Goal: Information Seeking & Learning: Learn about a topic

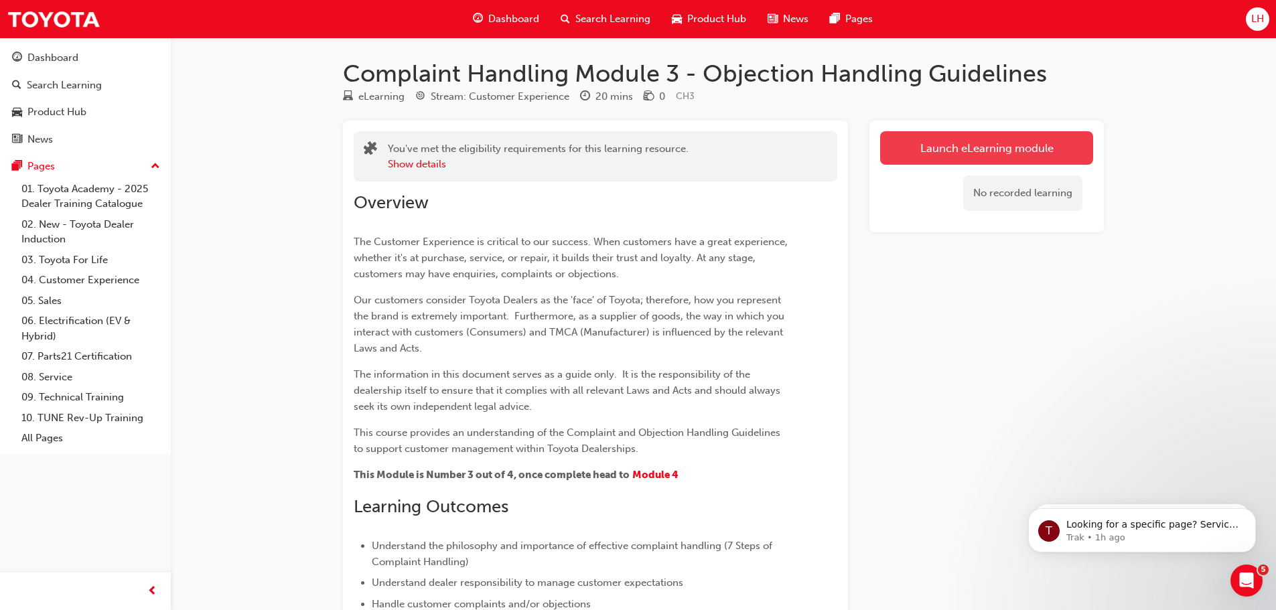
click at [933, 150] on link "Launch eLearning module" at bounding box center [986, 147] width 213 height 33
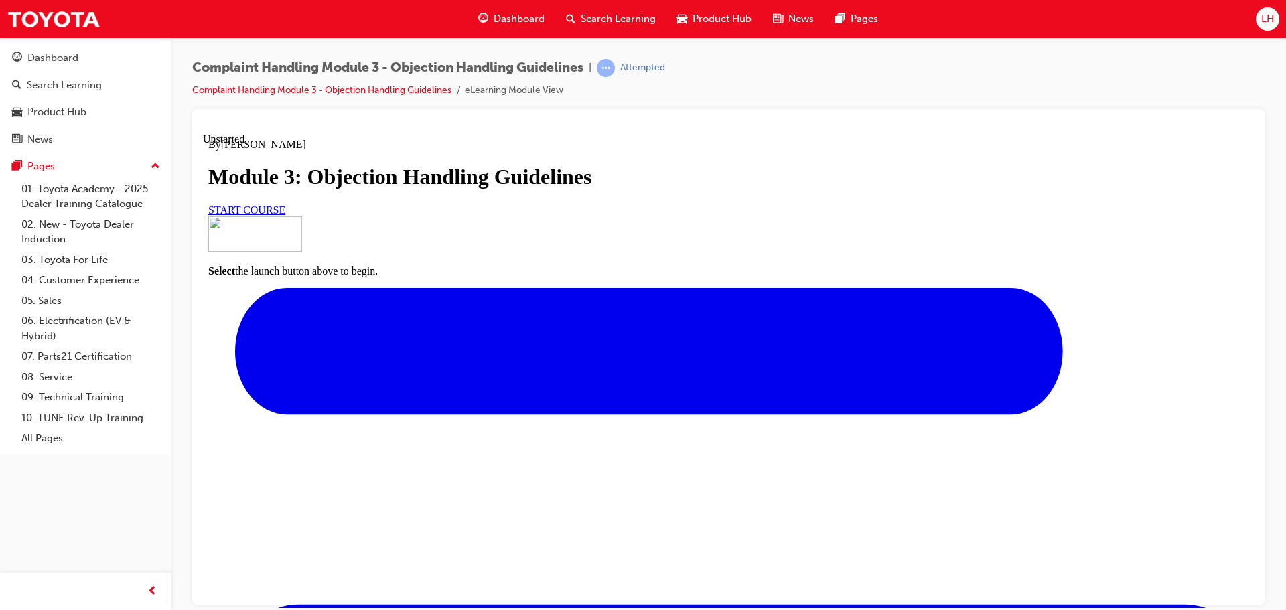
click at [285, 215] on span "START COURSE" at bounding box center [246, 209] width 77 height 11
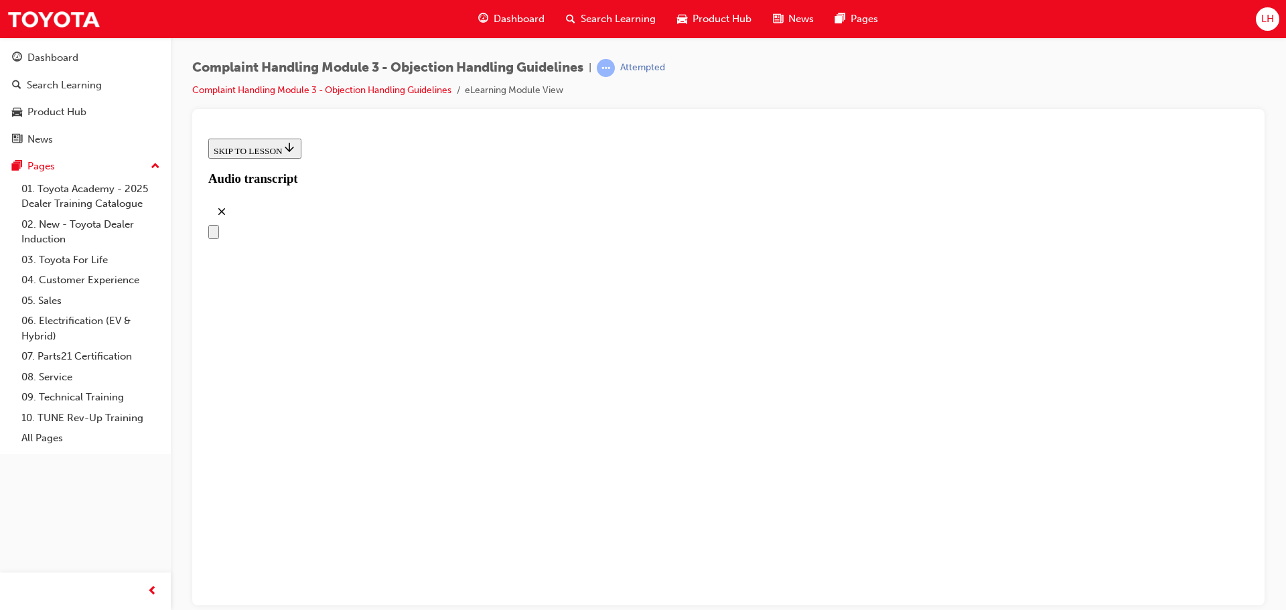
scroll to position [196, 0]
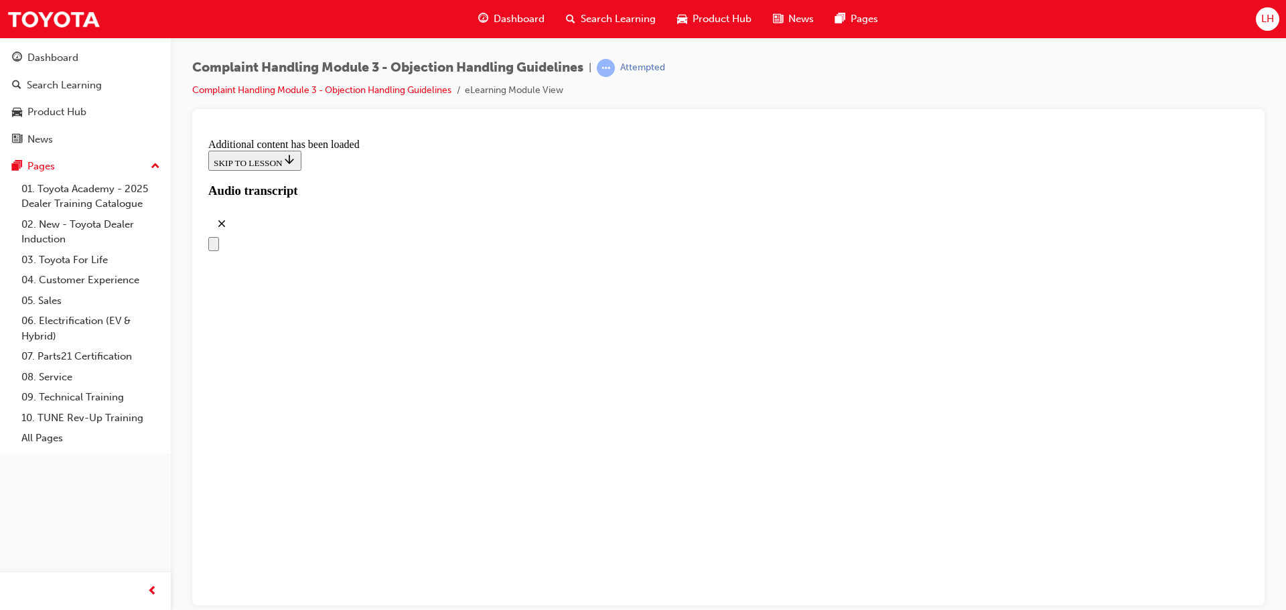
drag, startPoint x: 621, startPoint y: 240, endPoint x: 635, endPoint y: 261, distance: 25.1
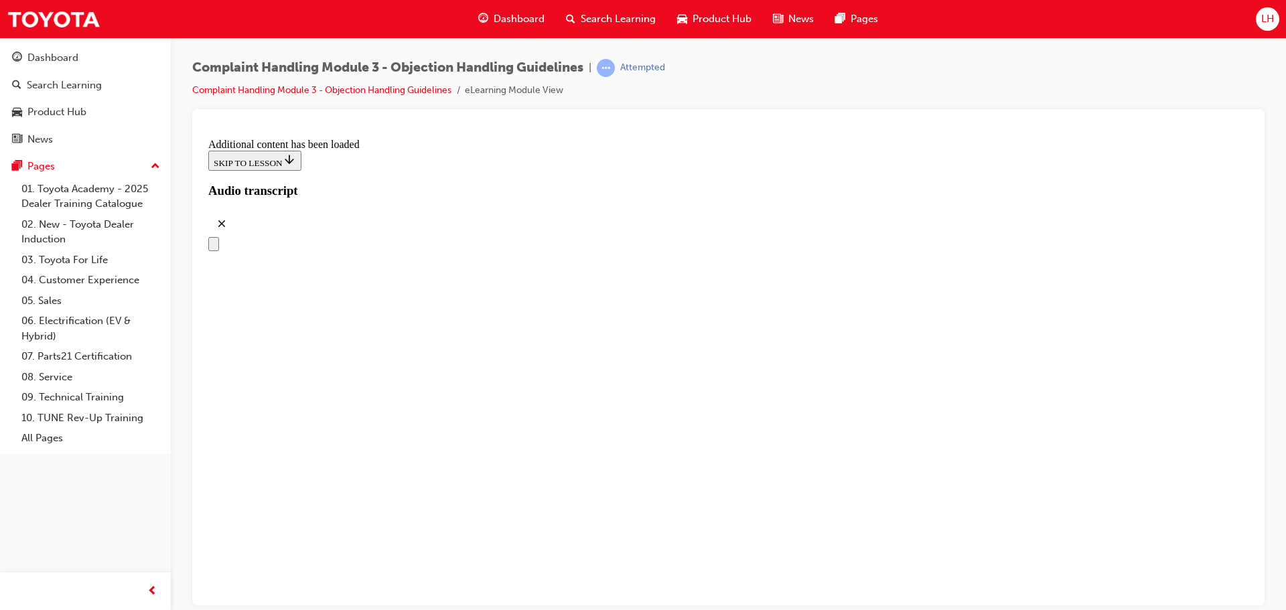
drag, startPoint x: 640, startPoint y: 283, endPoint x: 542, endPoint y: 255, distance: 102.4
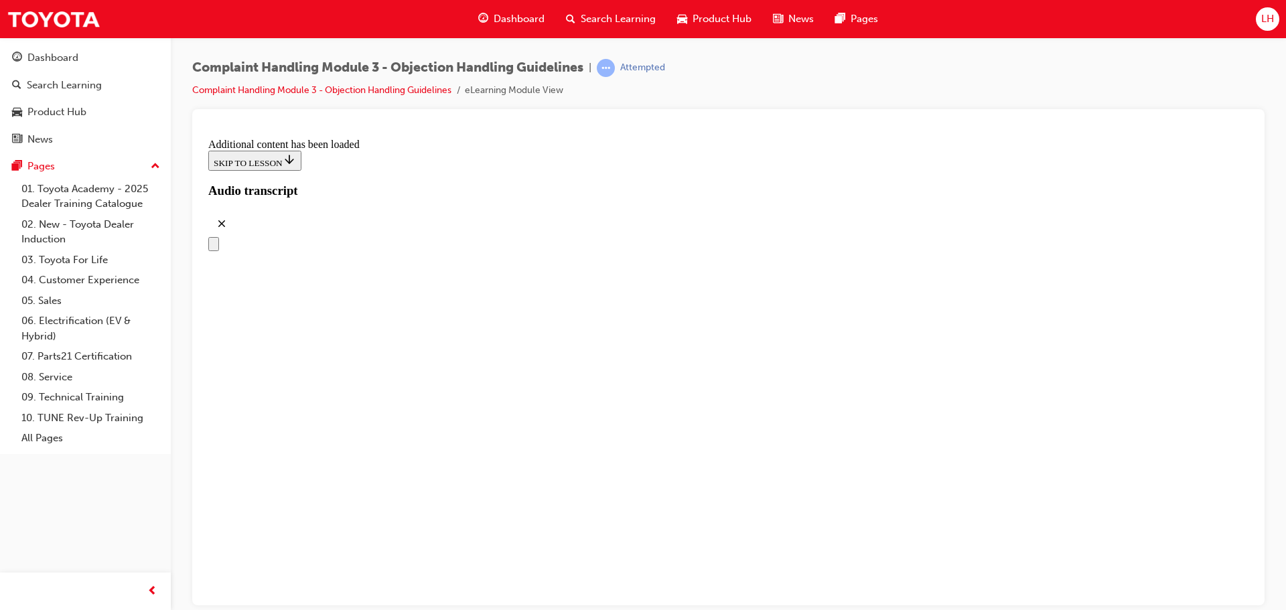
drag, startPoint x: 584, startPoint y: 236, endPoint x: 610, endPoint y: 285, distance: 56.4
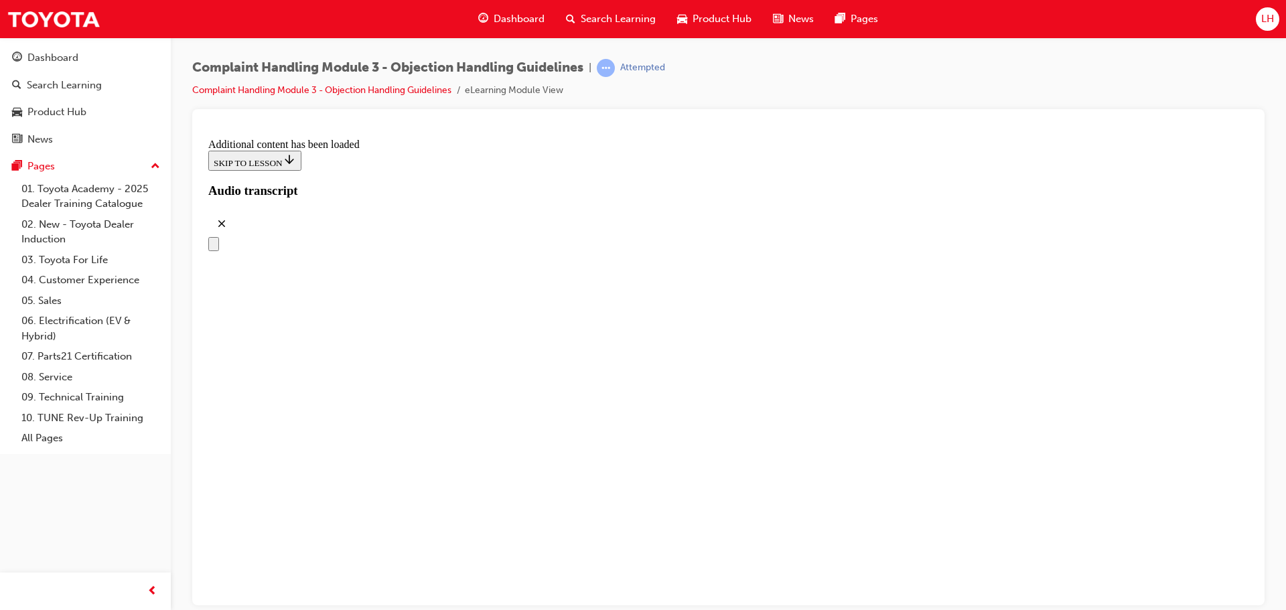
scroll to position [3994, 0]
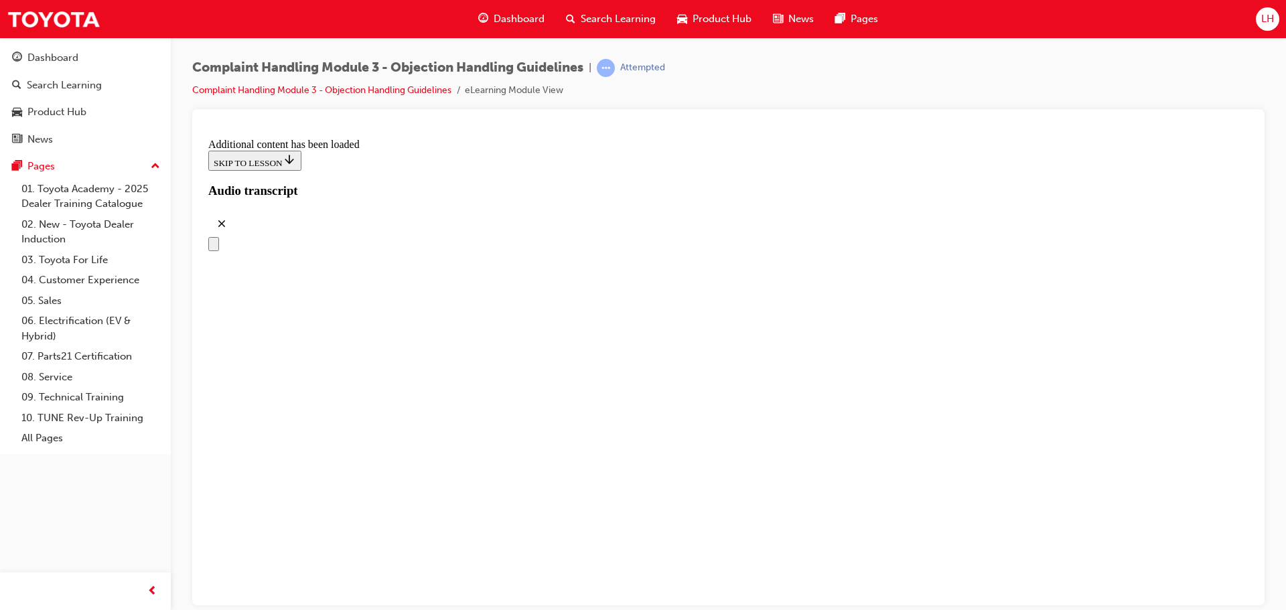
drag, startPoint x: 663, startPoint y: 365, endPoint x: 683, endPoint y: 357, distance: 21.6
drag, startPoint x: 666, startPoint y: 291, endPoint x: 927, endPoint y: 297, distance: 260.7
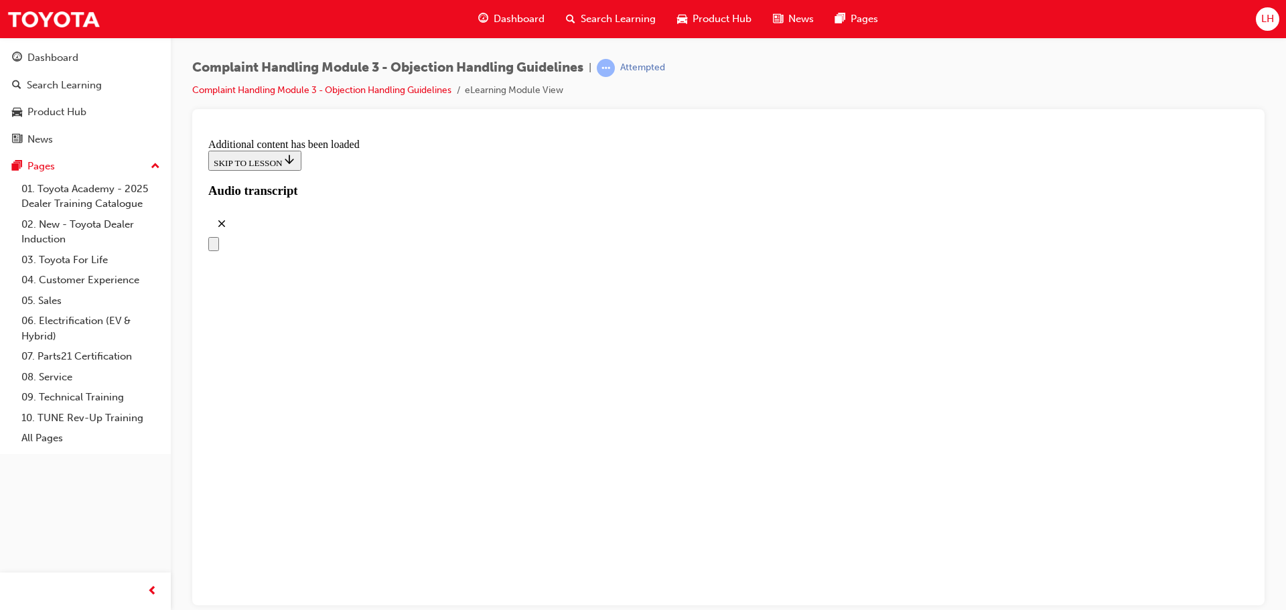
drag, startPoint x: 645, startPoint y: 356, endPoint x: 870, endPoint y: 356, distance: 225.8
drag, startPoint x: 654, startPoint y: 436, endPoint x: 888, endPoint y: 437, distance: 233.8
drag, startPoint x: 613, startPoint y: 548, endPoint x: 834, endPoint y: 476, distance: 232.4
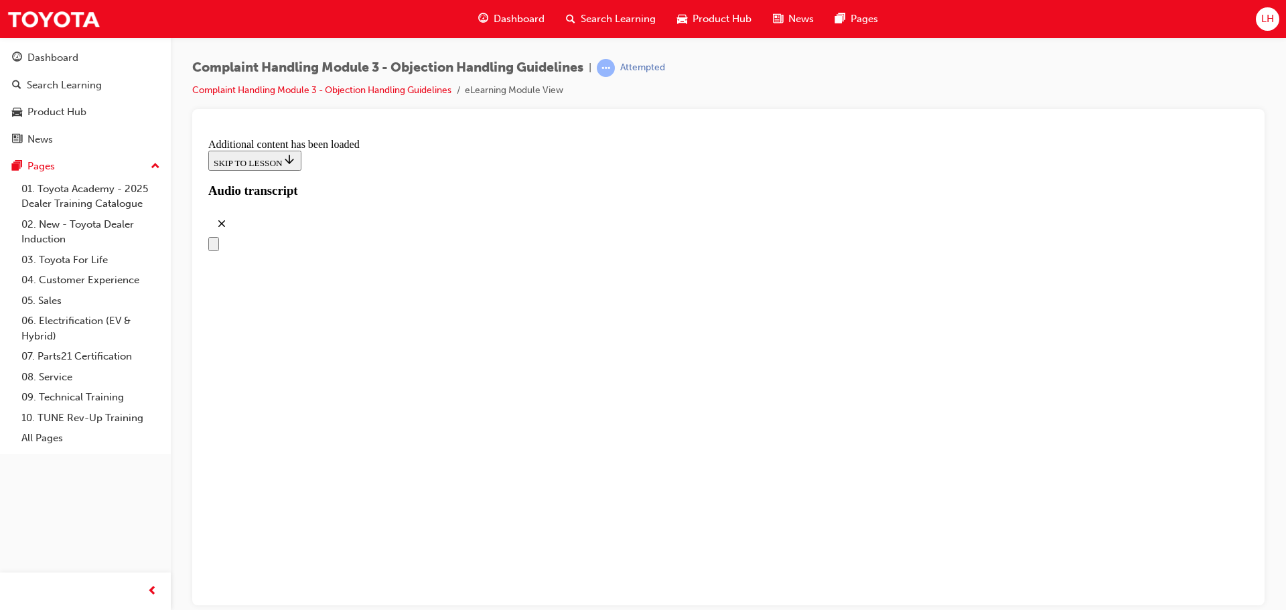
drag, startPoint x: 634, startPoint y: 541, endPoint x: 680, endPoint y: 529, distance: 47.0
drag, startPoint x: 660, startPoint y: 483, endPoint x: 851, endPoint y: 403, distance: 207.2
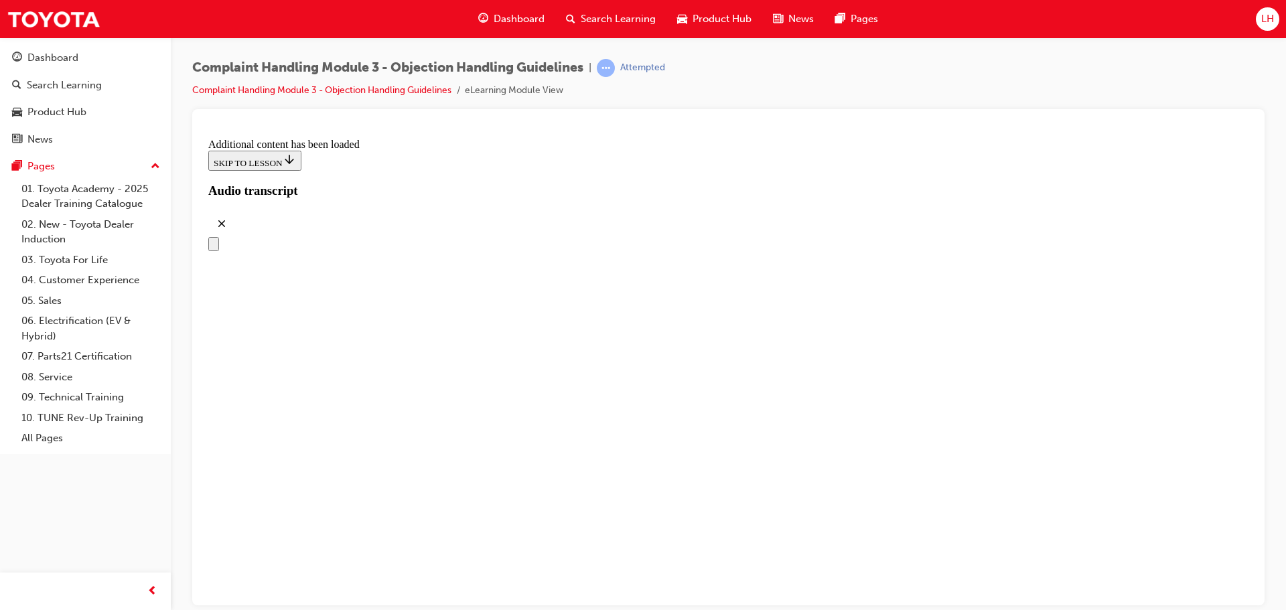
drag, startPoint x: 673, startPoint y: 497, endPoint x: 799, endPoint y: 490, distance: 126.1
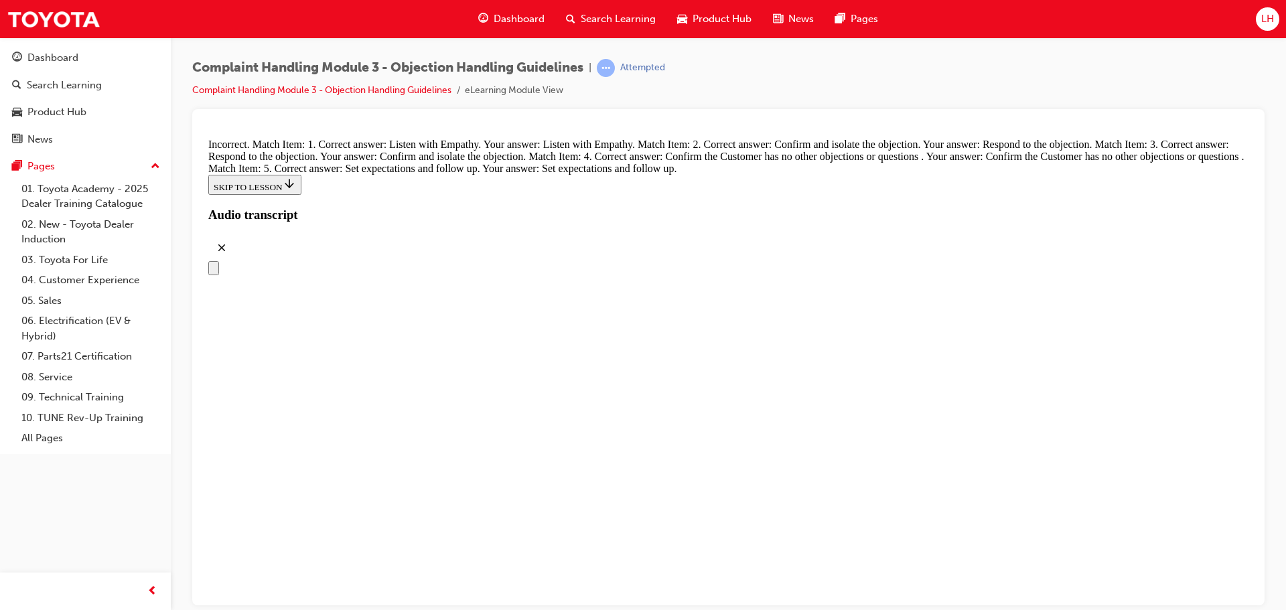
drag, startPoint x: 642, startPoint y: 225, endPoint x: 806, endPoint y: 229, distance: 163.5
drag, startPoint x: 624, startPoint y: 480, endPoint x: 662, endPoint y: 502, distance: 43.5
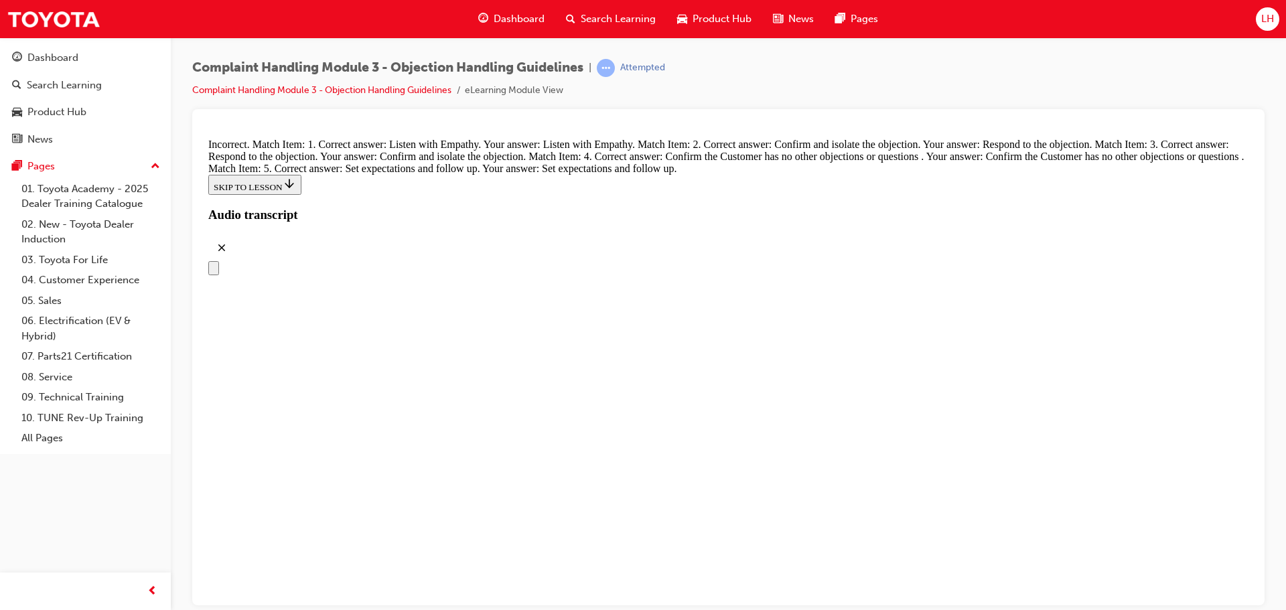
drag, startPoint x: 664, startPoint y: 370, endPoint x: 845, endPoint y: 292, distance: 197.8
drag, startPoint x: 682, startPoint y: 421, endPoint x: 834, endPoint y: 328, distance: 178.0
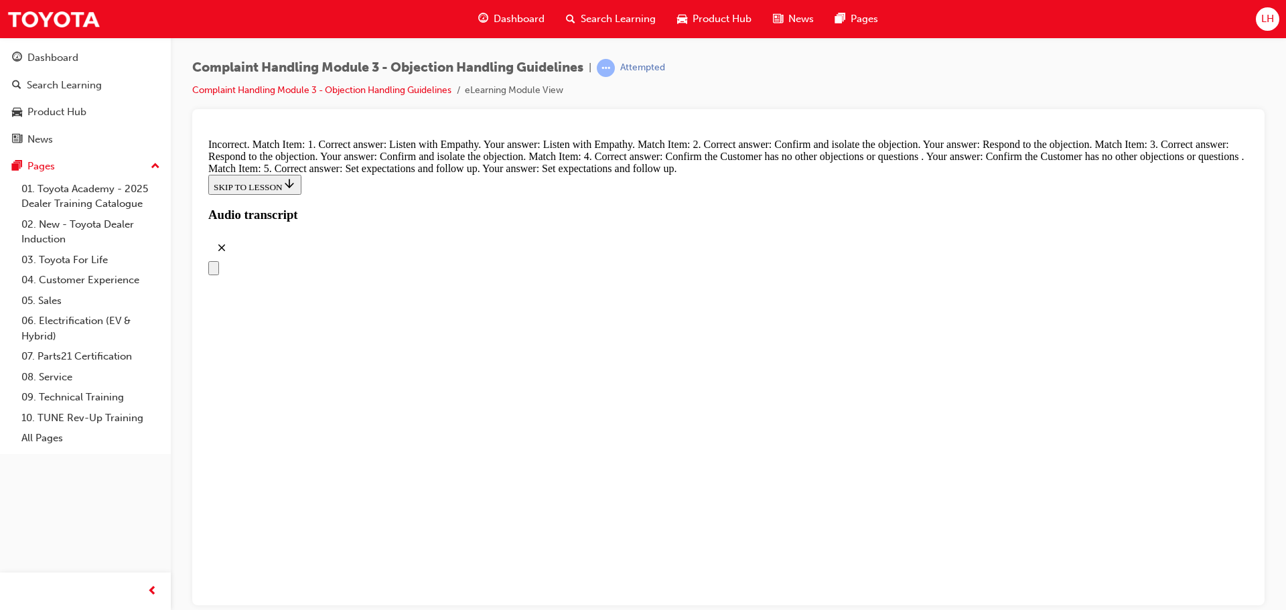
drag, startPoint x: 660, startPoint y: 414, endPoint x: 788, endPoint y: 415, distance: 128.0
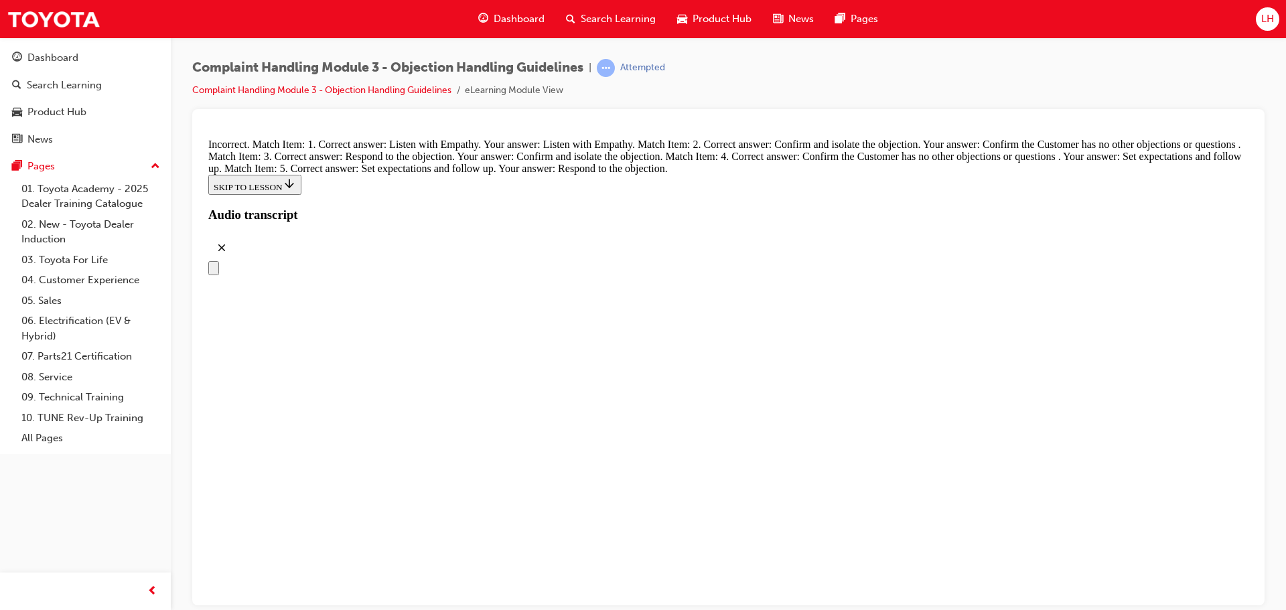
scroll to position [5106, 0]
drag, startPoint x: 531, startPoint y: 312, endPoint x: 541, endPoint y: 303, distance: 13.8
drag, startPoint x: 551, startPoint y: 520, endPoint x: 792, endPoint y: 304, distance: 323.6
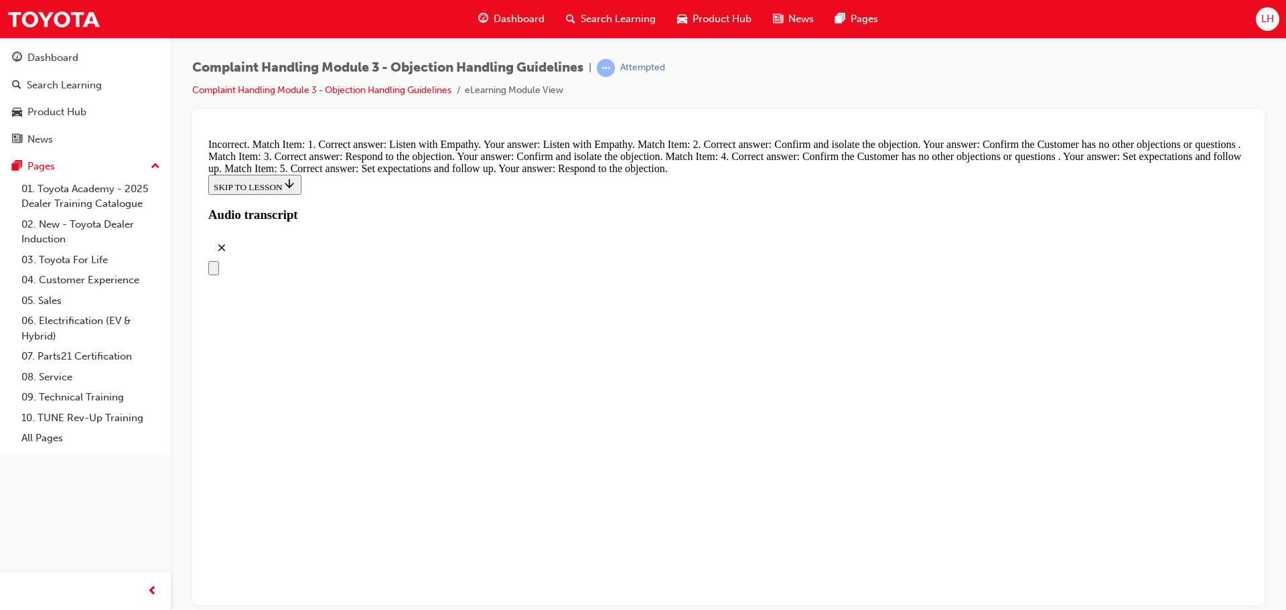
drag, startPoint x: 547, startPoint y: 310, endPoint x: 577, endPoint y: 316, distance: 30.0
drag, startPoint x: 767, startPoint y: 312, endPoint x: 769, endPoint y: 334, distance: 22.2
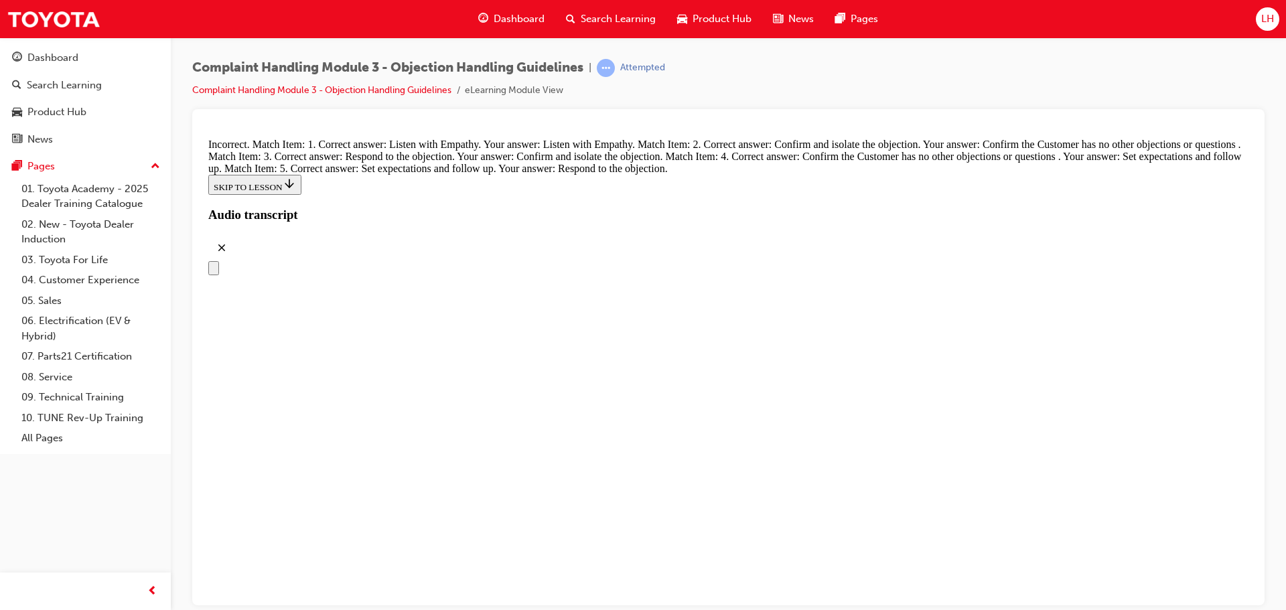
drag, startPoint x: 626, startPoint y: 320, endPoint x: 668, endPoint y: 328, distance: 42.4
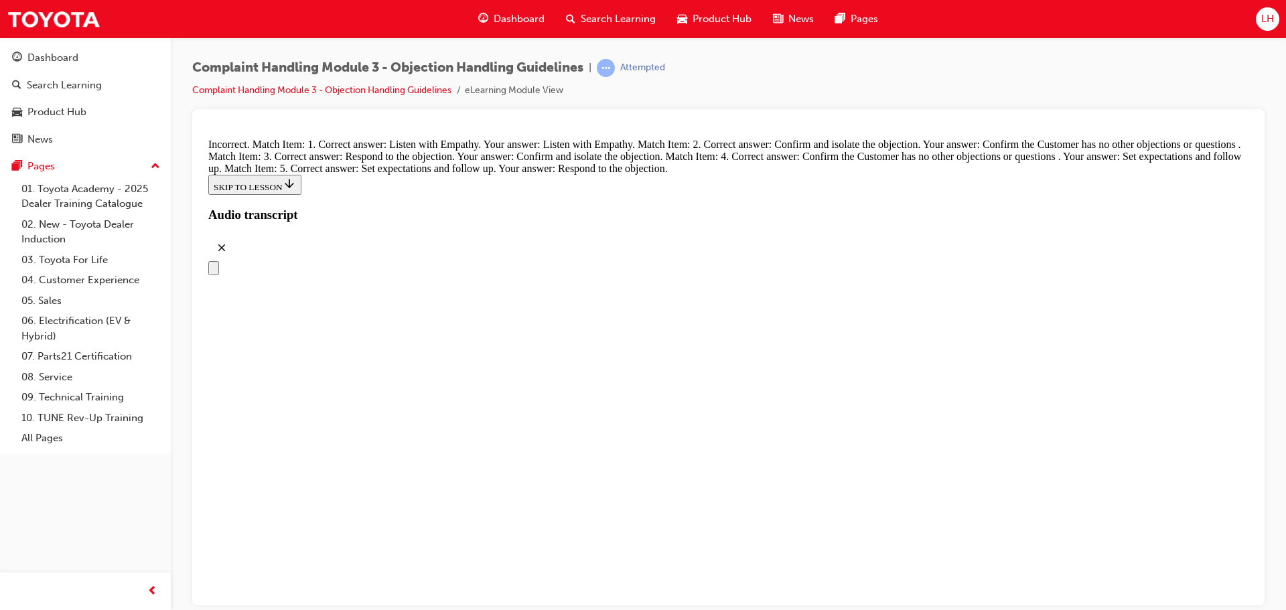
drag, startPoint x: 681, startPoint y: 319, endPoint x: 657, endPoint y: 326, distance: 25.0
drag, startPoint x: 677, startPoint y: 448, endPoint x: 869, endPoint y: 300, distance: 242.7
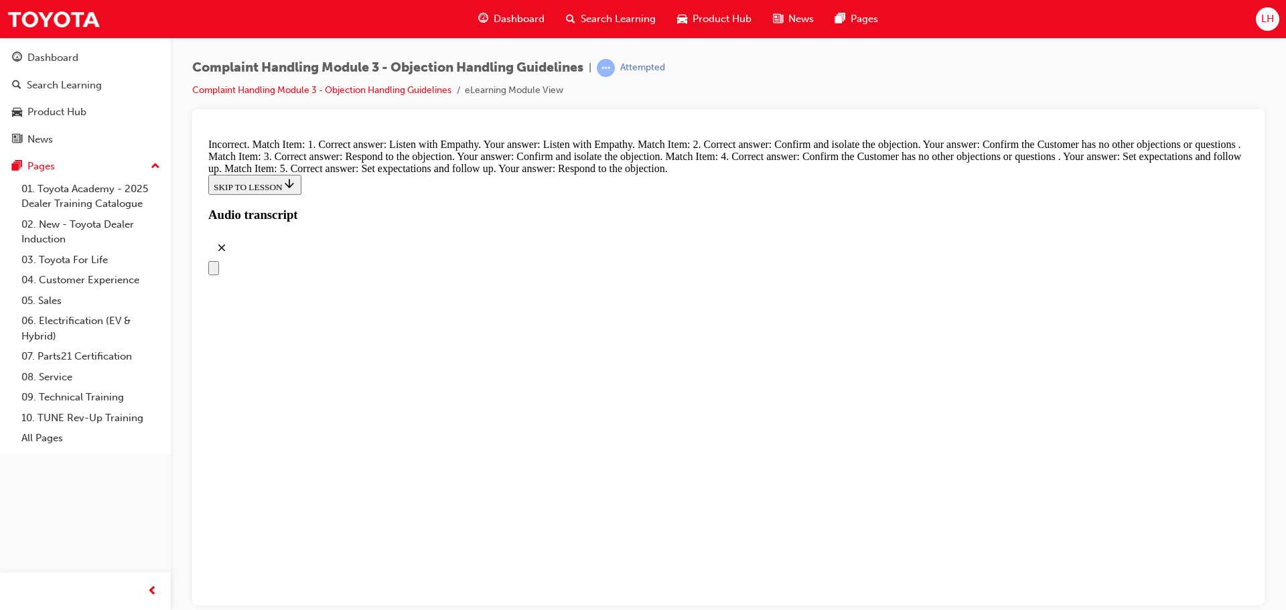
drag, startPoint x: 653, startPoint y: 440, endPoint x: 862, endPoint y: 364, distance: 221.7
drag, startPoint x: 649, startPoint y: 521, endPoint x: 753, endPoint y: 308, distance: 237.9
drag, startPoint x: 673, startPoint y: 519, endPoint x: 792, endPoint y: 449, distance: 137.9
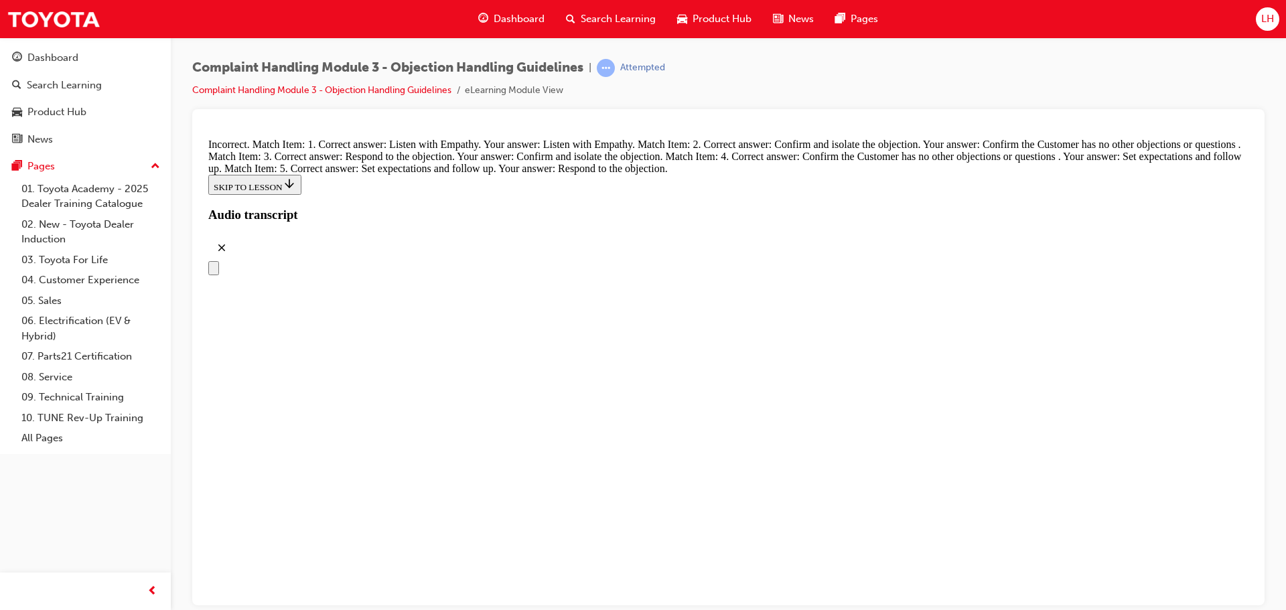
drag, startPoint x: 627, startPoint y: 511, endPoint x: 764, endPoint y: 504, distance: 136.8
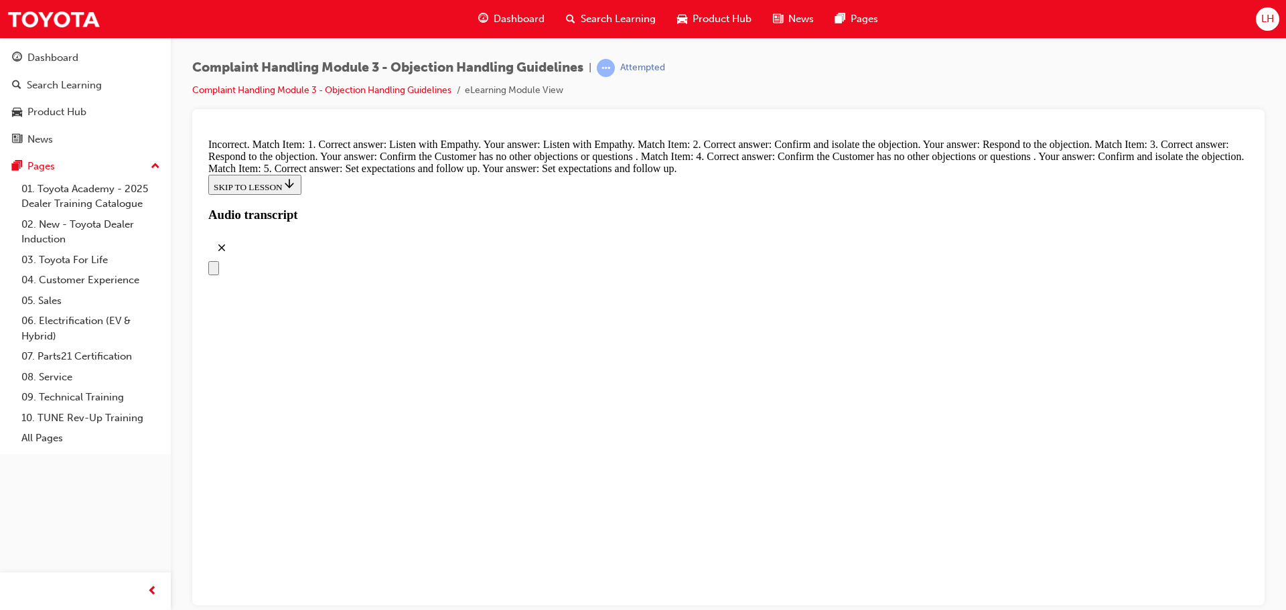
drag, startPoint x: 591, startPoint y: 499, endPoint x: 709, endPoint y: 295, distance: 235.9
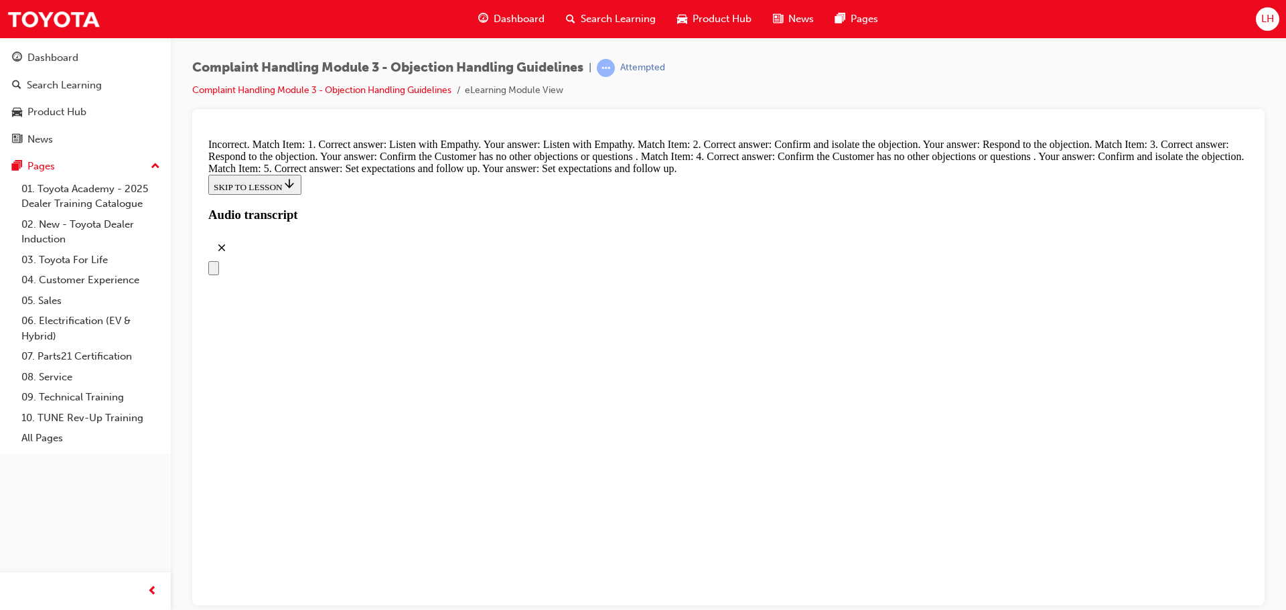
drag, startPoint x: 648, startPoint y: 428, endPoint x: 797, endPoint y: 515, distance: 172.0
drag, startPoint x: 661, startPoint y: 380, endPoint x: 766, endPoint y: 301, distance: 131.2
drag, startPoint x: 639, startPoint y: 437, endPoint x: 738, endPoint y: 357, distance: 126.7
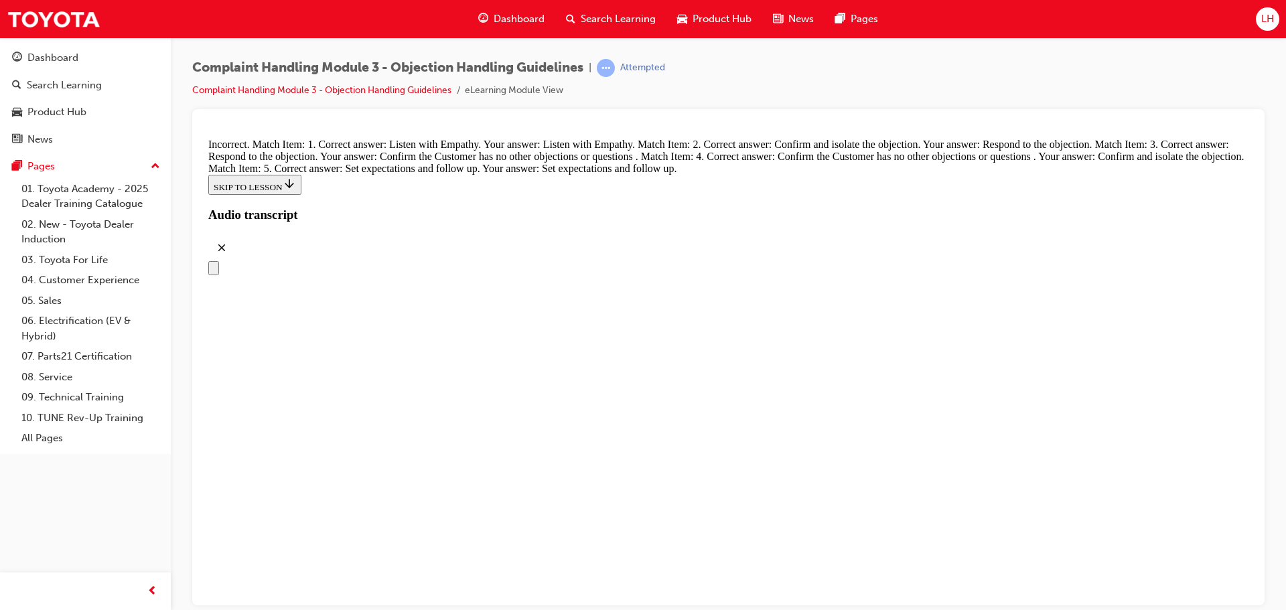
drag, startPoint x: 673, startPoint y: 415, endPoint x: 825, endPoint y: 409, distance: 152.8
drag, startPoint x: 673, startPoint y: 292, endPoint x: 755, endPoint y: 440, distance: 169.1
drag, startPoint x: 683, startPoint y: 437, endPoint x: 738, endPoint y: 358, distance: 95.7
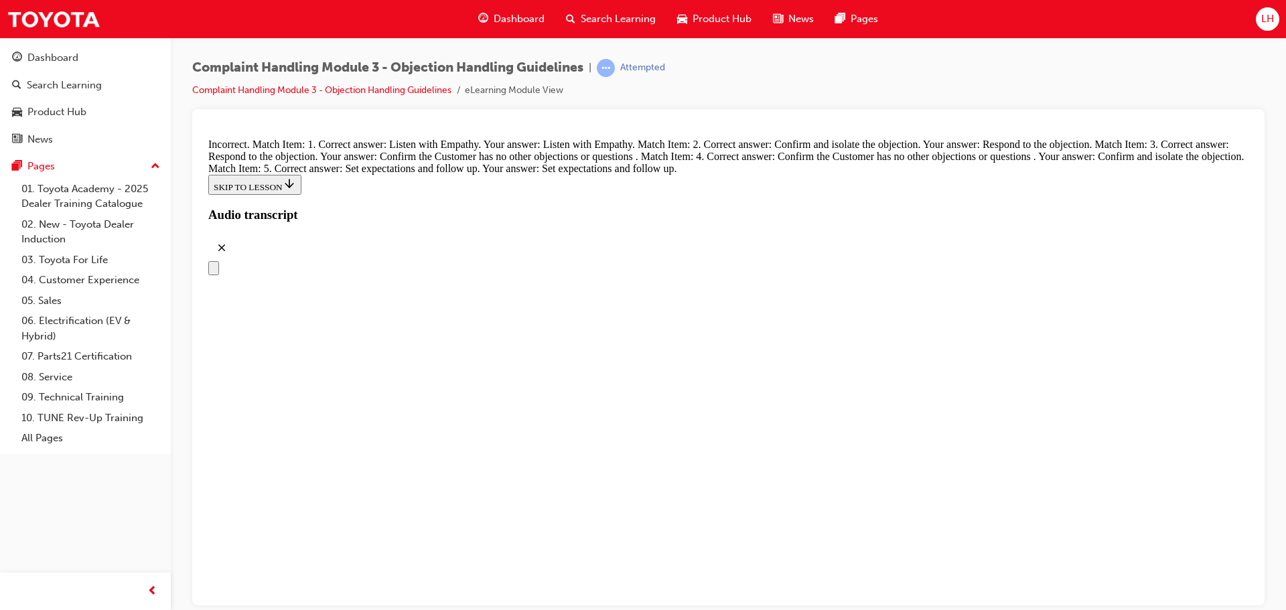
drag, startPoint x: 639, startPoint y: 300, endPoint x: 687, endPoint y: 439, distance: 146.6
drag, startPoint x: 624, startPoint y: 295, endPoint x: 724, endPoint y: 301, distance: 100.0
drag, startPoint x: 708, startPoint y: 312, endPoint x: 732, endPoint y: 447, distance: 136.8
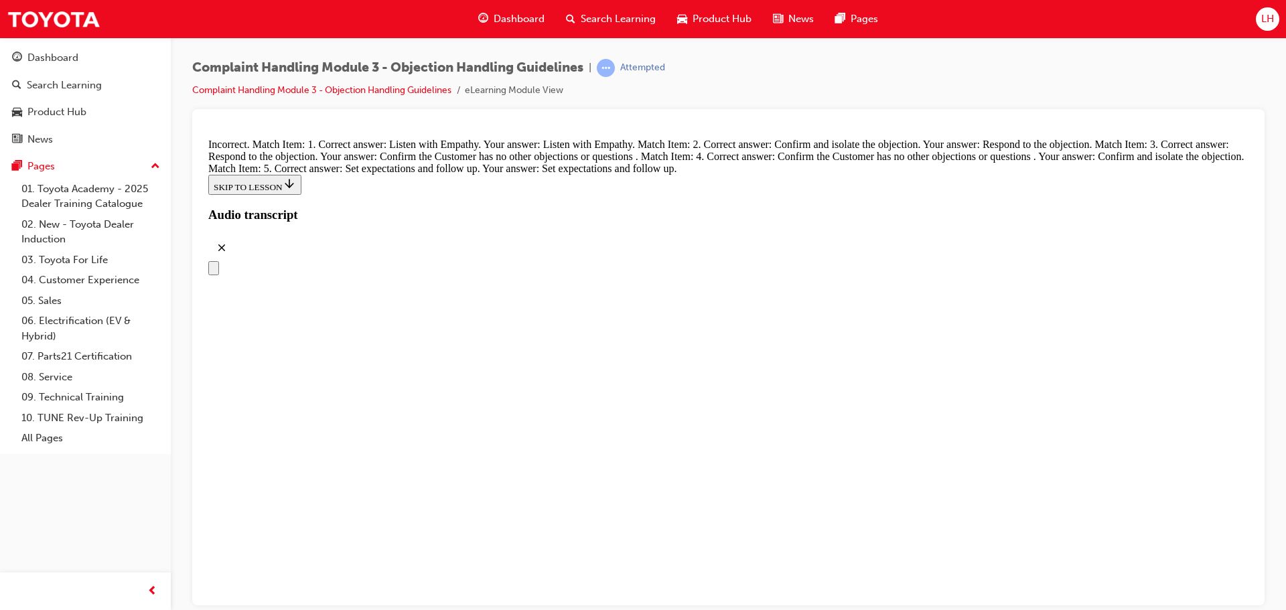
drag, startPoint x: 651, startPoint y: 310, endPoint x: 732, endPoint y: 303, distance: 81.4
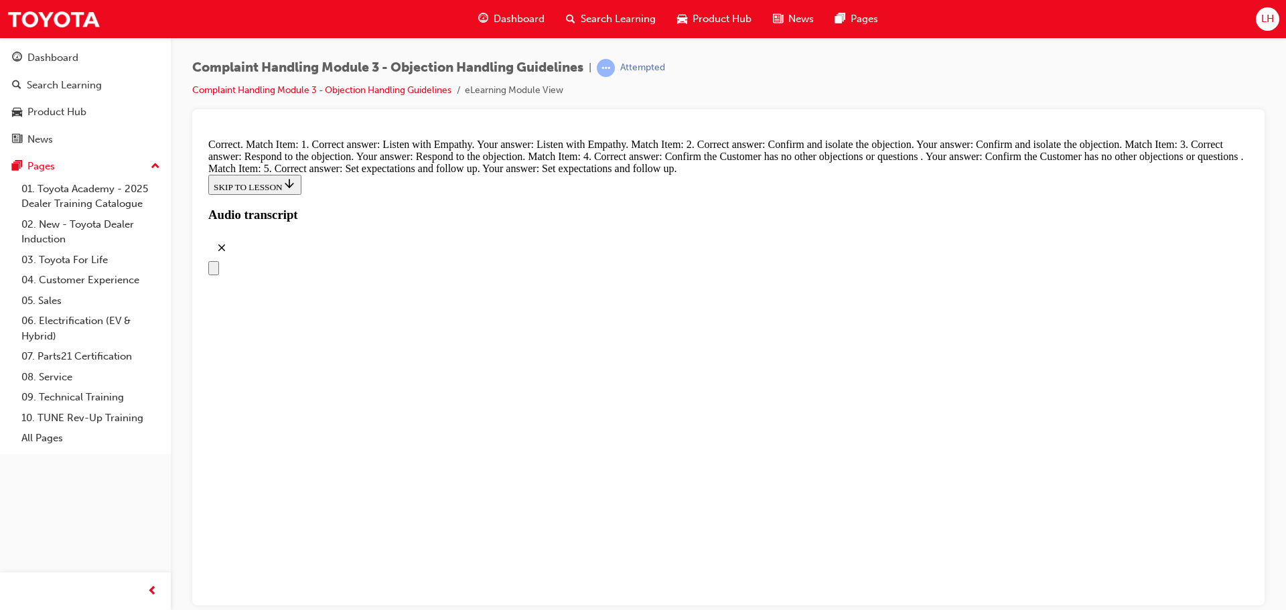
radio input "true"
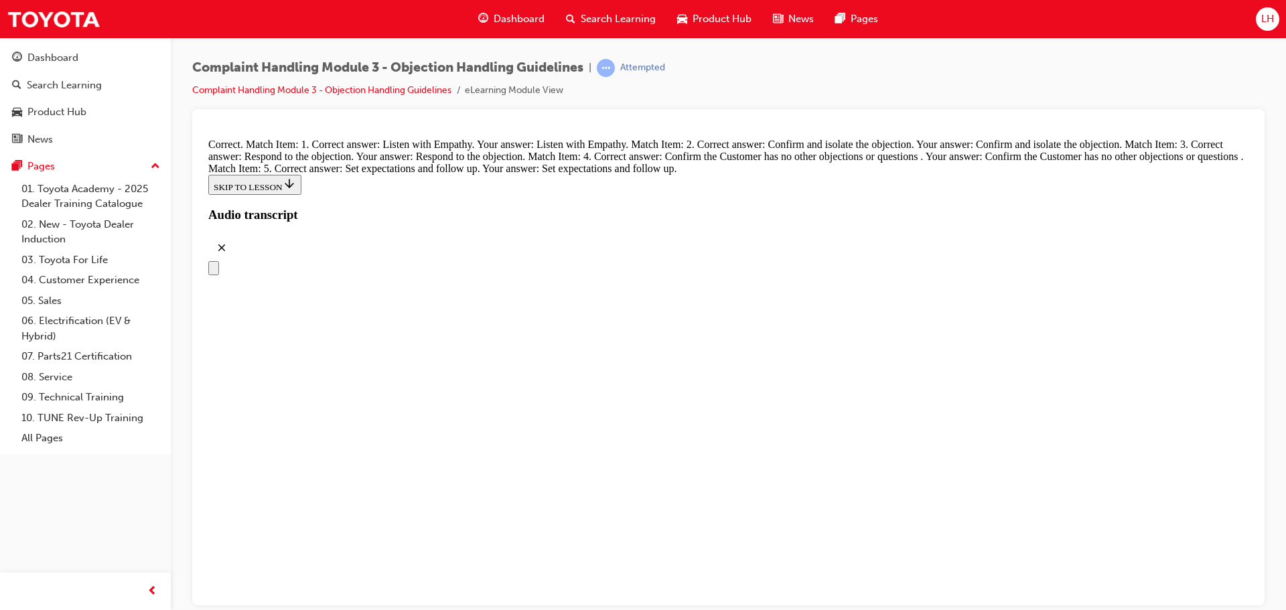
radio input "true"
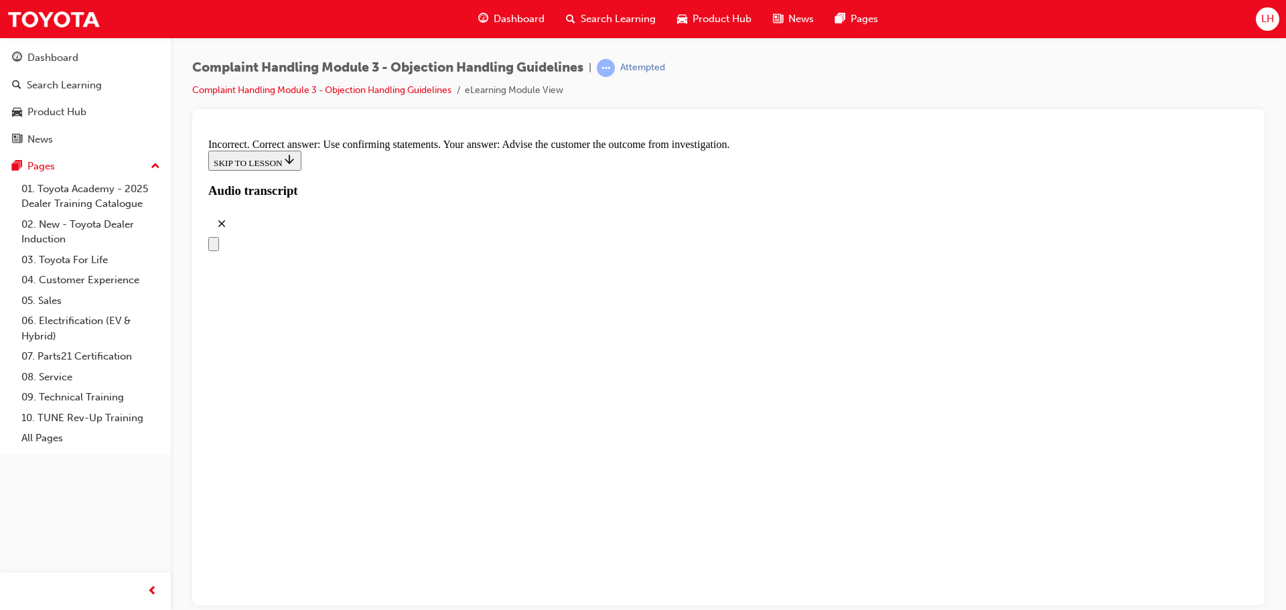
radio input "true"
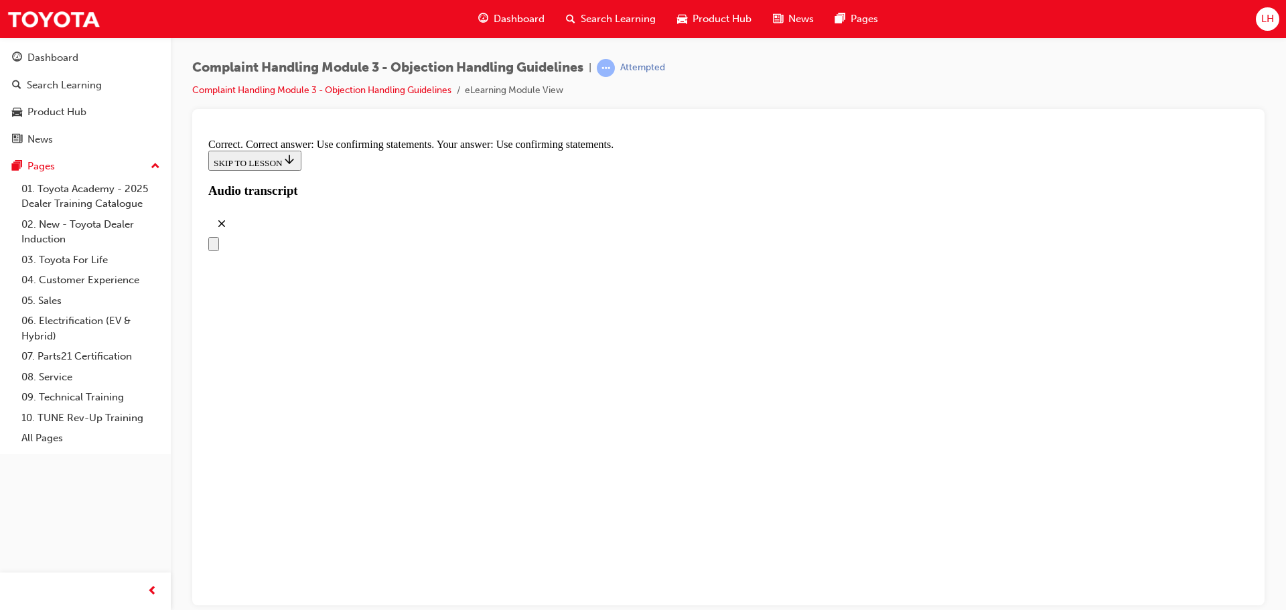
radio input "true"
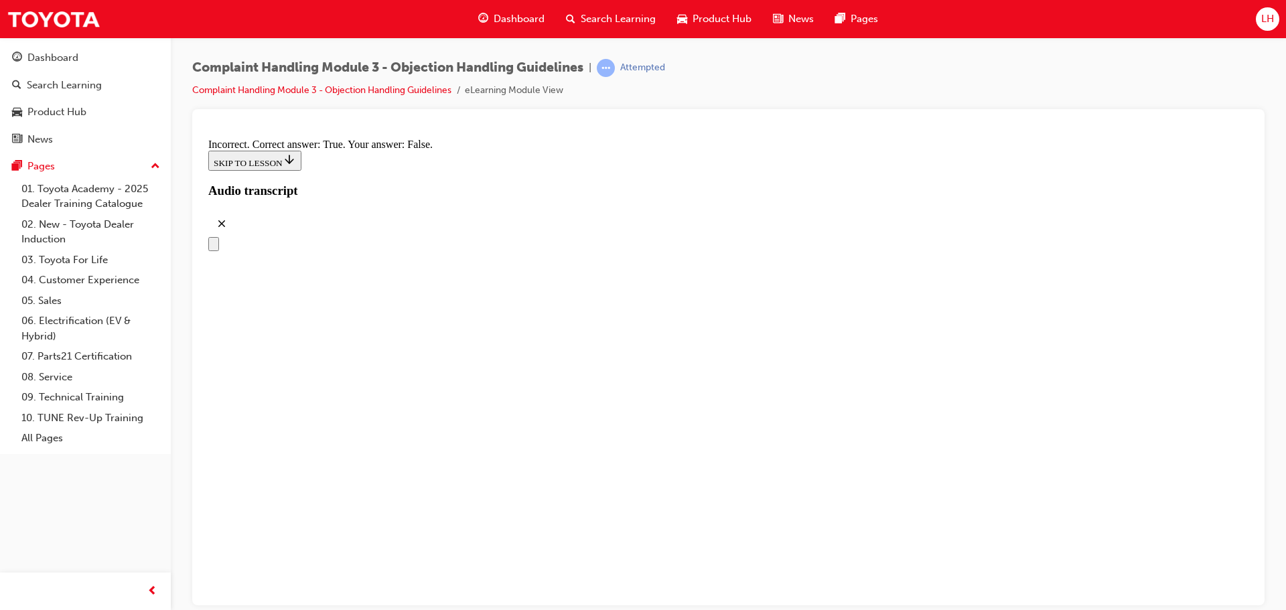
radio input "true"
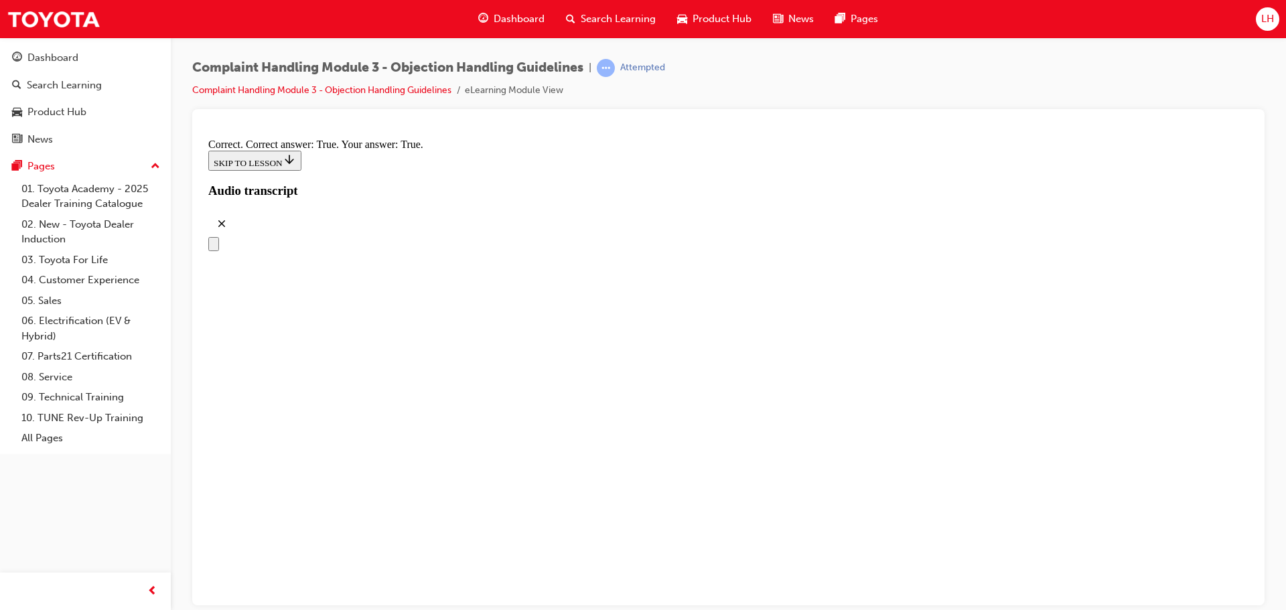
checkbox input "true"
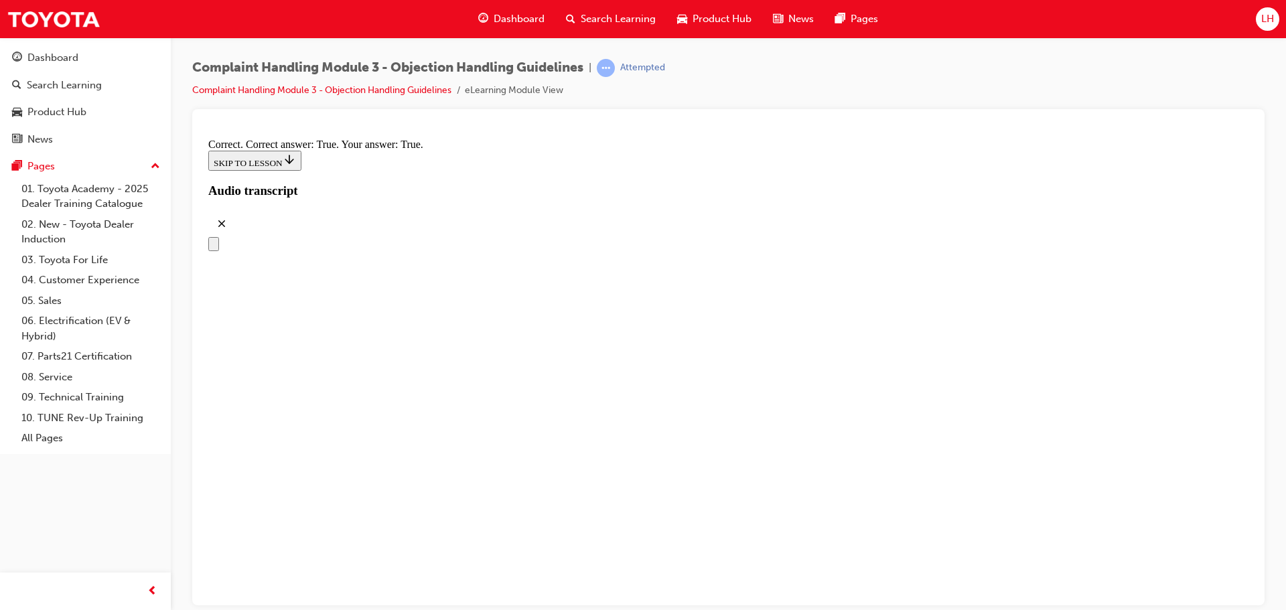
checkbox input "true"
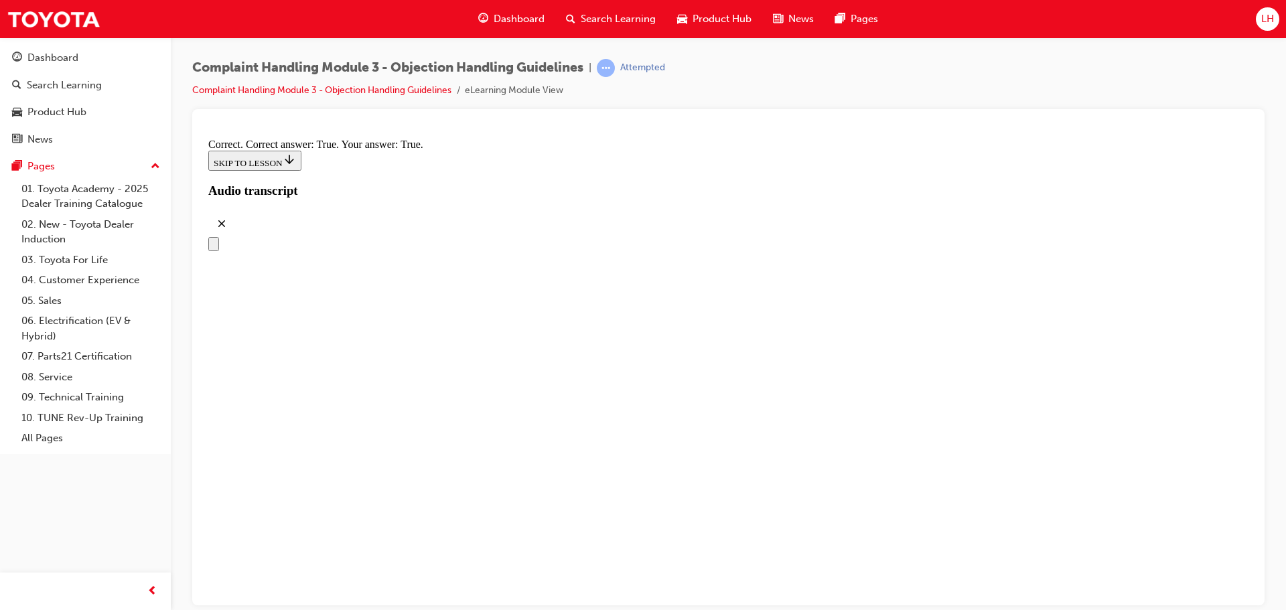
checkbox input "true"
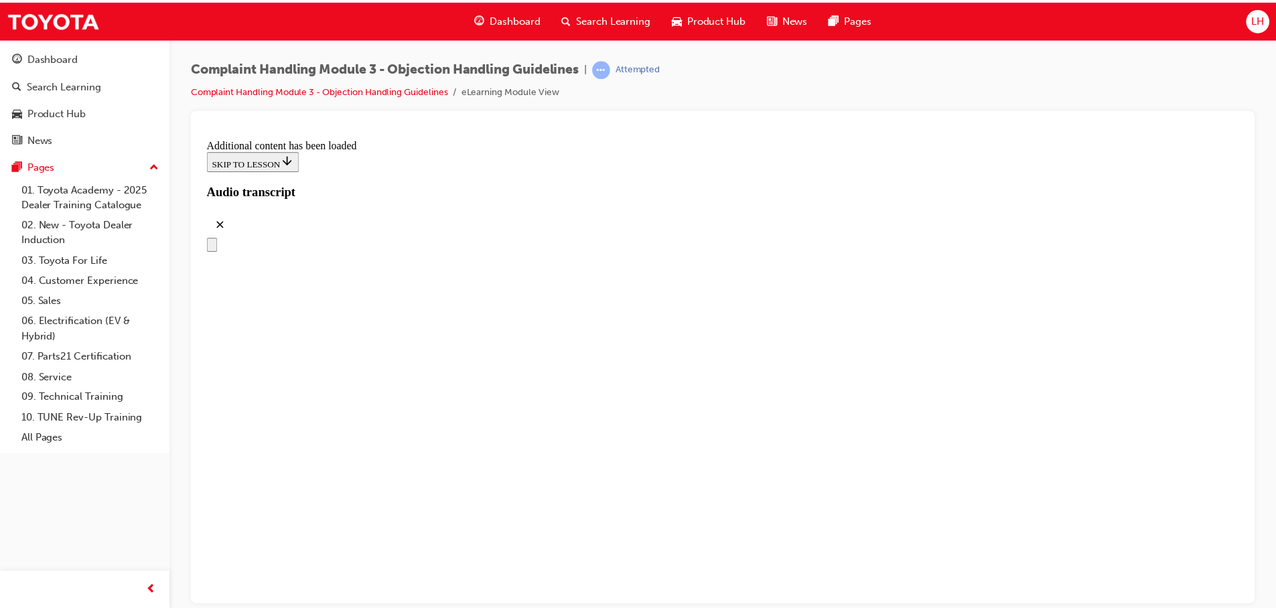
scroll to position [7584, 0]
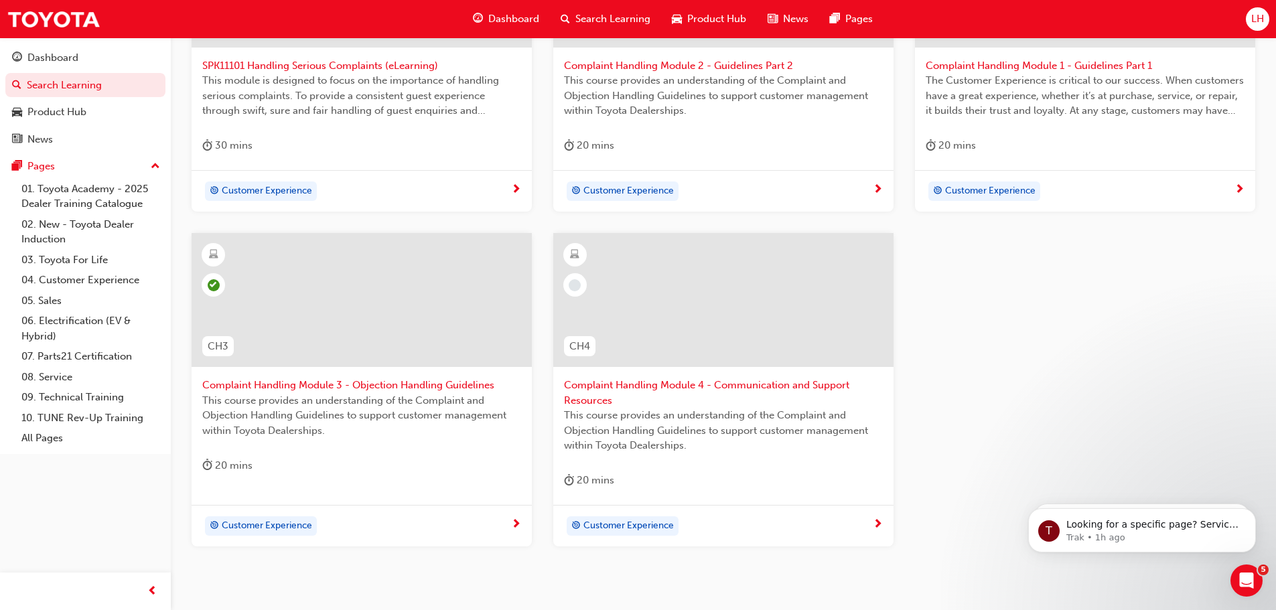
scroll to position [402, 0]
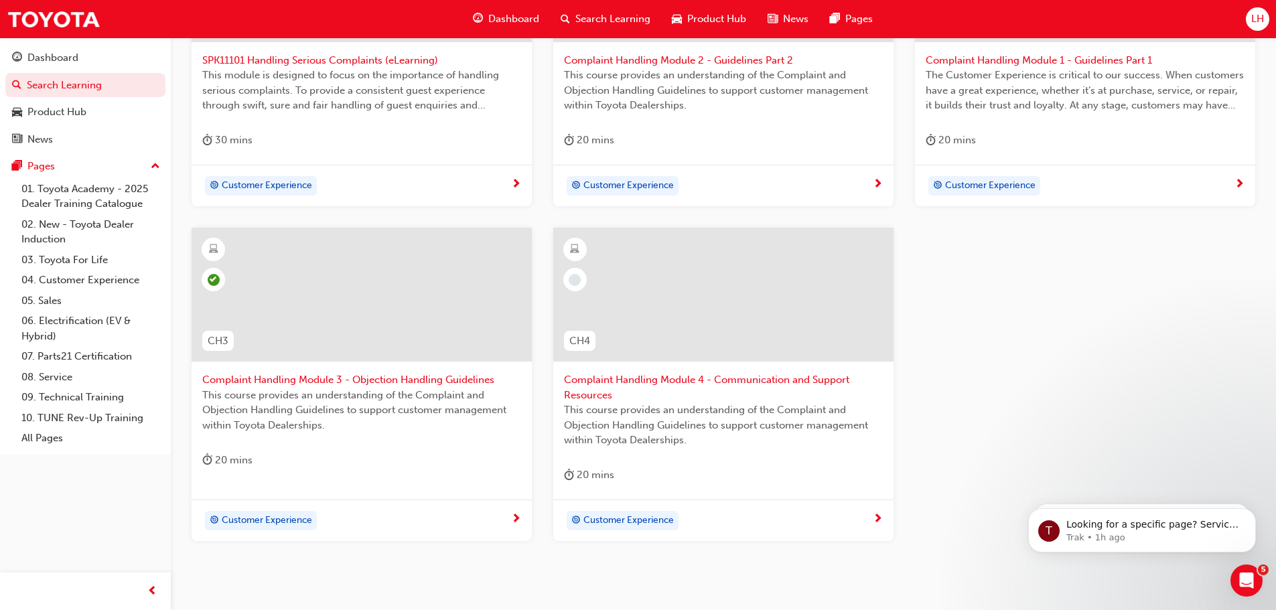
click at [753, 383] on span "Complaint Handling Module 4 - Communication and Support Resources" at bounding box center [723, 387] width 319 height 30
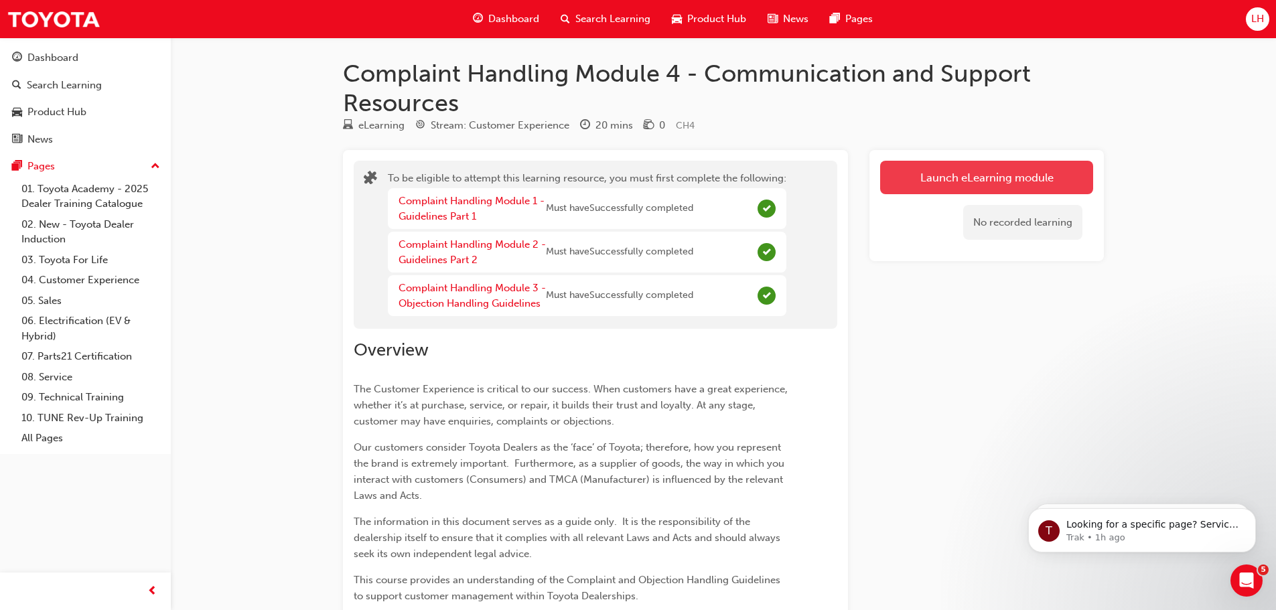
click at [888, 173] on button "Launch eLearning module" at bounding box center [986, 177] width 213 height 33
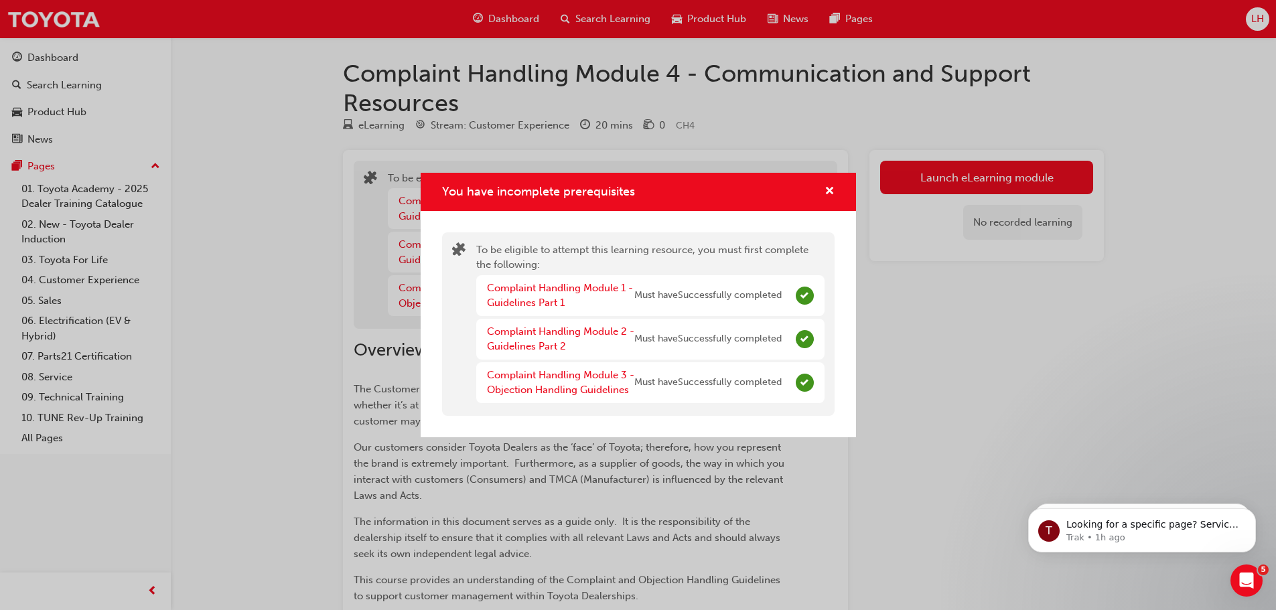
click at [836, 194] on div "You have incomplete prerequisites" at bounding box center [638, 192] width 435 height 38
click at [831, 191] on span "cross-icon" at bounding box center [830, 192] width 10 height 12
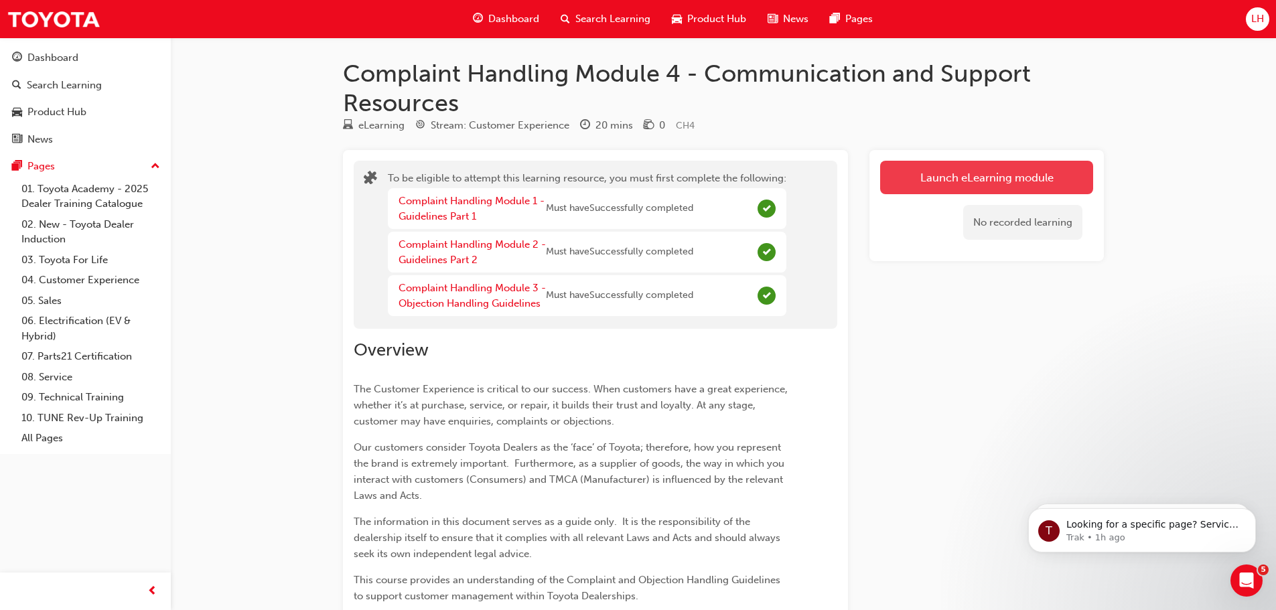
click at [1034, 184] on button "Launch eLearning module" at bounding box center [986, 177] width 213 height 33
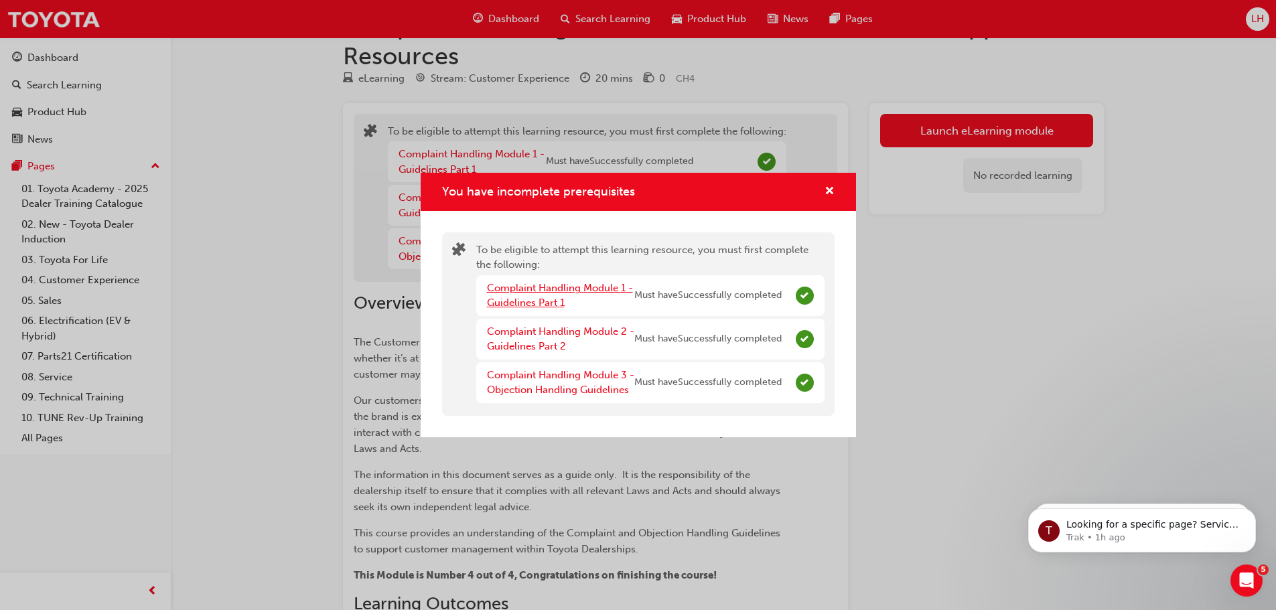
scroll to position [45, 0]
click at [602, 287] on link "Complaint Handling Module 1 - Guidelines Part 1" at bounding box center [560, 295] width 146 height 27
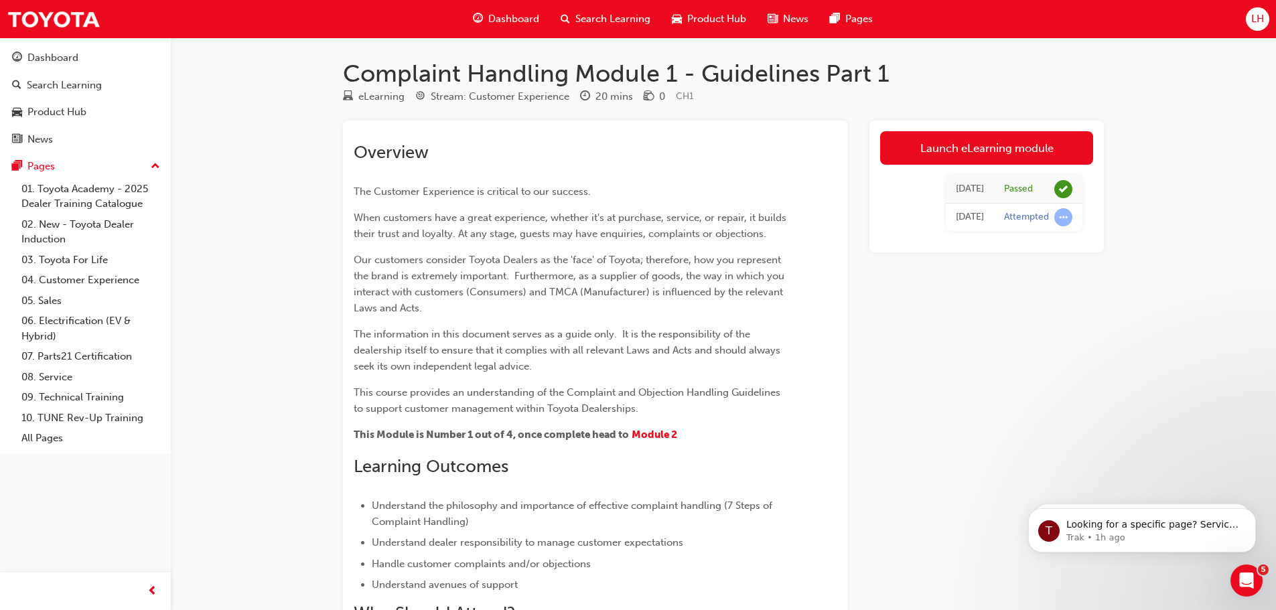
scroll to position [45, 0]
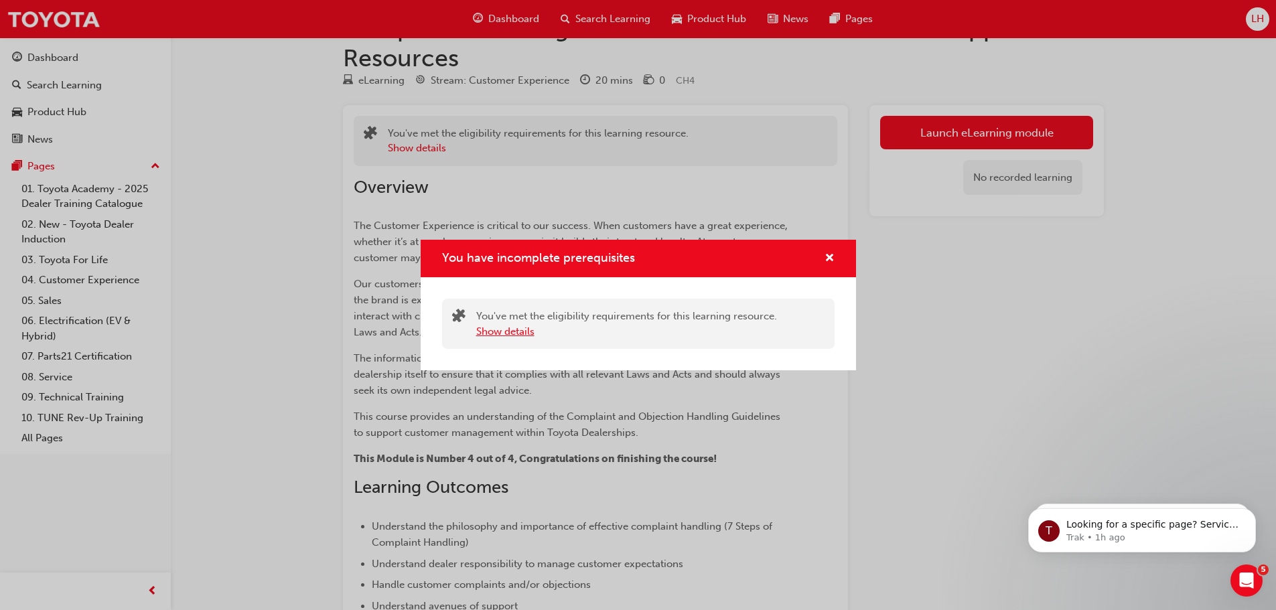
click at [513, 334] on button "Show details" at bounding box center [505, 331] width 58 height 15
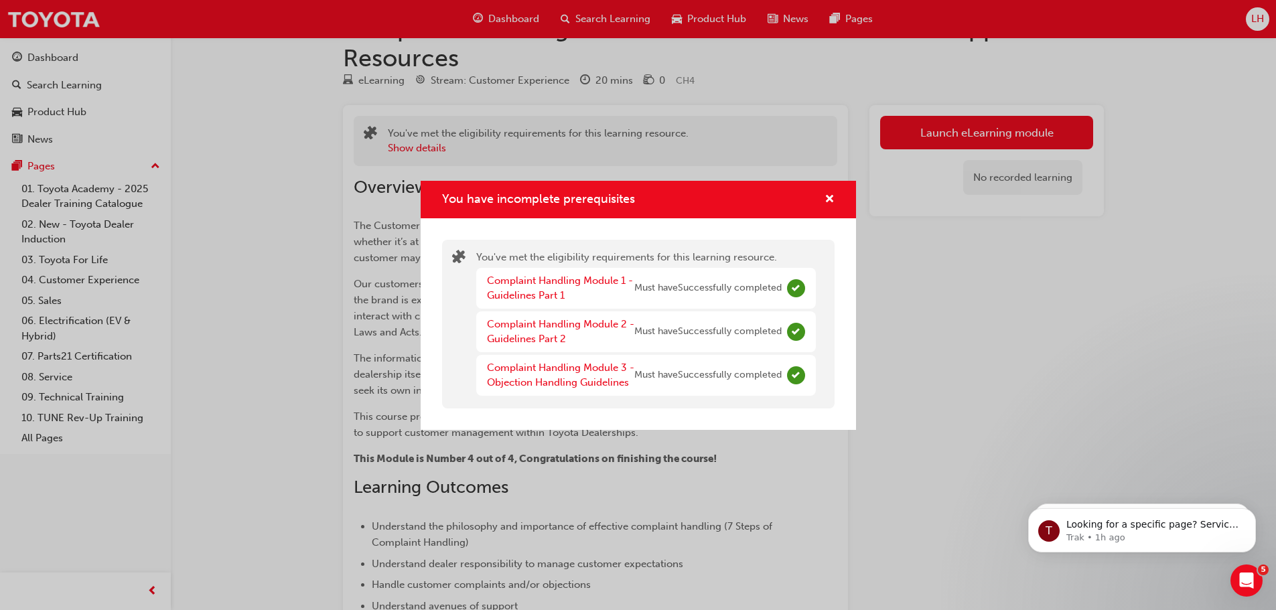
click at [822, 200] on div "You have incomplete prerequisites" at bounding box center [824, 200] width 21 height 17
click at [829, 199] on span "cross-icon" at bounding box center [830, 200] width 10 height 12
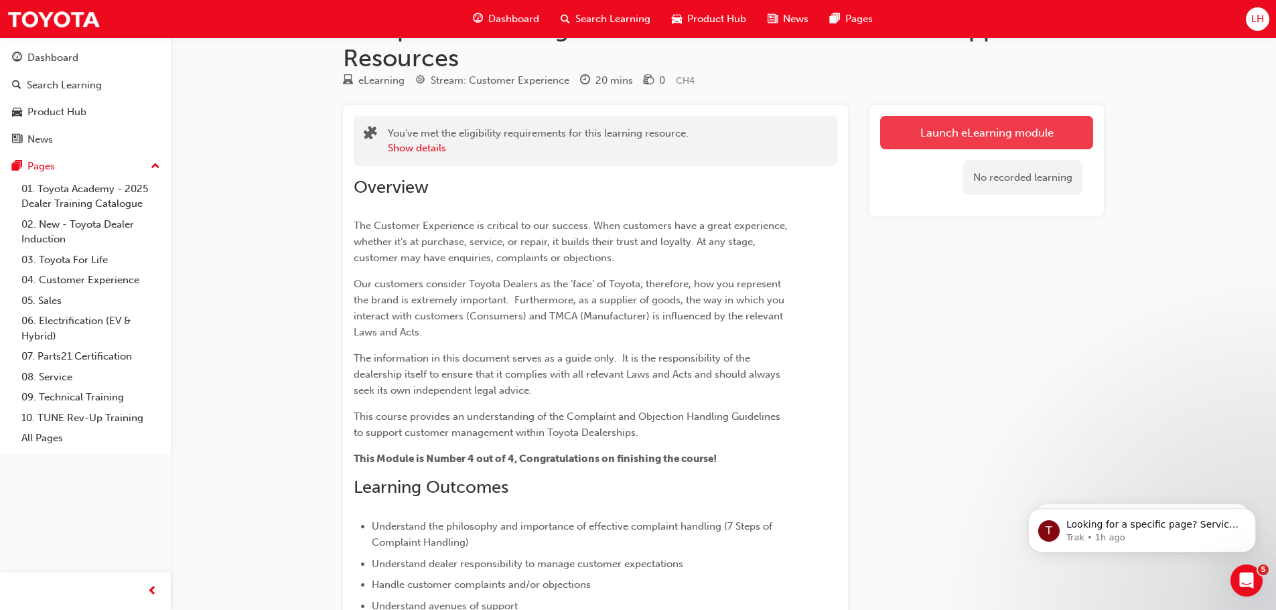
click at [963, 127] on button "Launch eLearning module" at bounding box center [986, 132] width 213 height 33
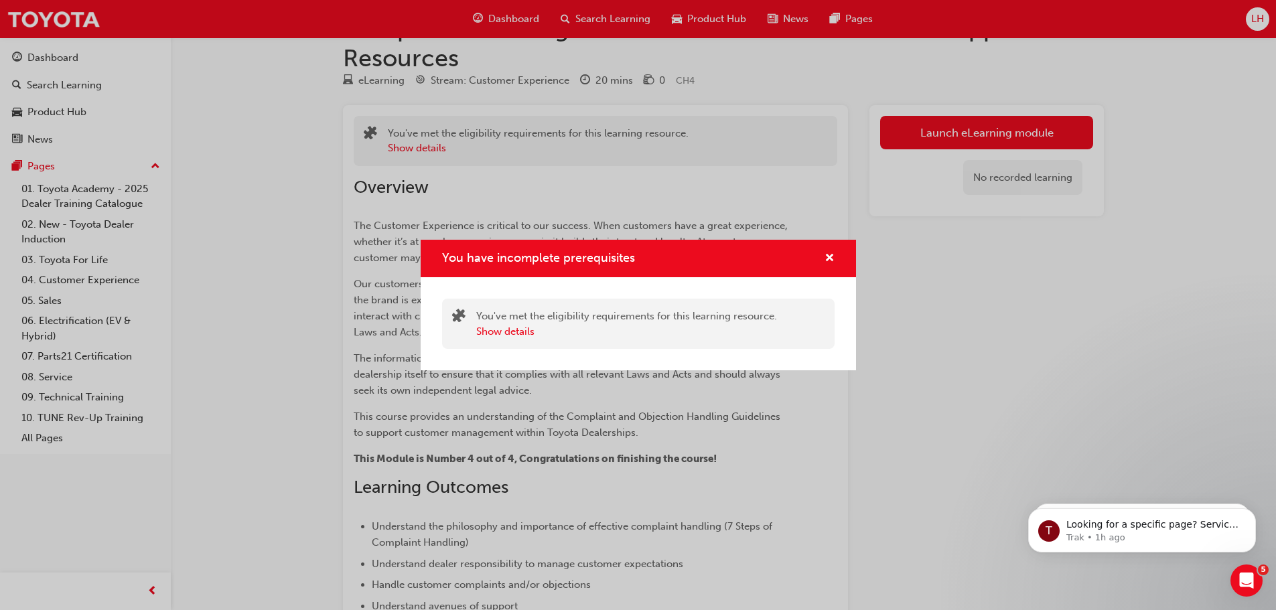
click at [823, 257] on div "You have incomplete prerequisites" at bounding box center [824, 259] width 21 height 17
click at [835, 255] on div "You have incomplete prerequisites" at bounding box center [638, 259] width 435 height 38
click at [827, 263] on span "cross-icon" at bounding box center [830, 259] width 10 height 12
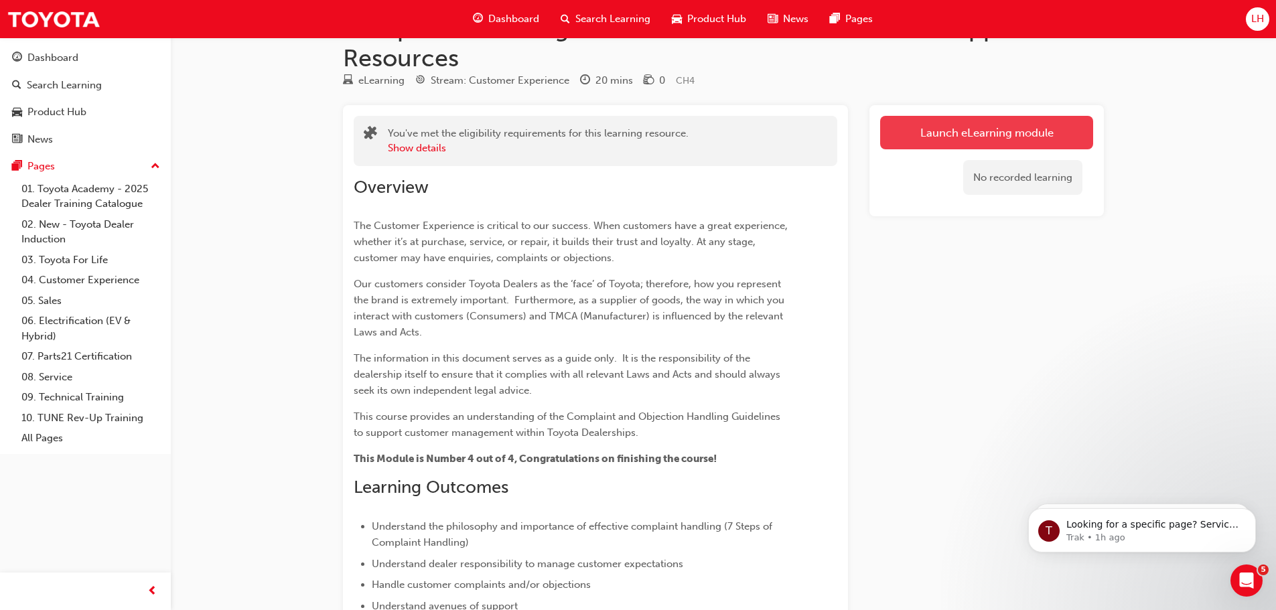
click at [935, 134] on button "Launch eLearning module" at bounding box center [986, 132] width 213 height 33
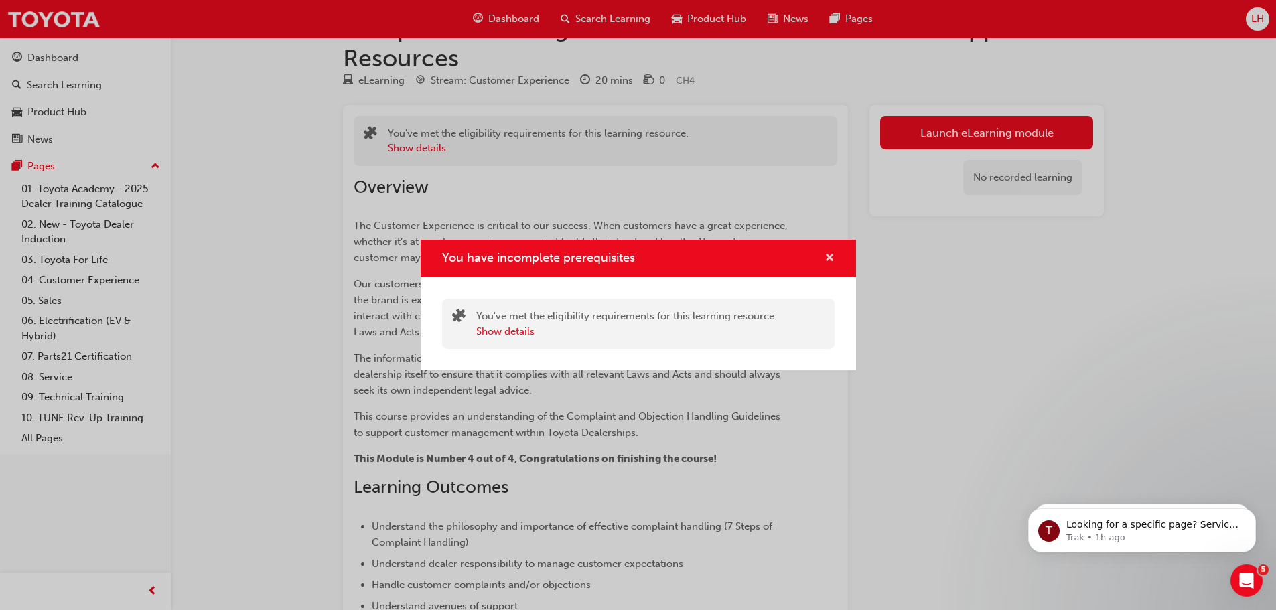
click at [831, 257] on span "cross-icon" at bounding box center [830, 259] width 10 height 12
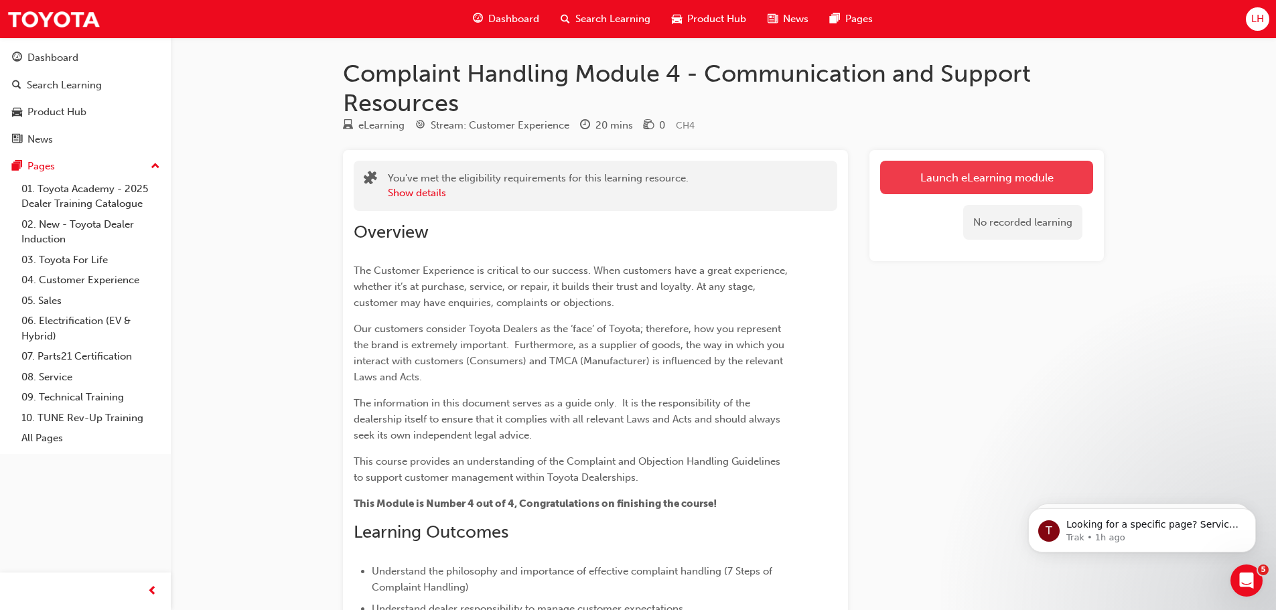
click at [1000, 175] on link "Launch eLearning module" at bounding box center [986, 177] width 213 height 33
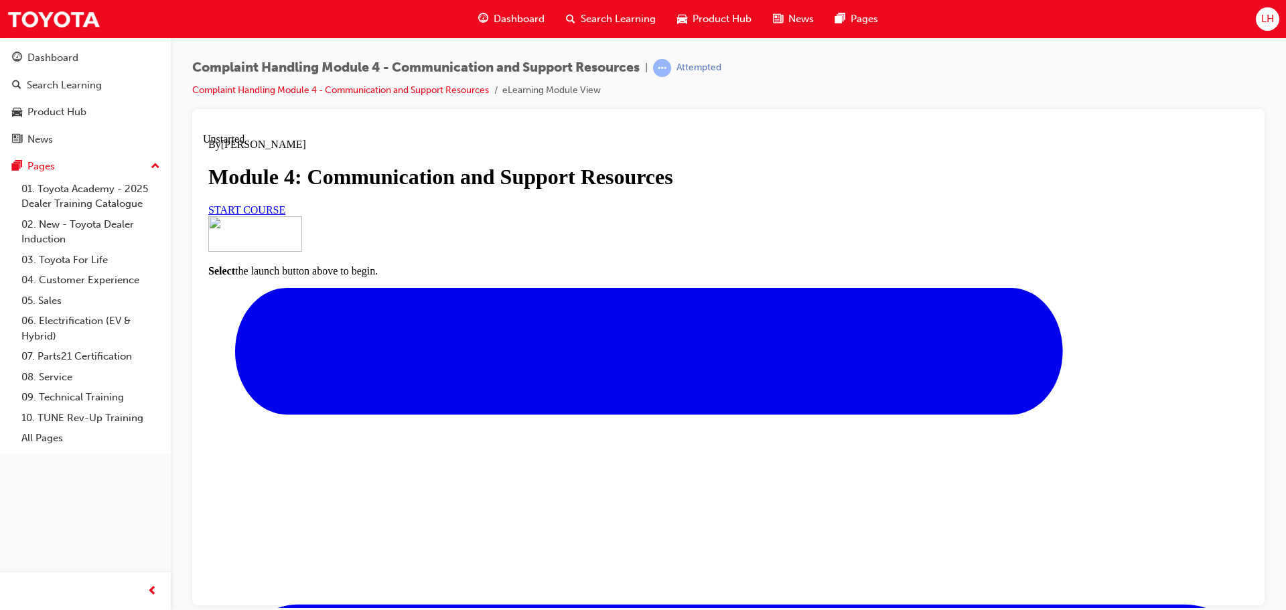
click at [285, 215] on link "START COURSE" at bounding box center [246, 209] width 77 height 11
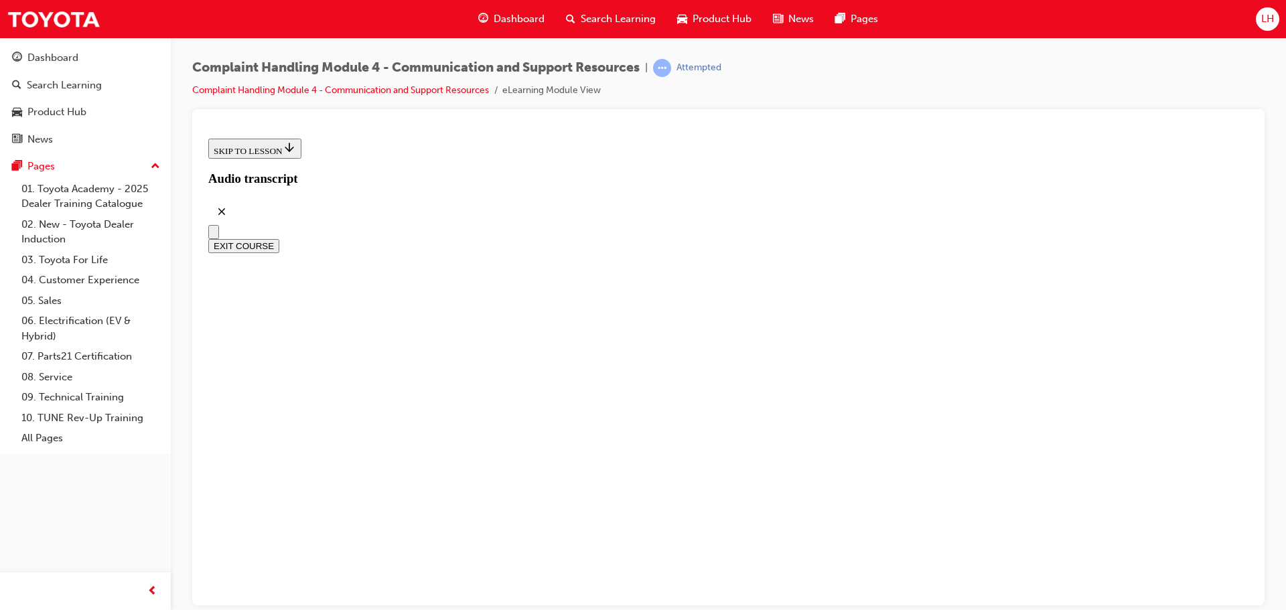
scroll to position [268, 0]
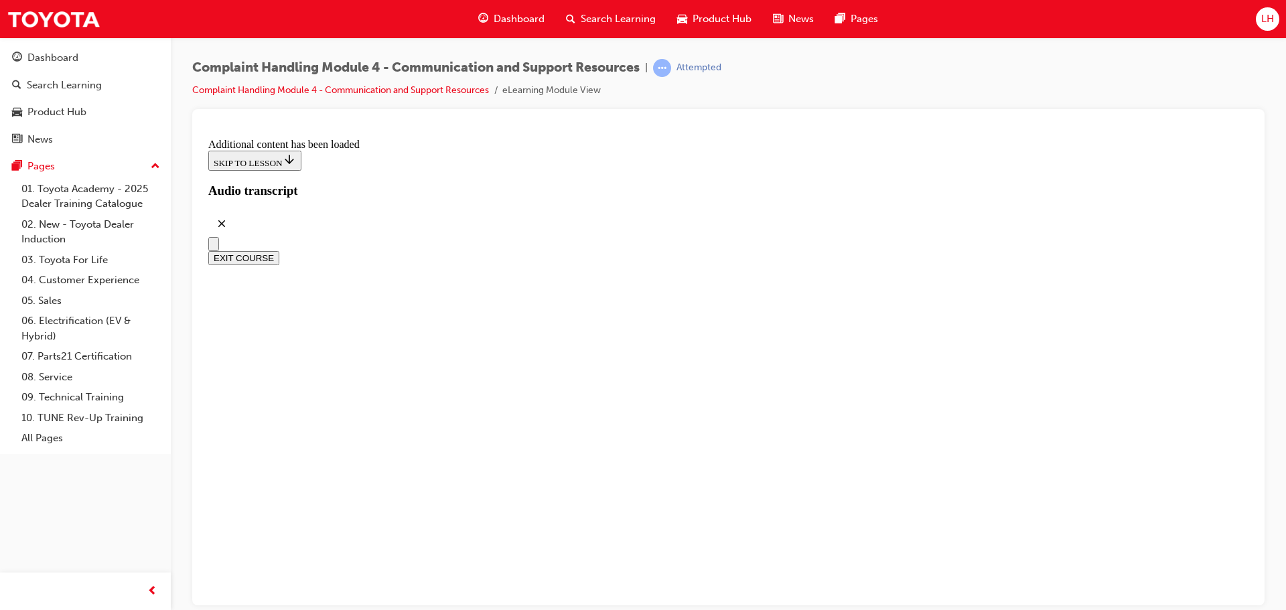
scroll to position [4258, 0]
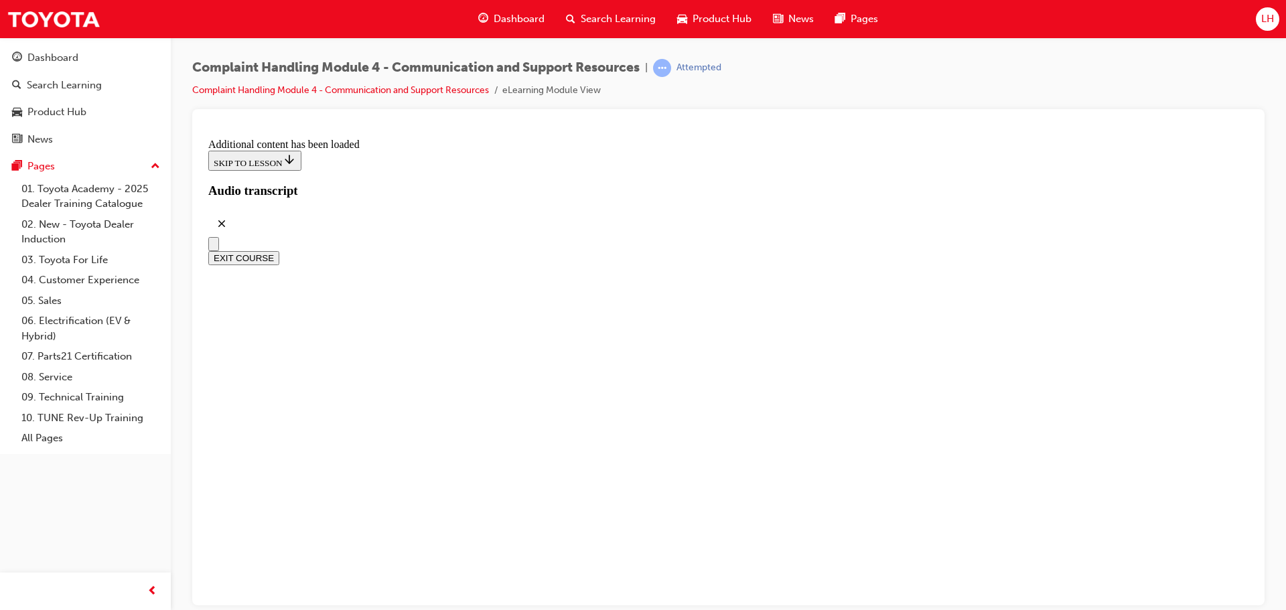
scroll to position [5940, 0]
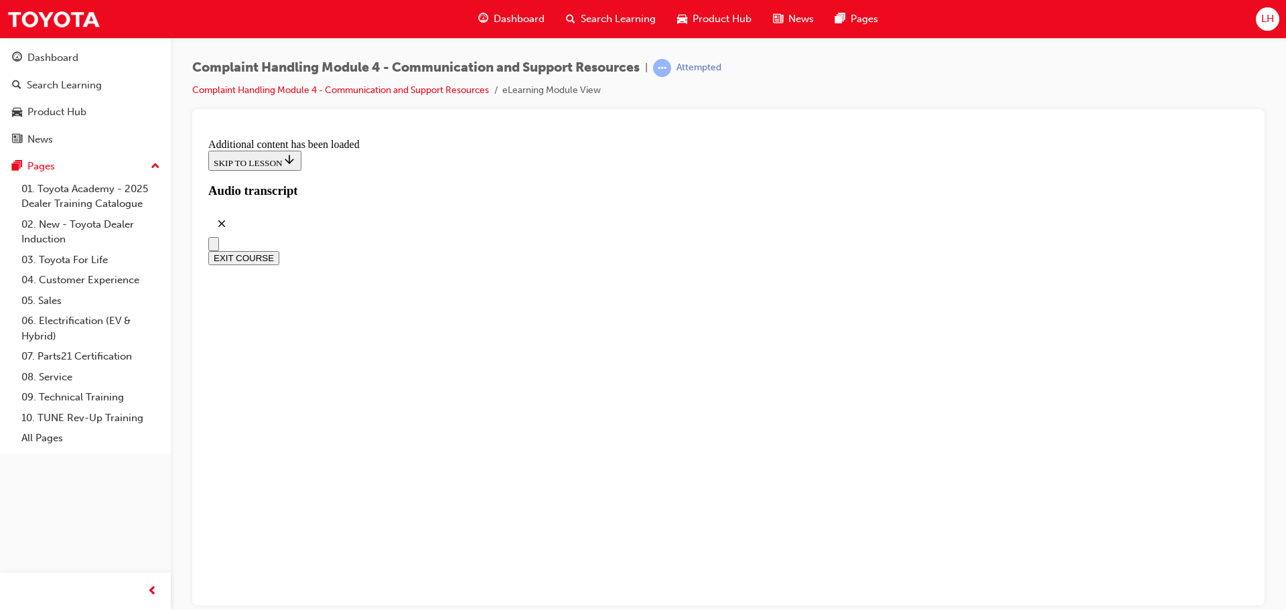
radio input "true"
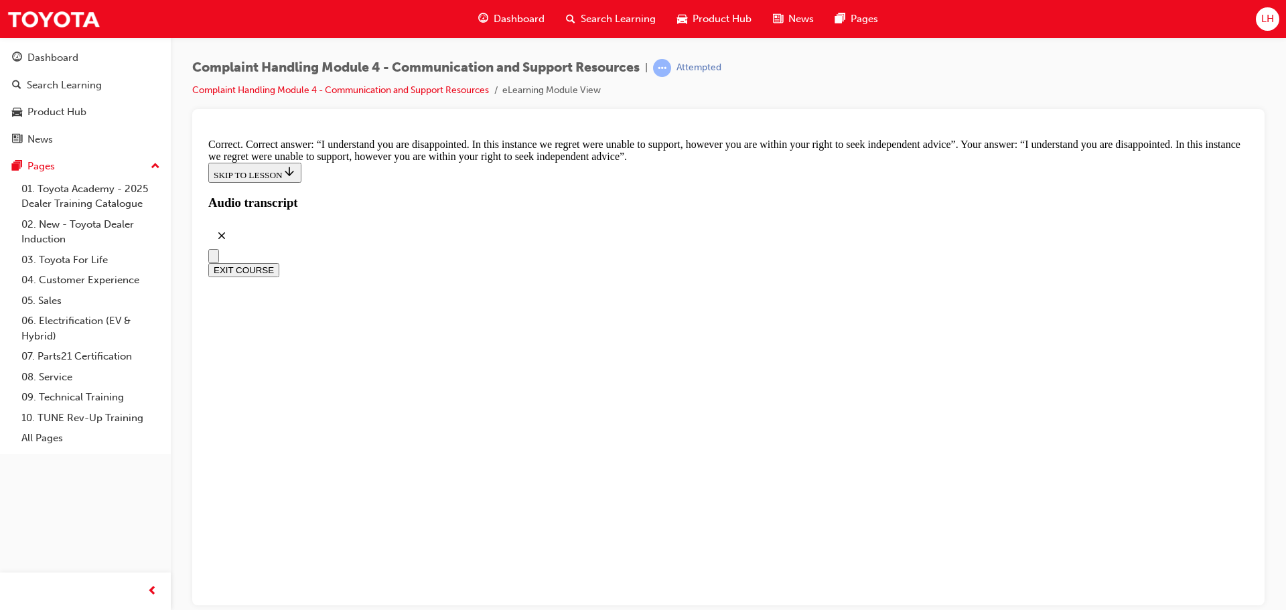
scroll to position [8710, 0]
checkbox input "true"
drag, startPoint x: 744, startPoint y: 570, endPoint x: 748, endPoint y: 240, distance: 330.3
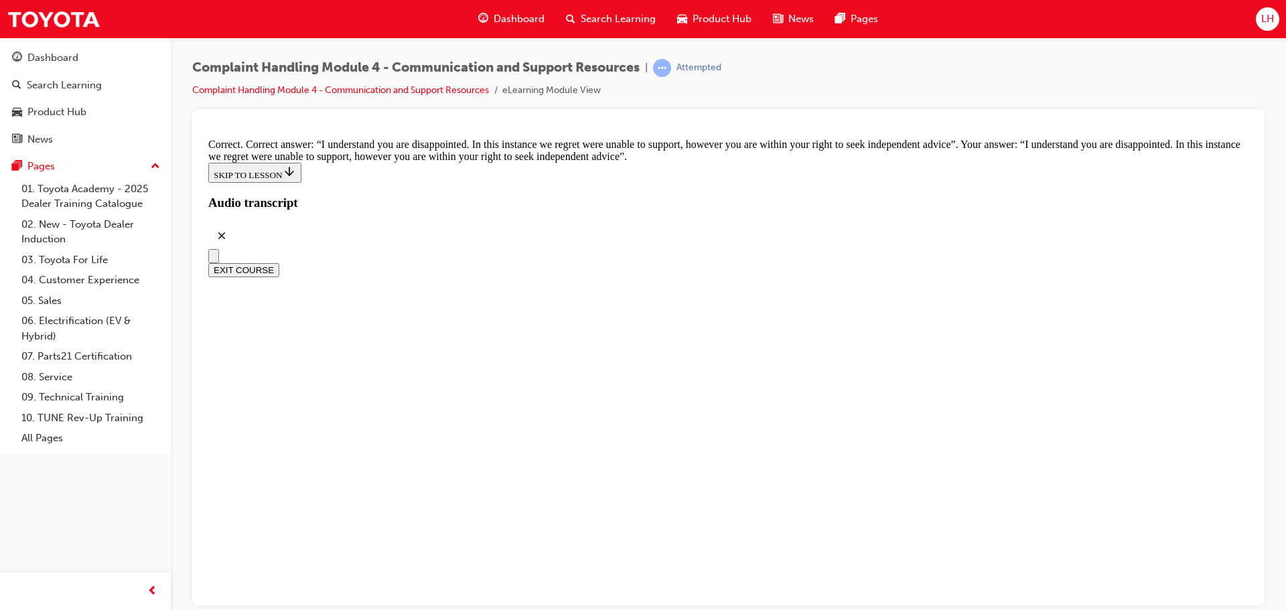
checkbox input "true"
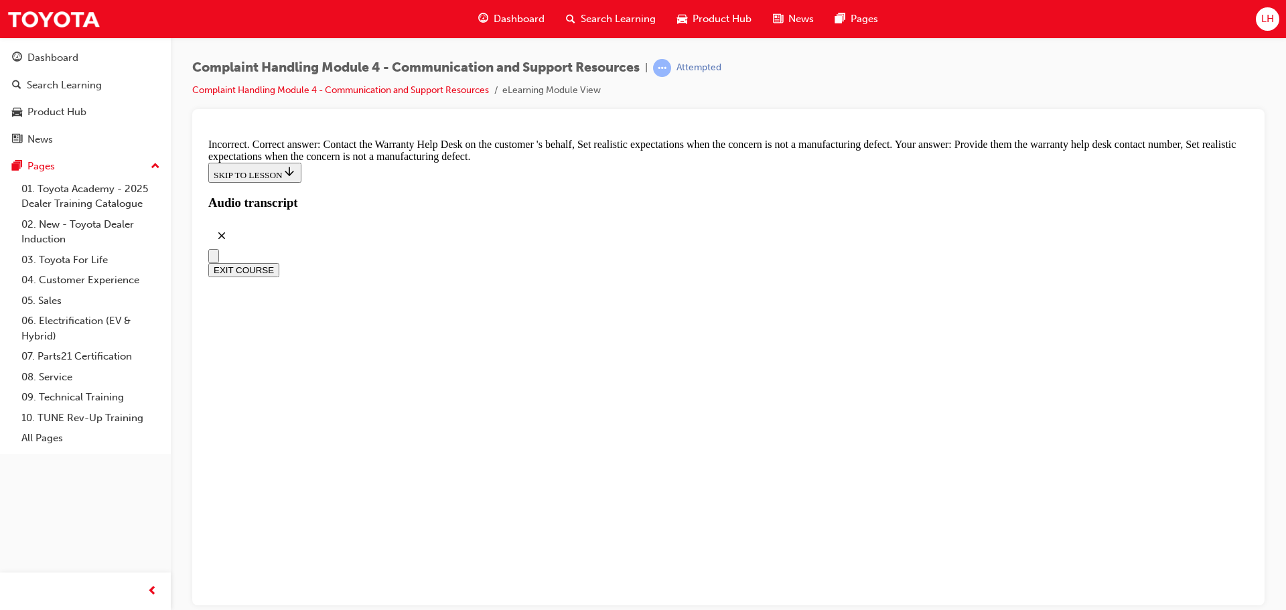
scroll to position [8941, 0]
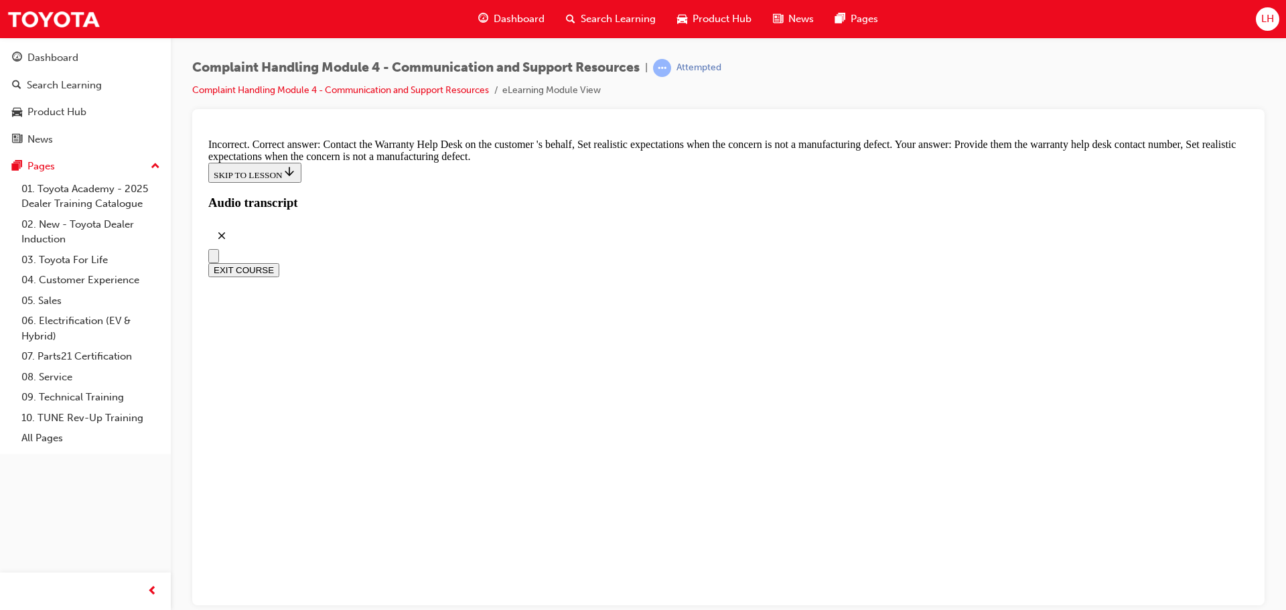
checkbox input "true"
checkbox input "false"
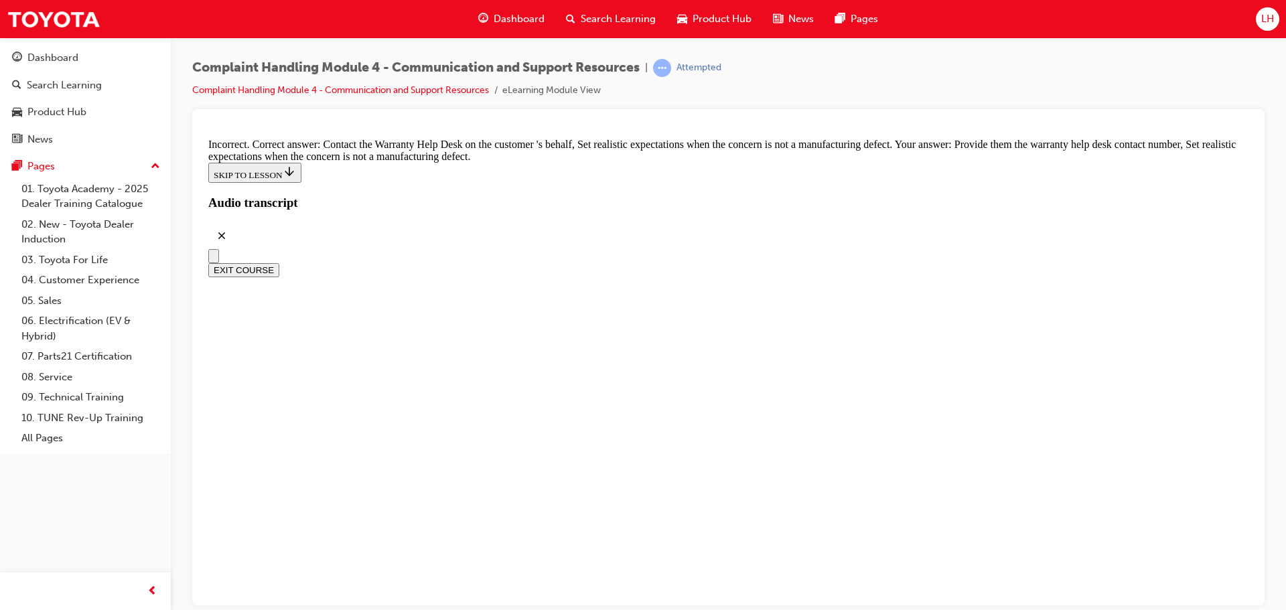
checkbox input "true"
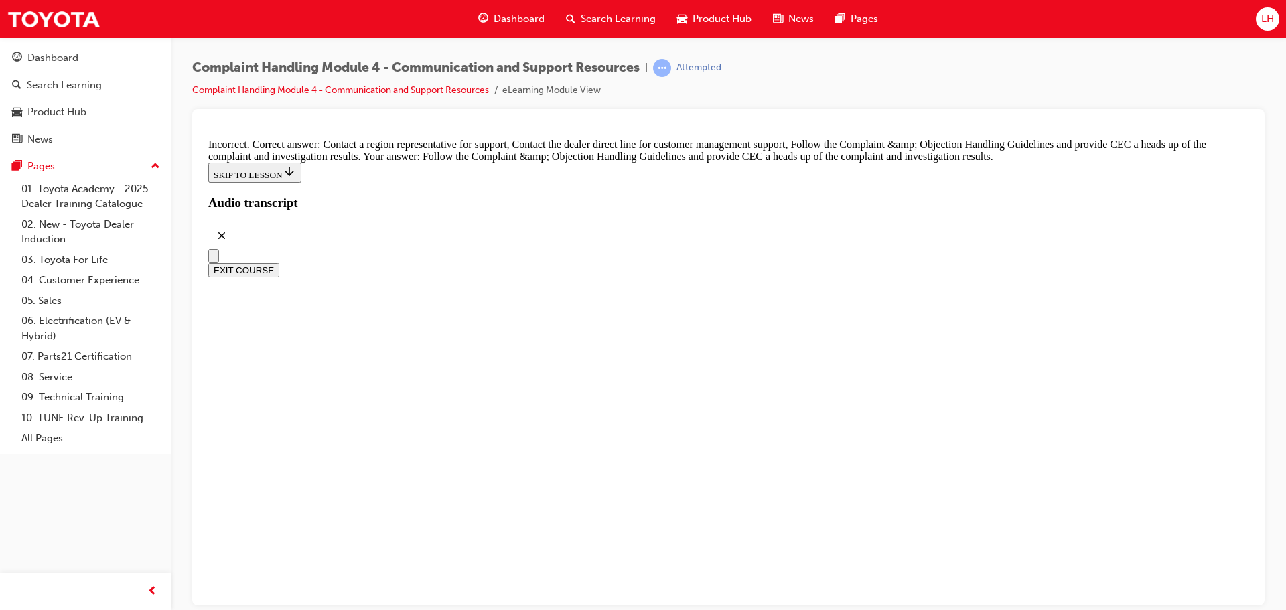
scroll to position [9805, 0]
radio input "true"
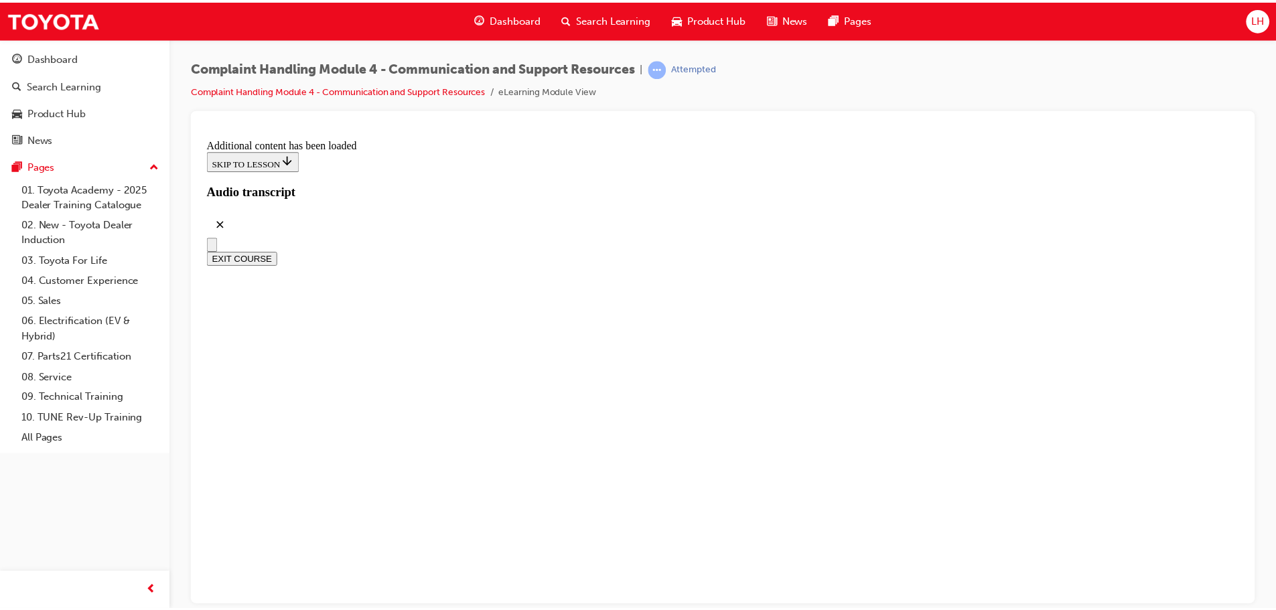
scroll to position [11601, 0]
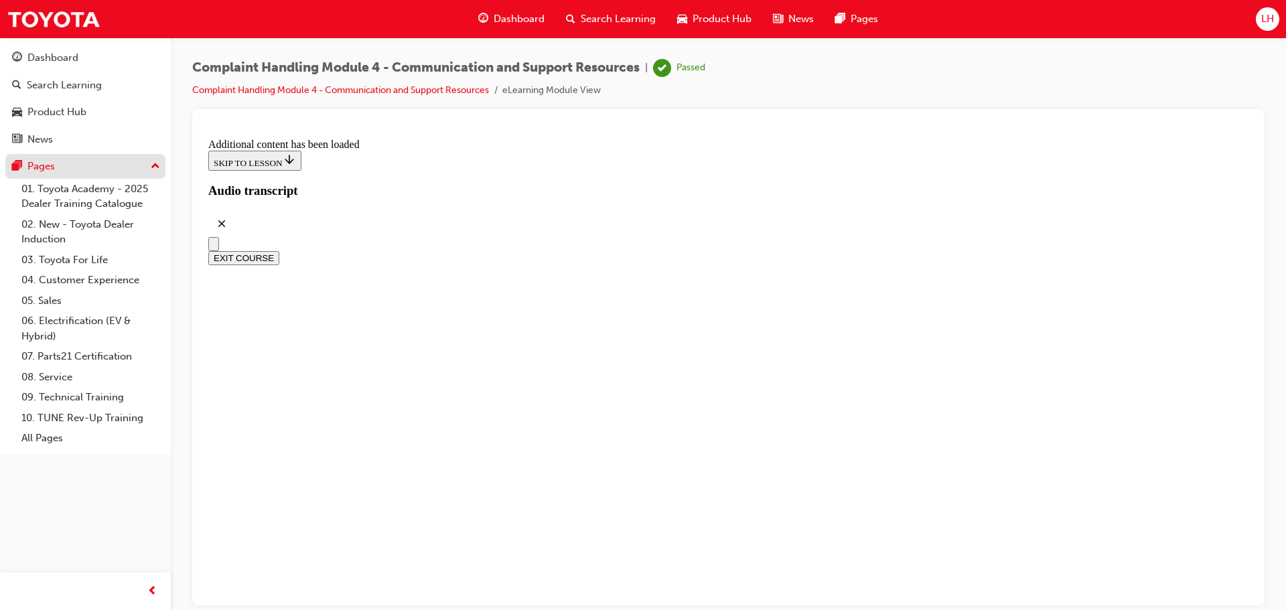
click at [101, 165] on div "Pages" at bounding box center [85, 166] width 147 height 17
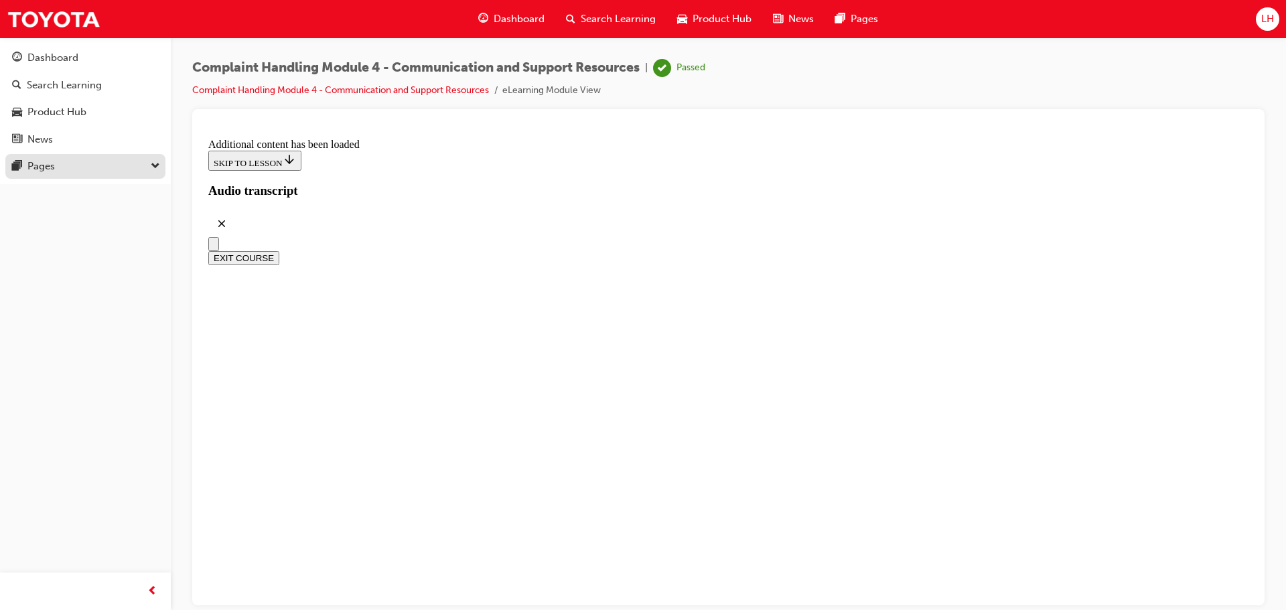
click at [101, 165] on div "Pages" at bounding box center [85, 166] width 147 height 17
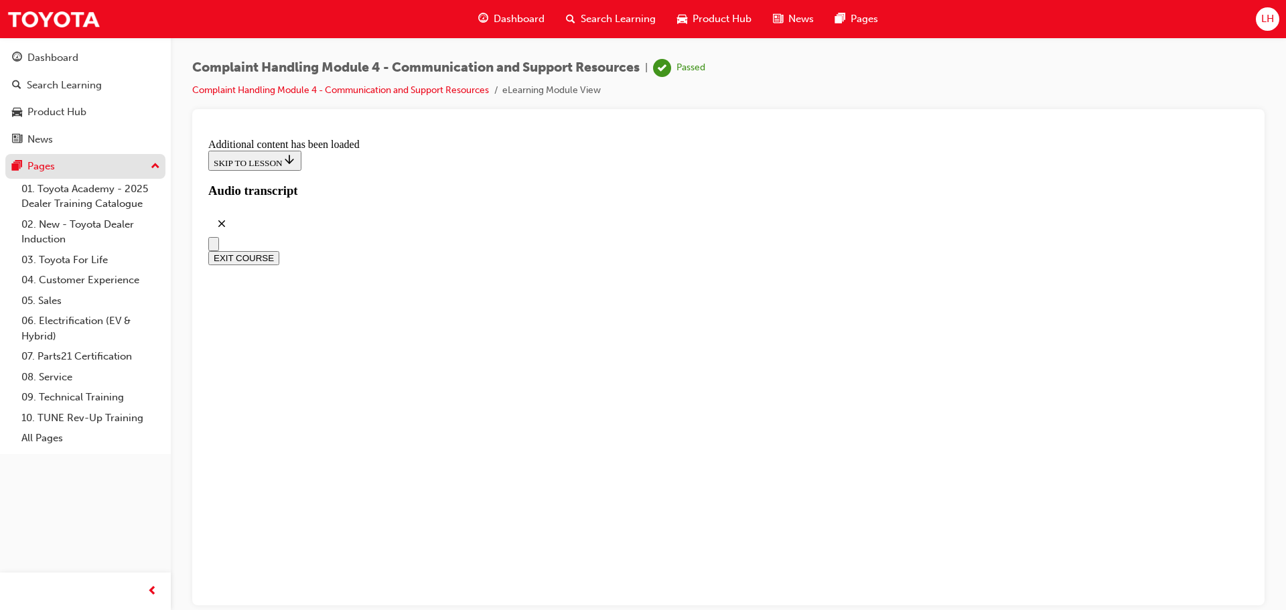
click at [19, 167] on span "pages-icon" at bounding box center [17, 167] width 10 height 12
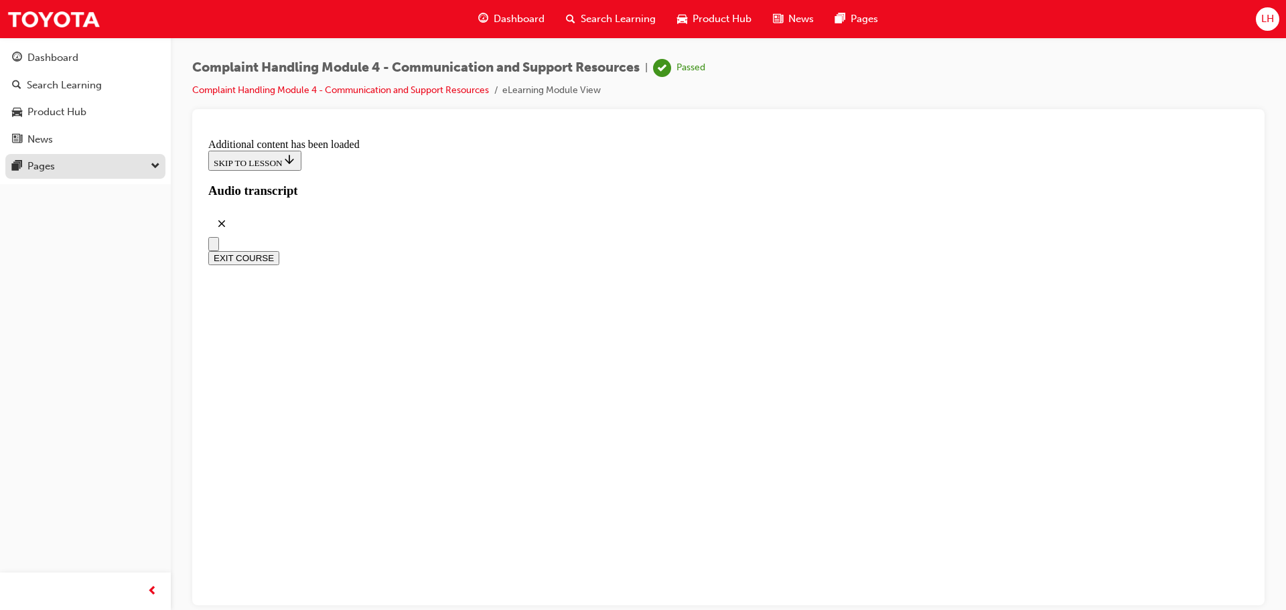
click at [19, 167] on span "pages-icon" at bounding box center [17, 167] width 10 height 12
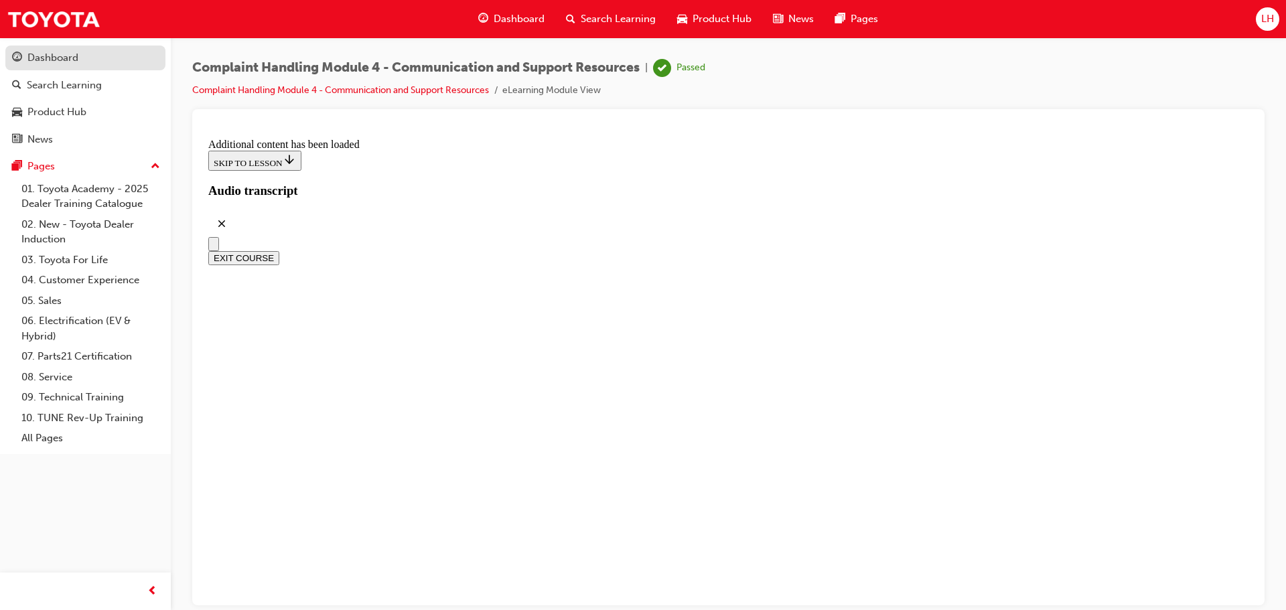
click at [39, 65] on div "Dashboard" at bounding box center [52, 57] width 51 height 15
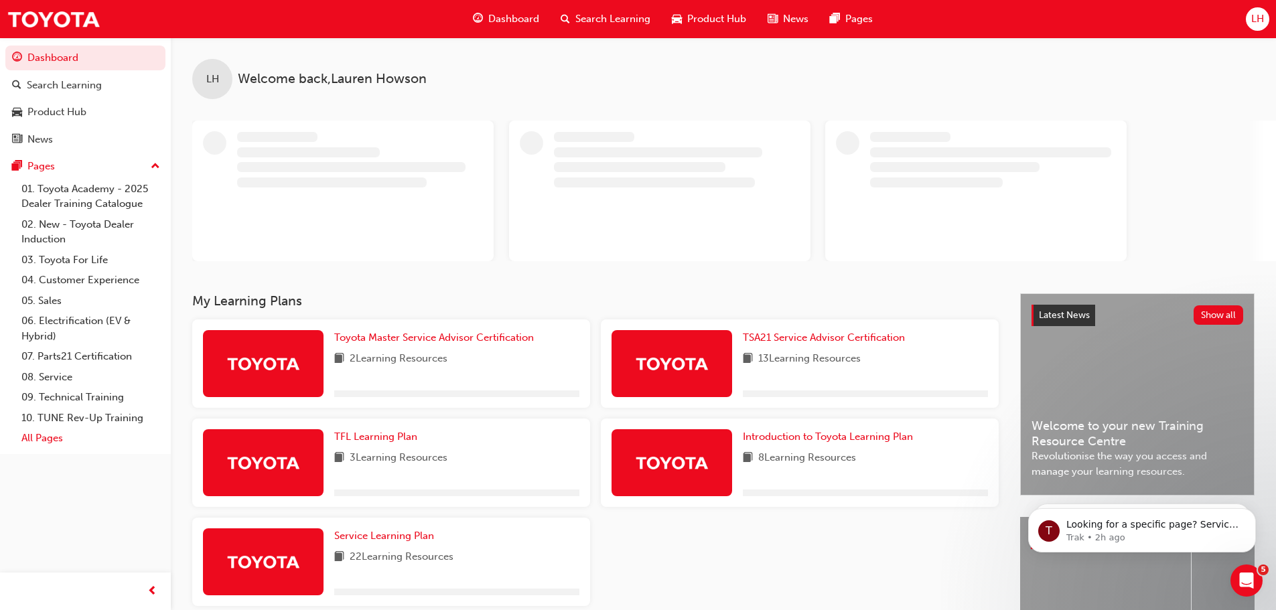
click at [47, 438] on link "All Pages" at bounding box center [90, 438] width 149 height 21
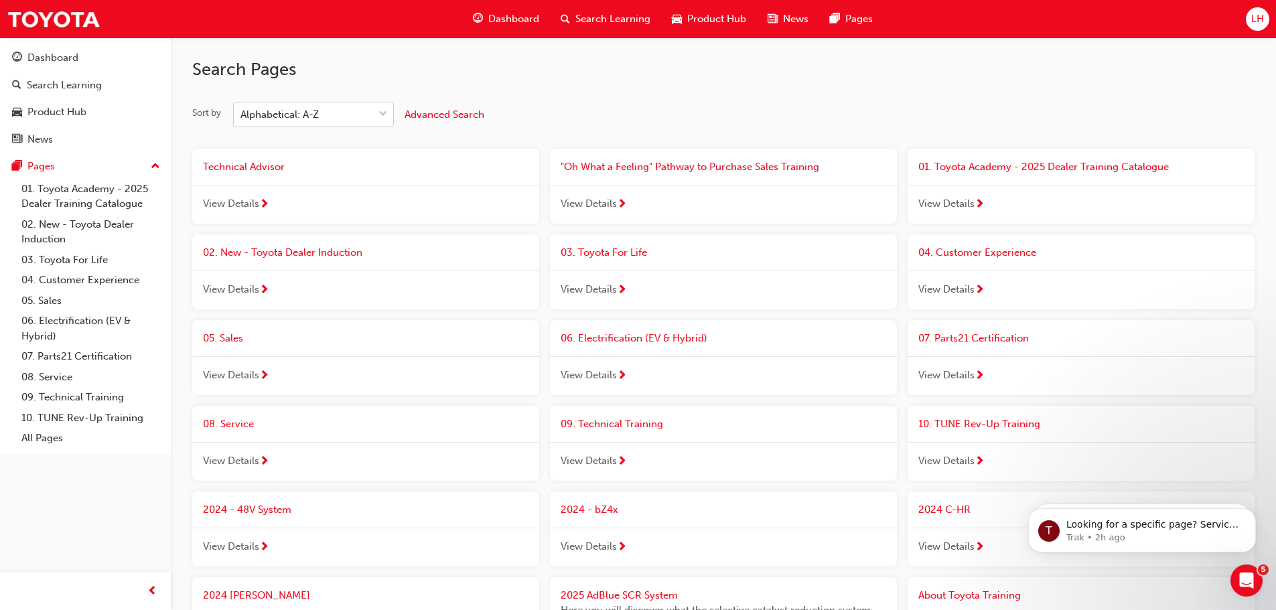
click at [326, 119] on div "Alphabetical: A-Z" at bounding box center [303, 114] width 139 height 23
click at [242, 119] on input "Sort by Alphabetical: A-Z" at bounding box center [241, 114] width 1 height 11
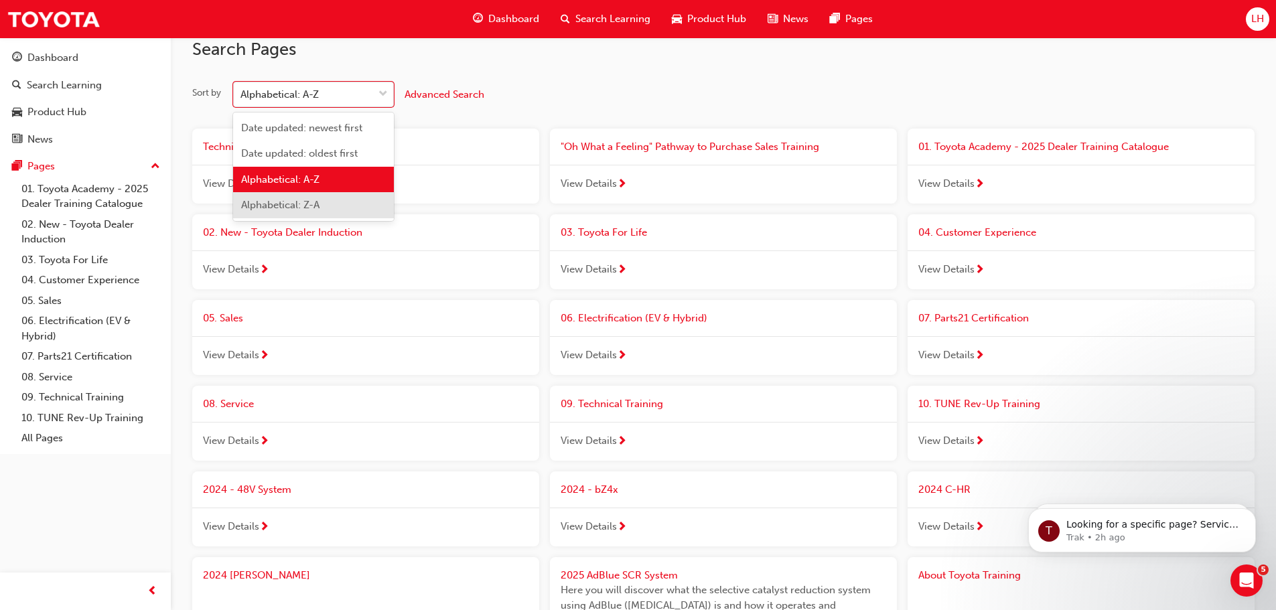
scroll to position [13, 0]
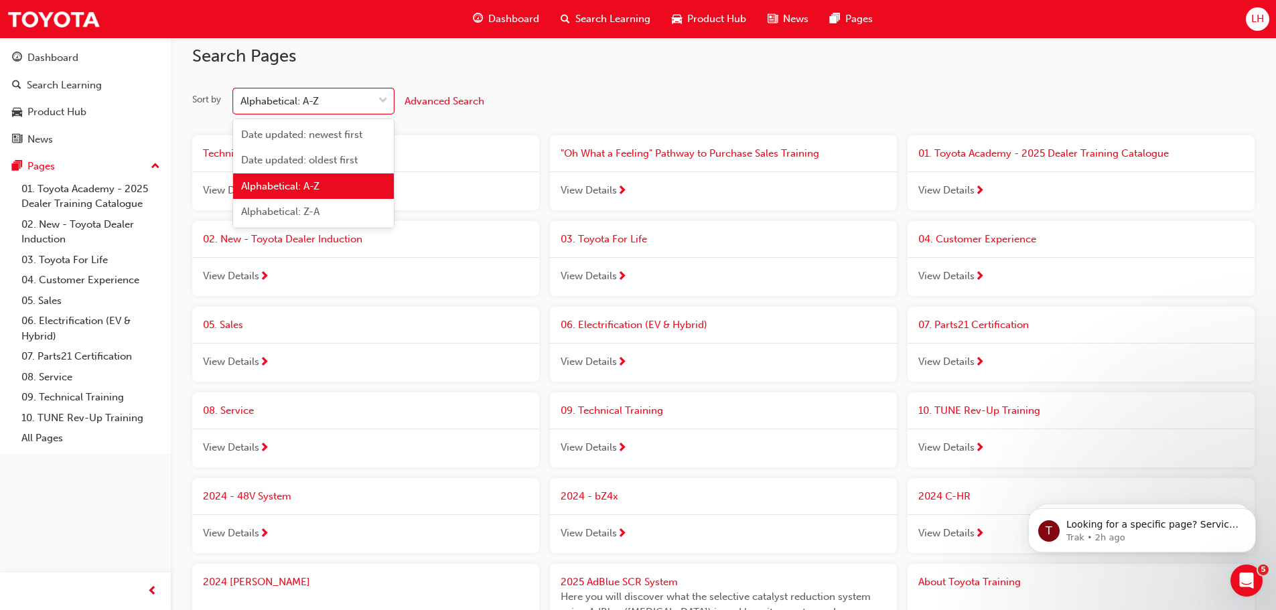
click at [534, 100] on div "Sort by option Alphabetical: A-Z focused, 3 of 4. 4 results available. Use Up a…" at bounding box center [723, 100] width 1063 height 25
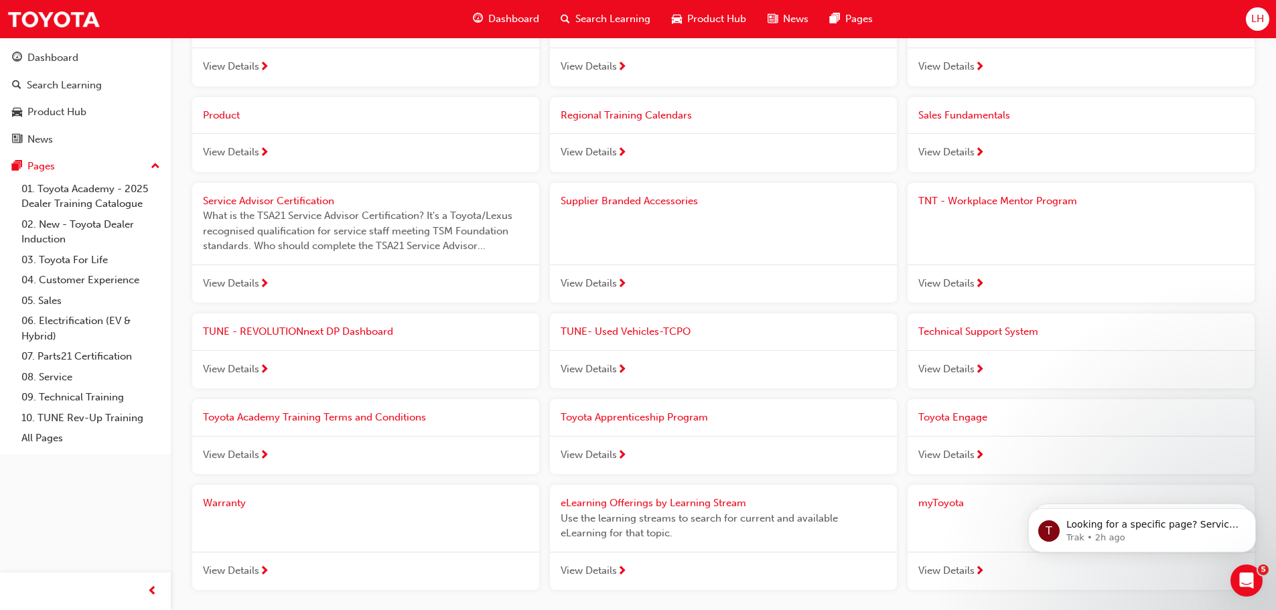
scroll to position [1152, 0]
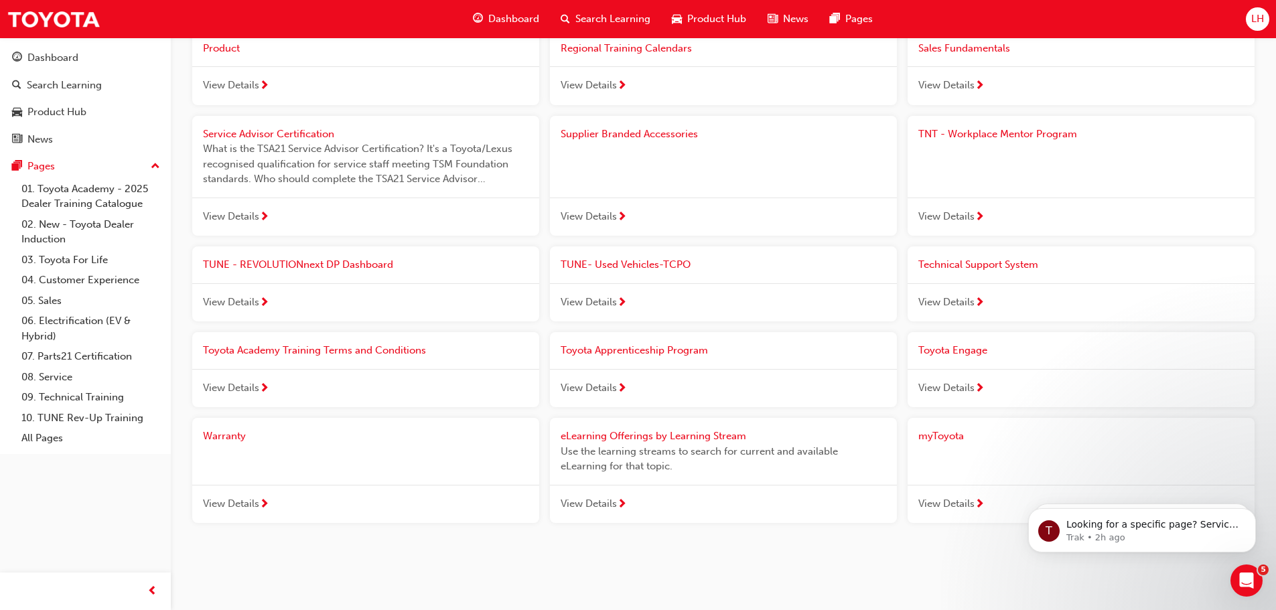
click at [322, 498] on div "View Details" at bounding box center [365, 504] width 347 height 39
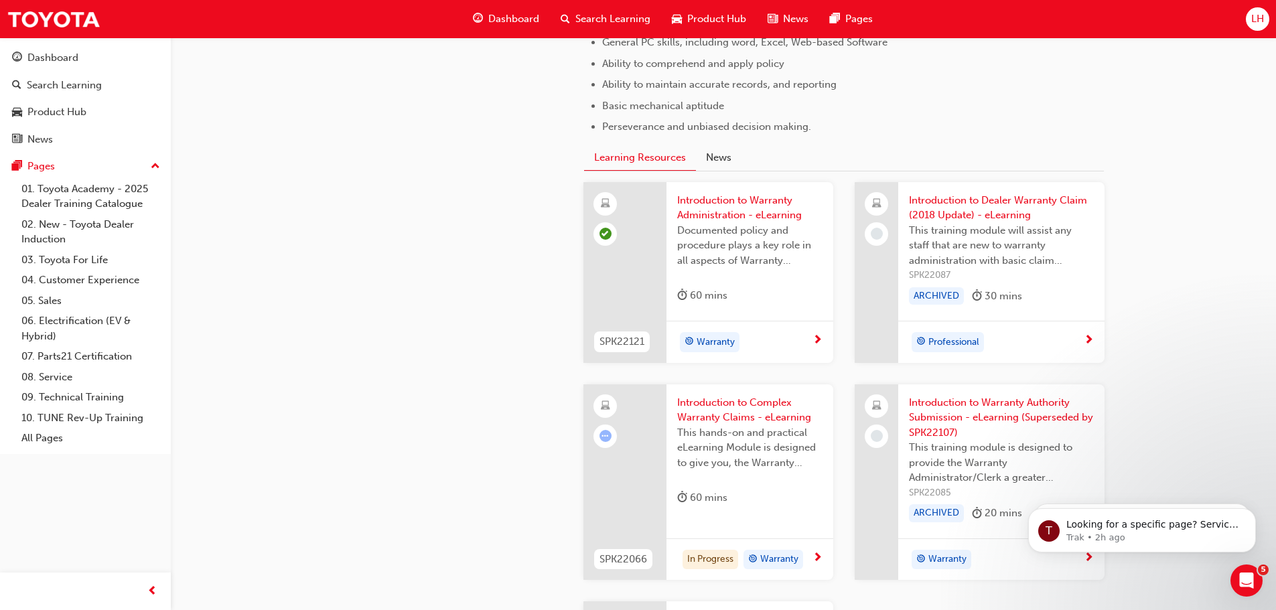
scroll to position [938, 0]
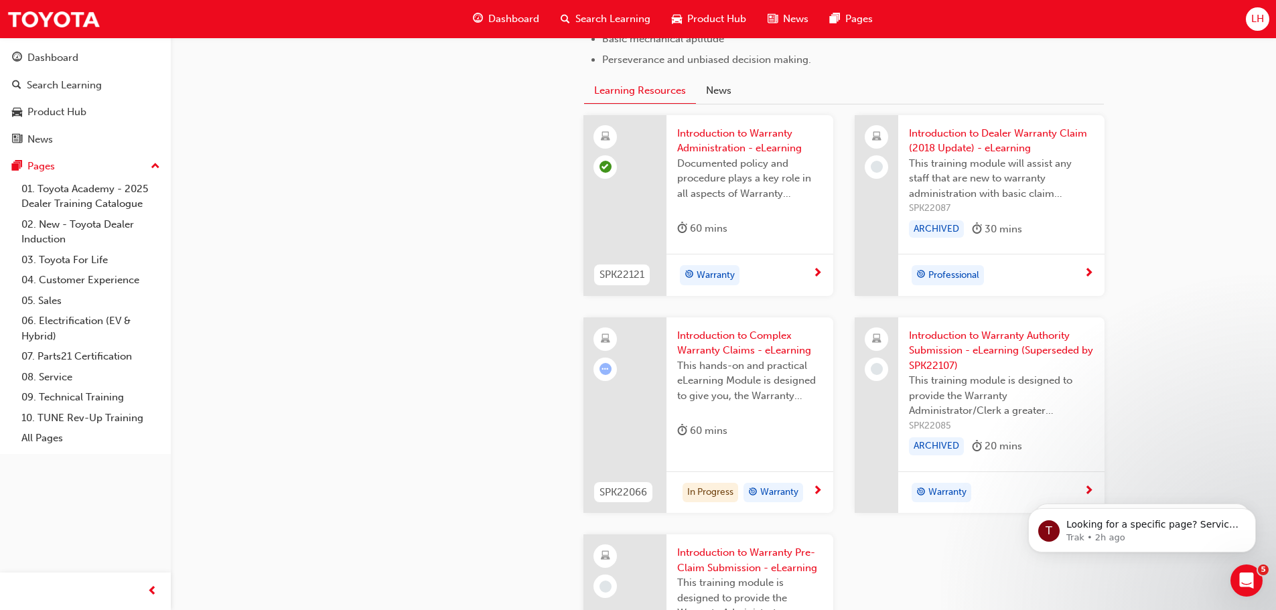
click at [807, 451] on div "Introduction to Complex Warranty Claims - eLearning This hands-on and practical…" at bounding box center [750, 387] width 167 height 138
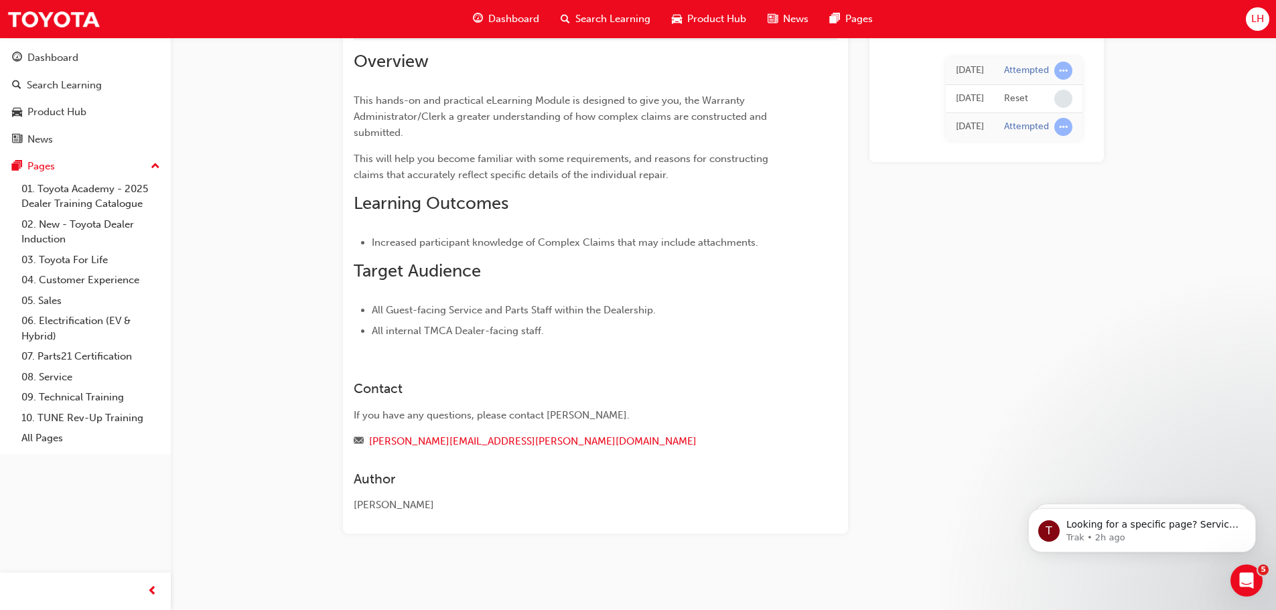
scroll to position [91, 0]
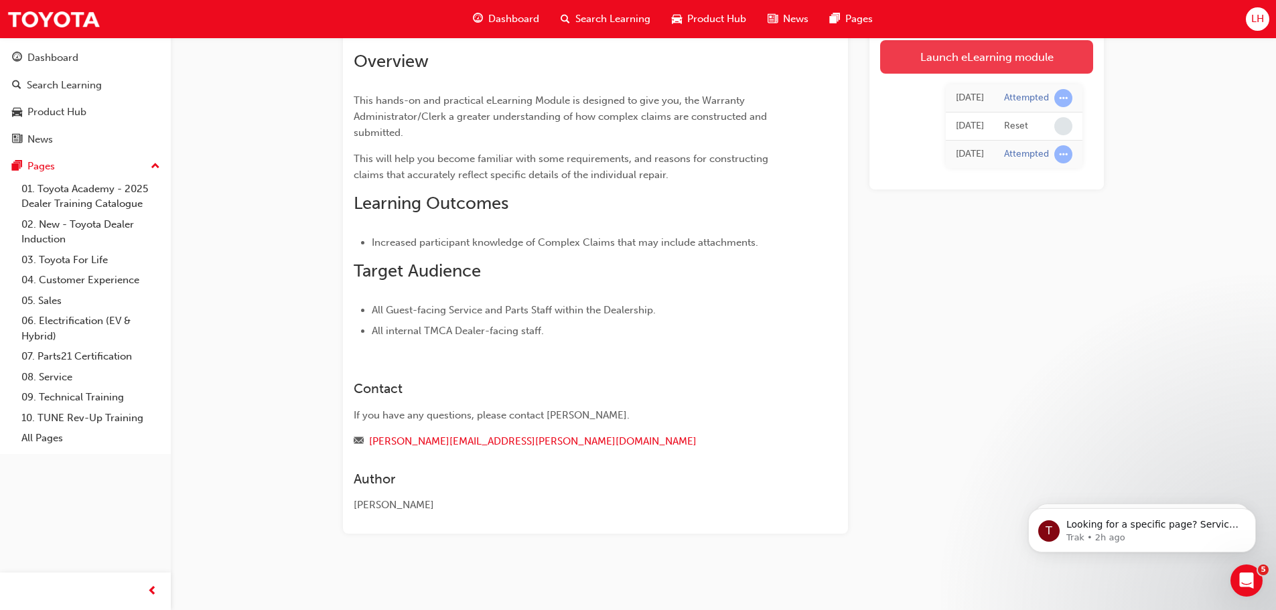
click at [927, 50] on link "Launch eLearning module" at bounding box center [986, 56] width 213 height 33
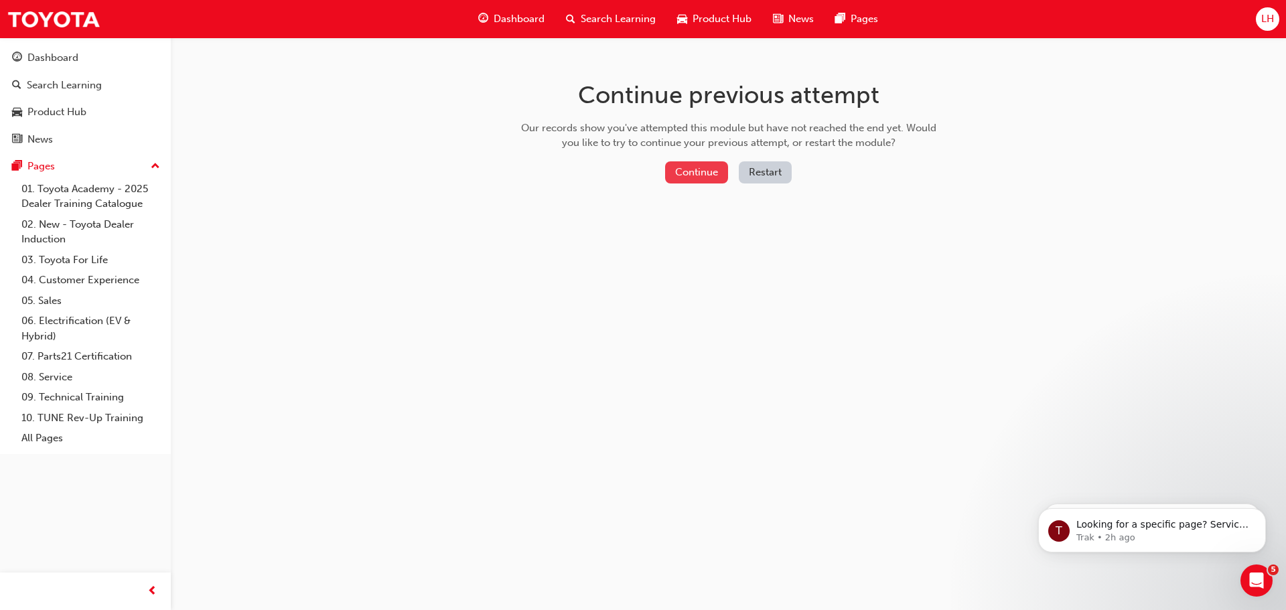
click at [708, 170] on button "Continue" at bounding box center [696, 172] width 63 height 22
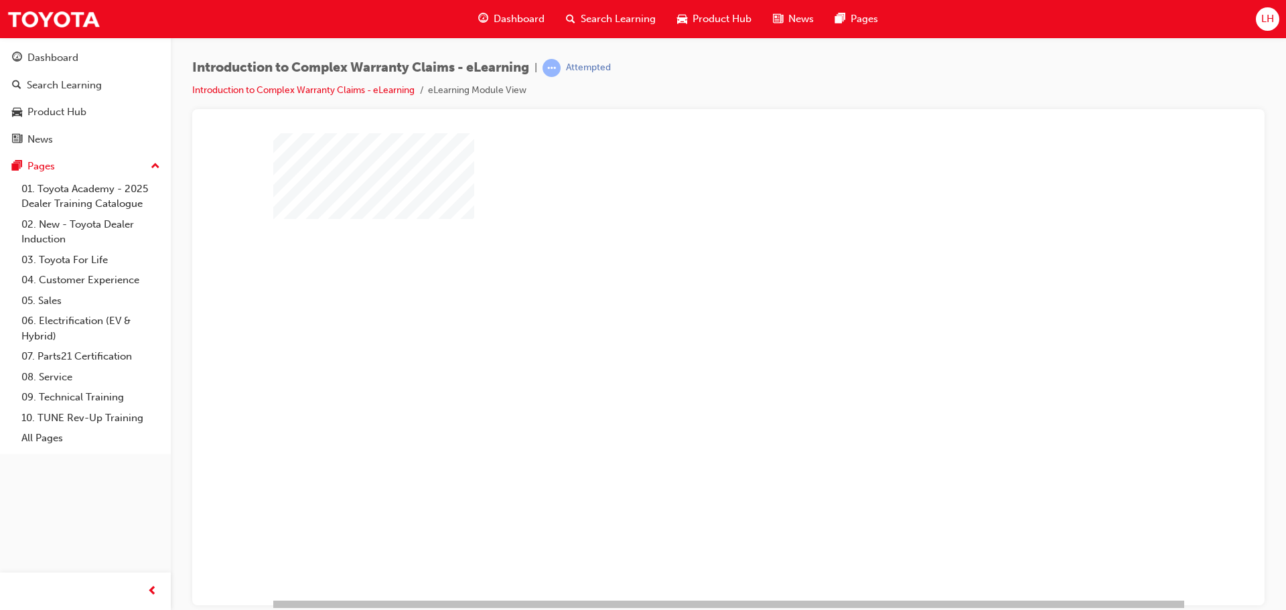
scroll to position [27, 0]
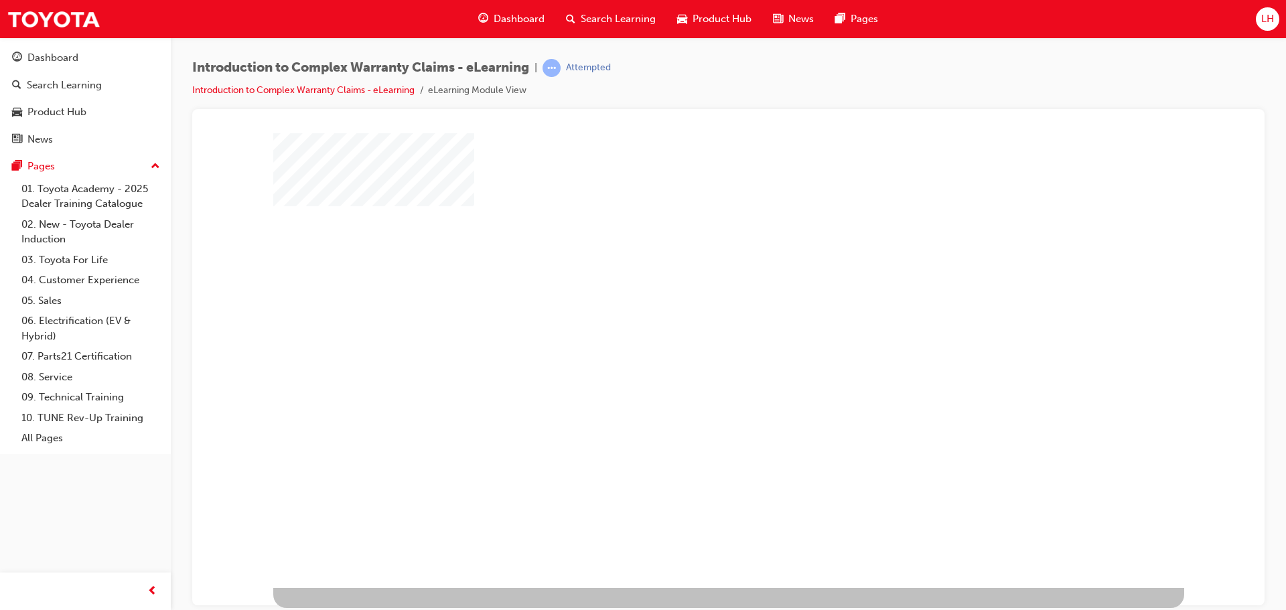
click at [690, 304] on div "play" at bounding box center [690, 304] width 0 height 0
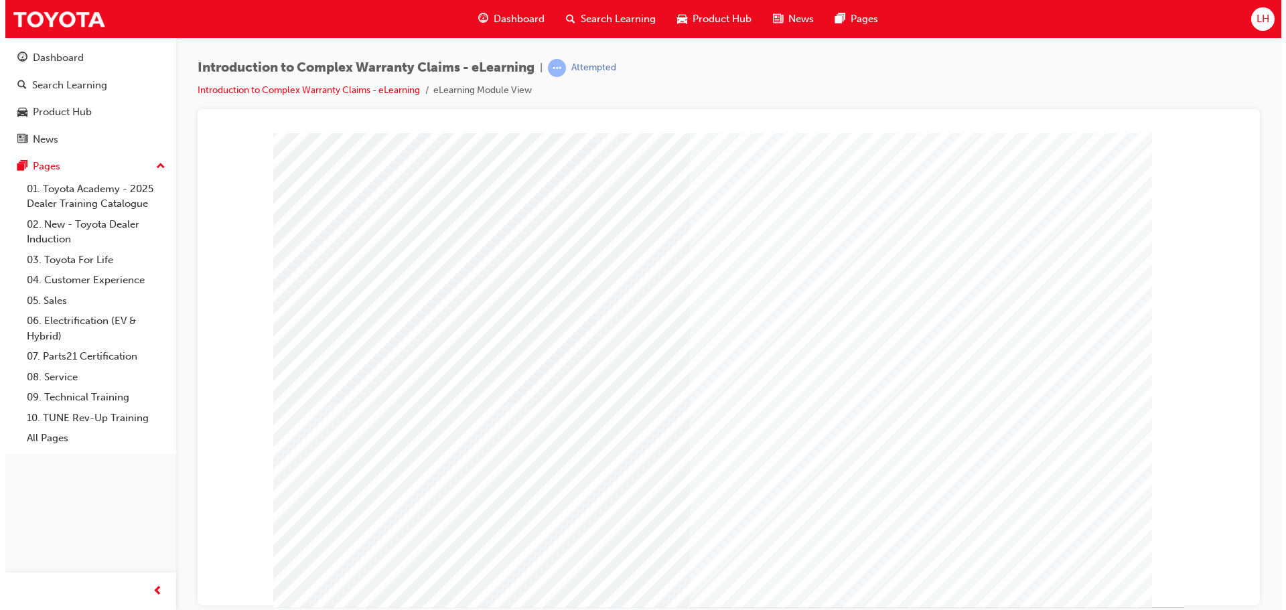
scroll to position [11, 0]
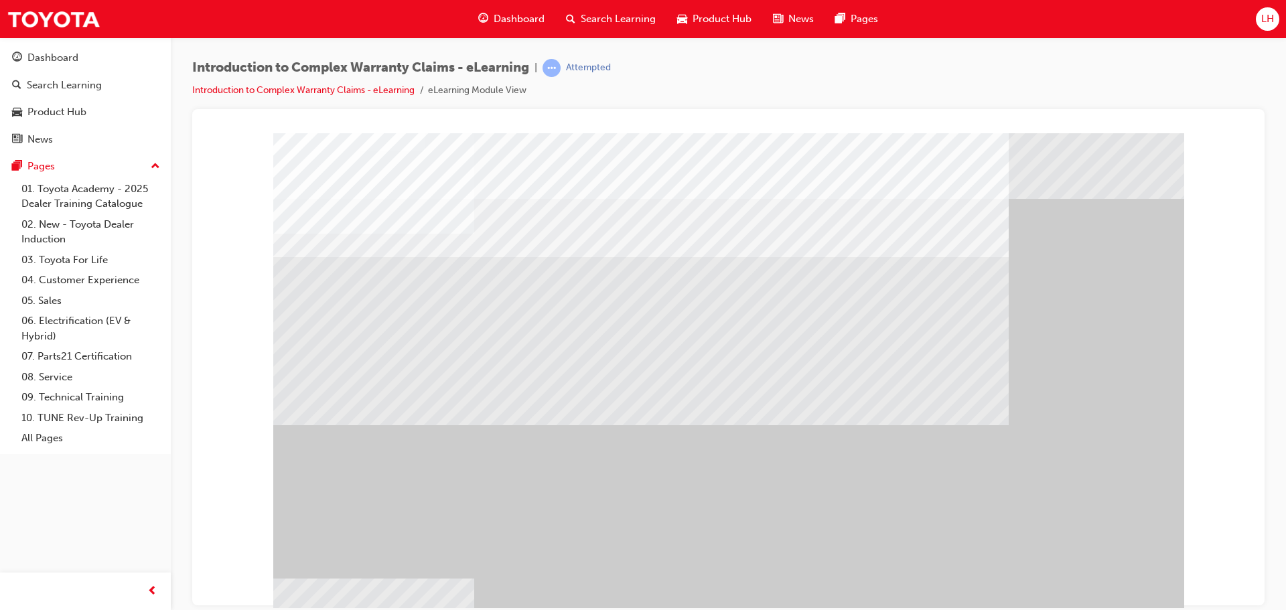
click at [1103, 582] on div "" at bounding box center [728, 374] width 911 height 482
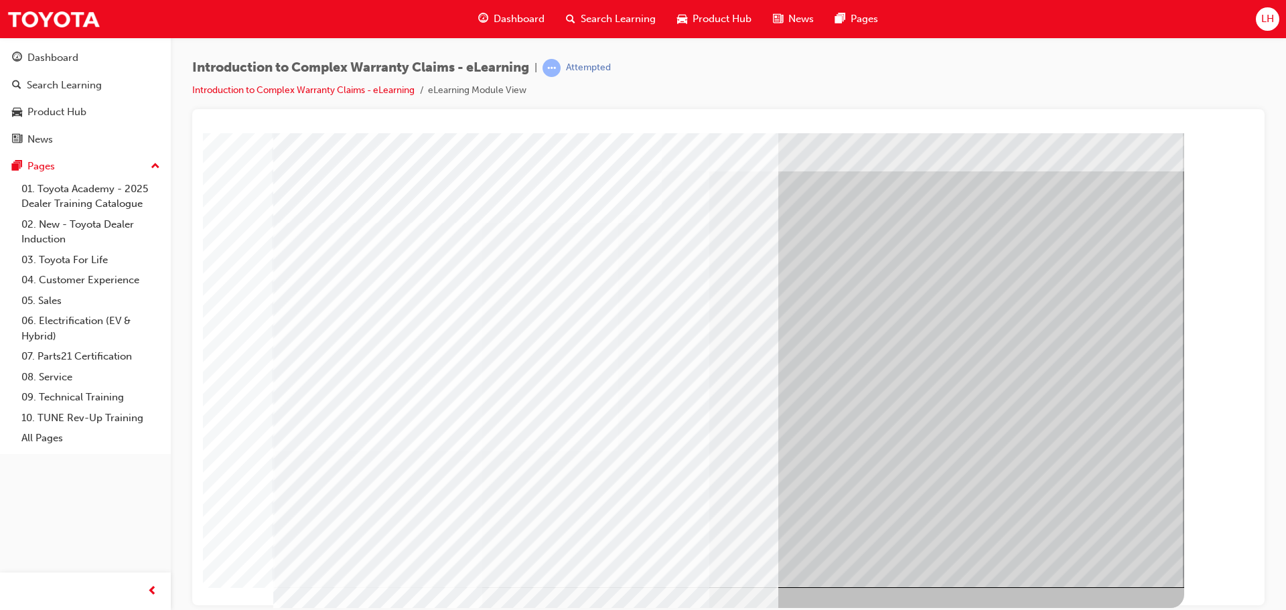
scroll to position [0, 0]
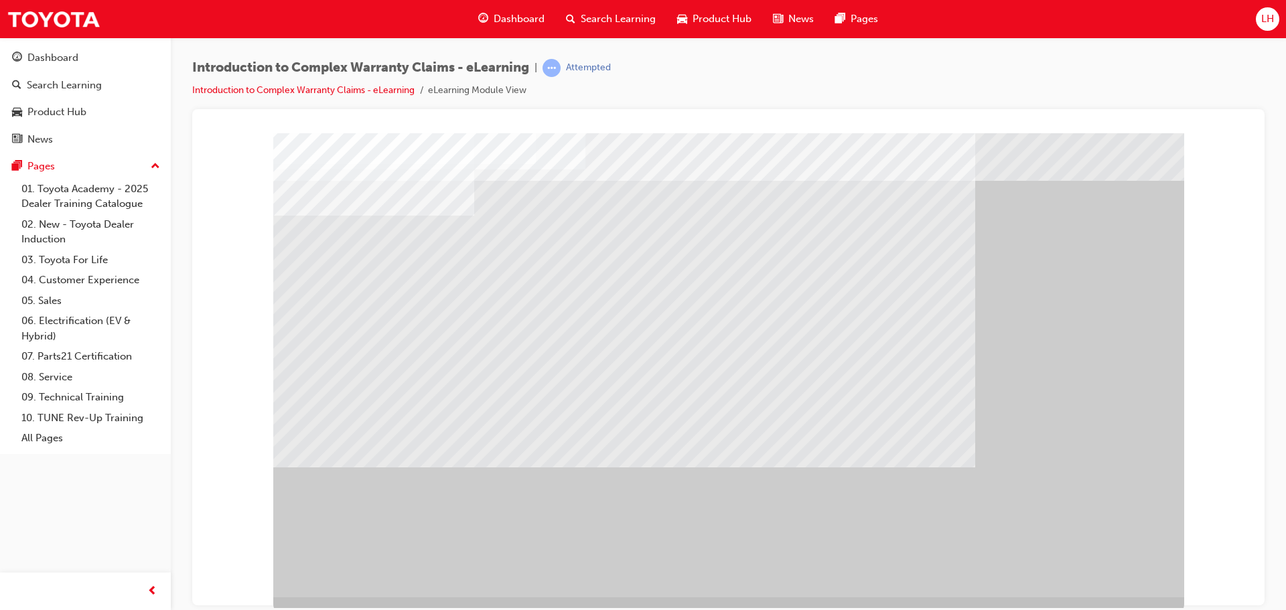
scroll to position [27, 0]
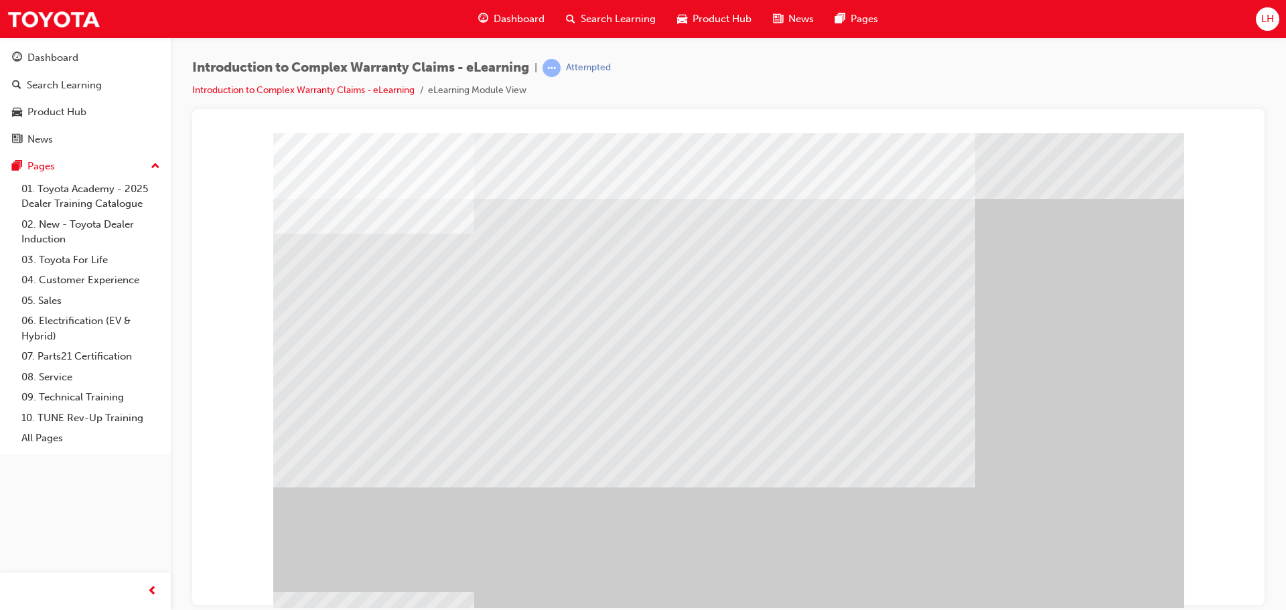
click at [1113, 584] on div "" at bounding box center [728, 374] width 911 height 482
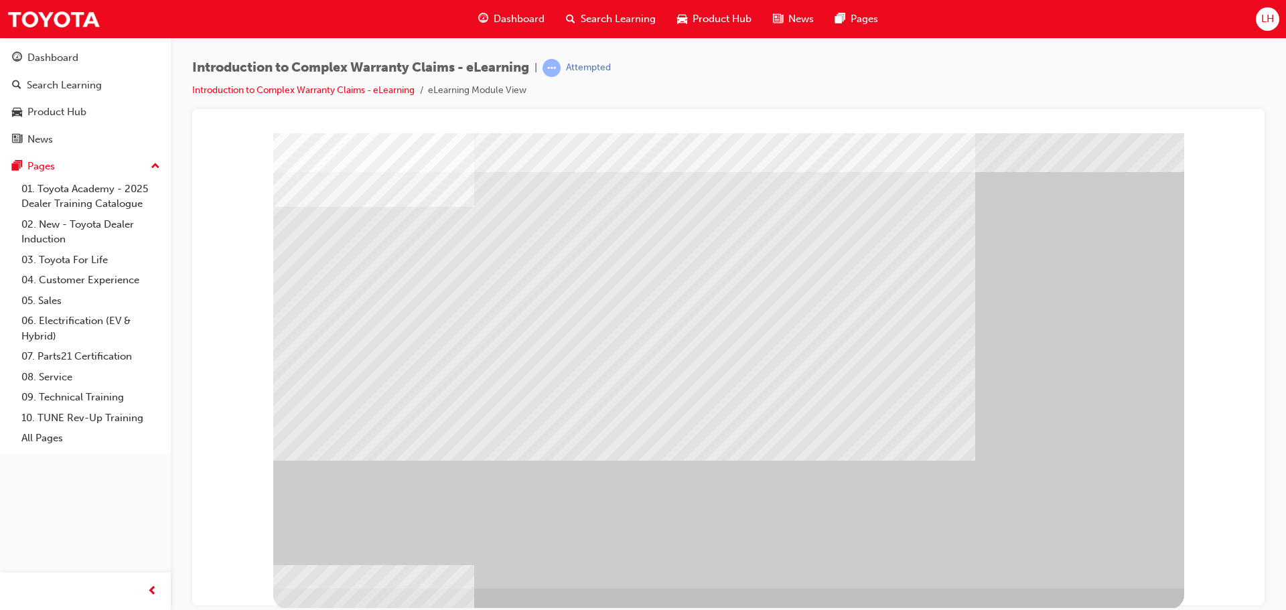
scroll to position [27, 0]
drag, startPoint x: 846, startPoint y: 492, endPoint x: 878, endPoint y: 495, distance: 32.3
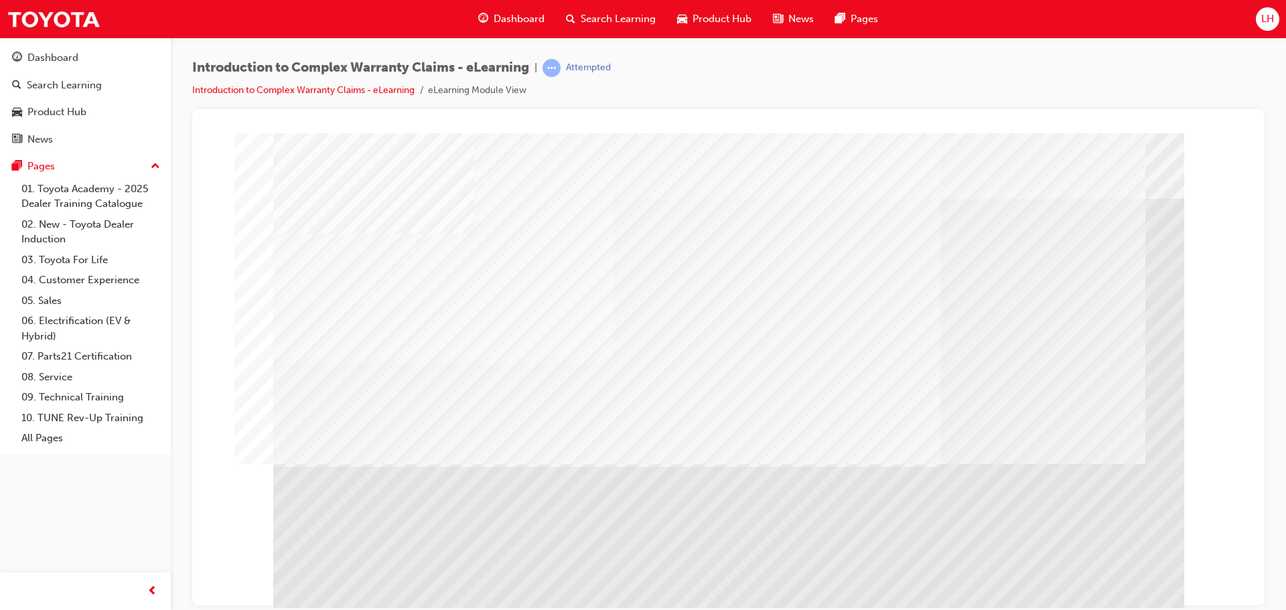
drag, startPoint x: 1096, startPoint y: 567, endPoint x: 1095, endPoint y: 579, distance: 11.5
click at [1095, 573] on div at bounding box center [728, 374] width 911 height 482
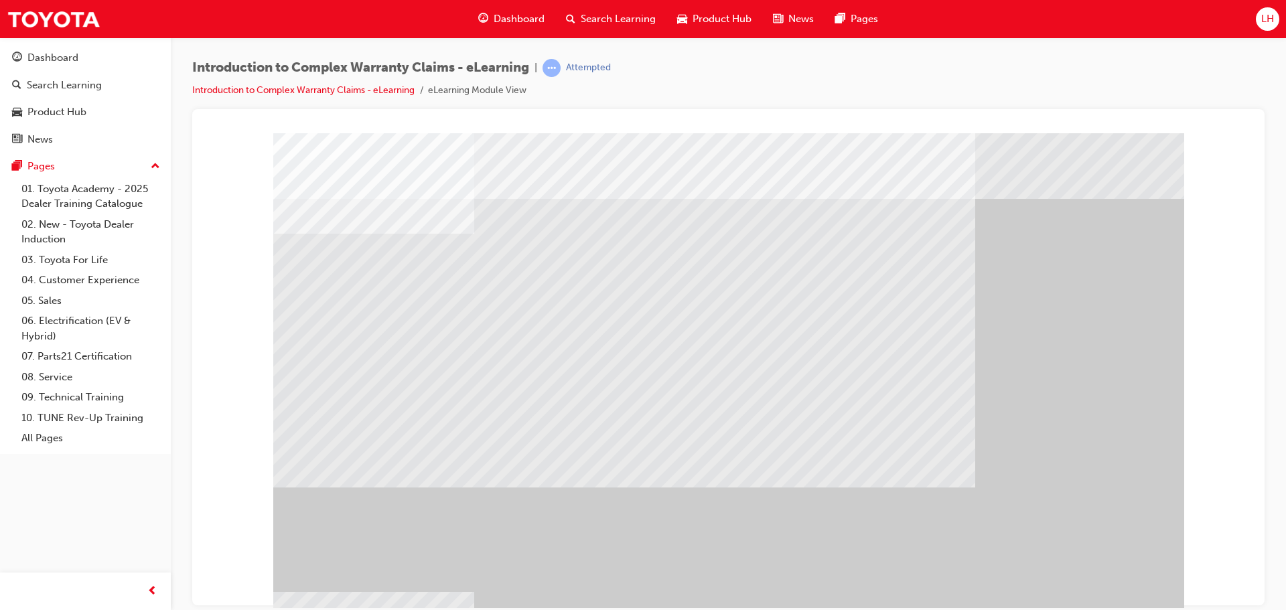
click at [1093, 580] on div "" at bounding box center [728, 374] width 911 height 482
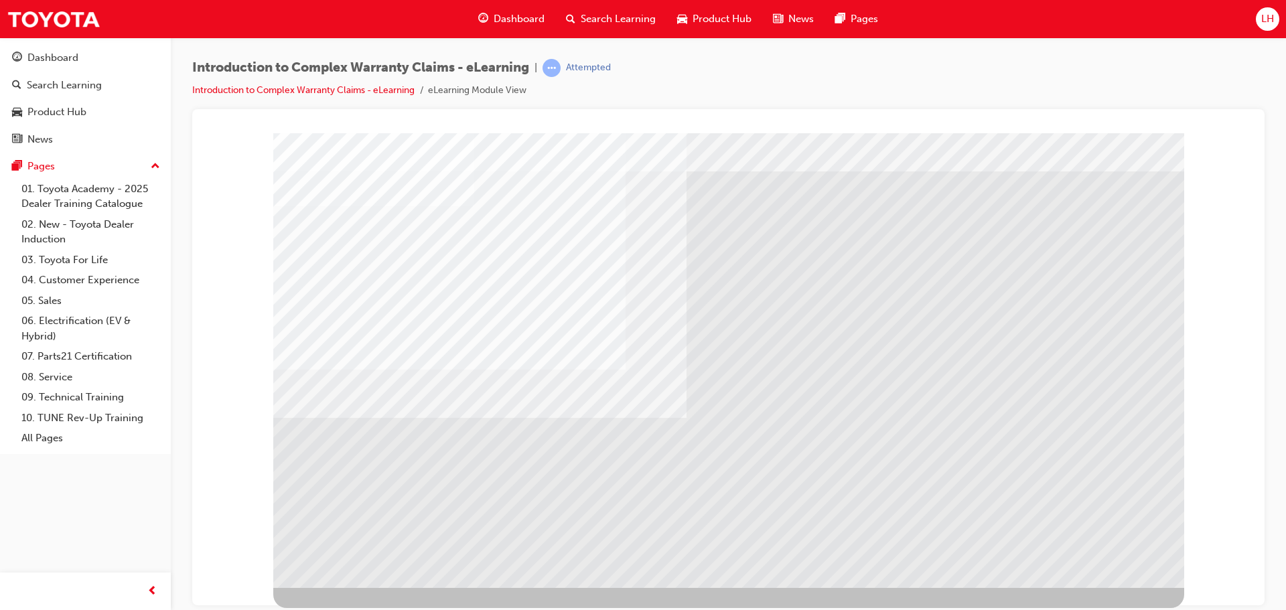
scroll to position [0, 0]
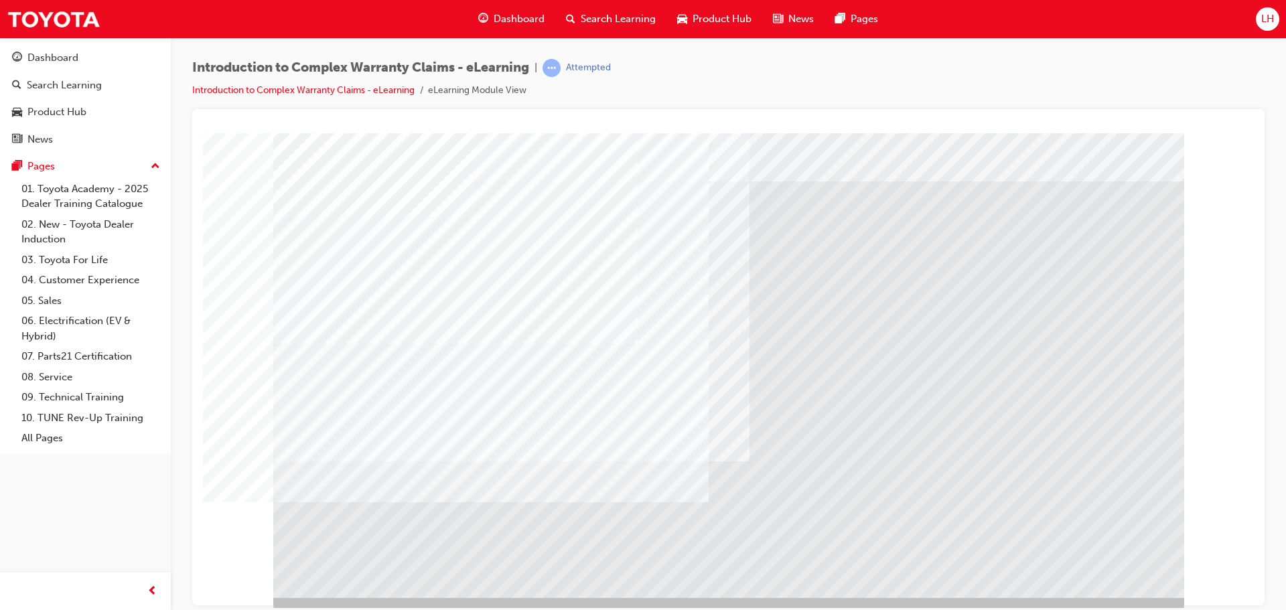
scroll to position [27, 0]
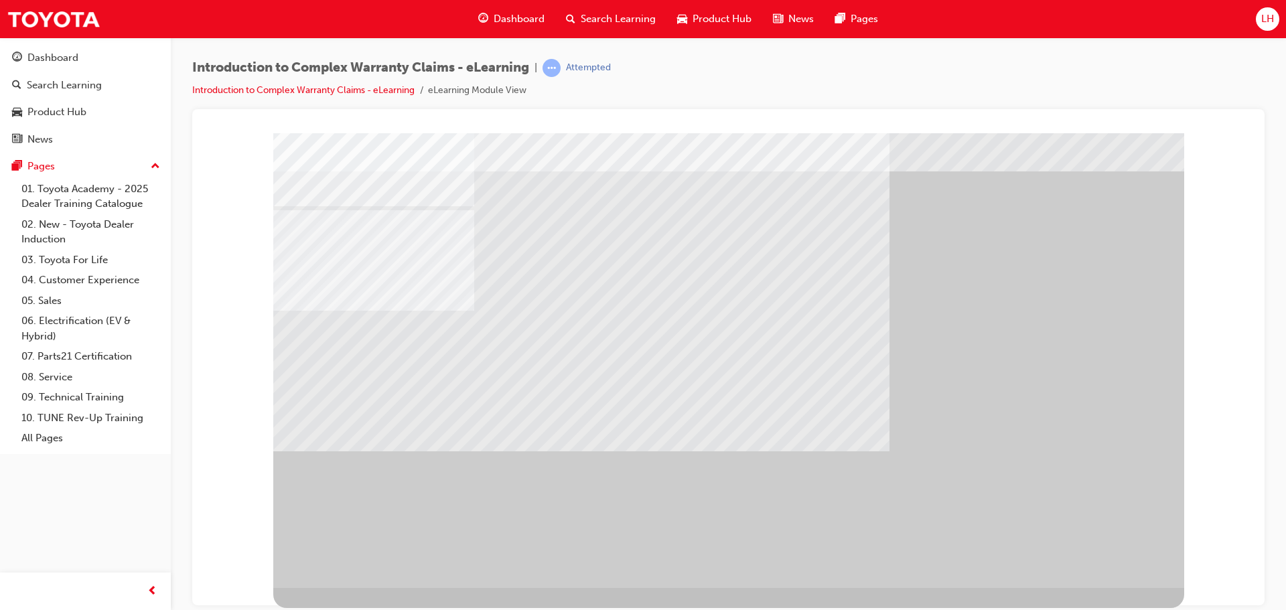
scroll to position [0, 0]
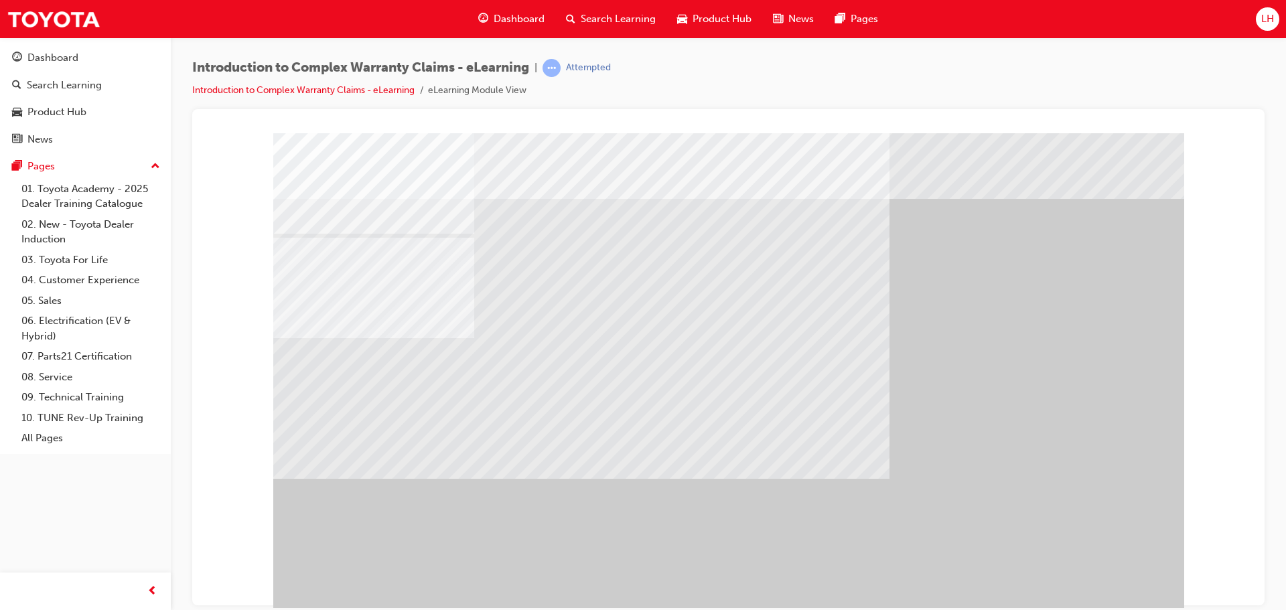
click at [1082, 561] on div "" at bounding box center [728, 374] width 911 height 482
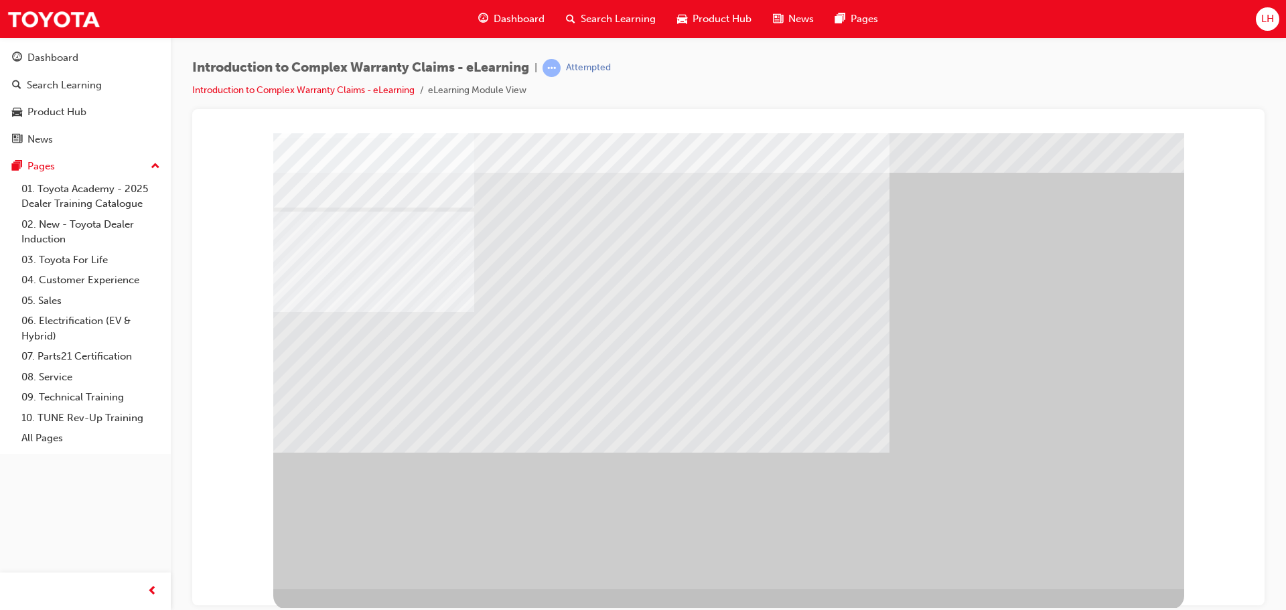
scroll to position [27, 0]
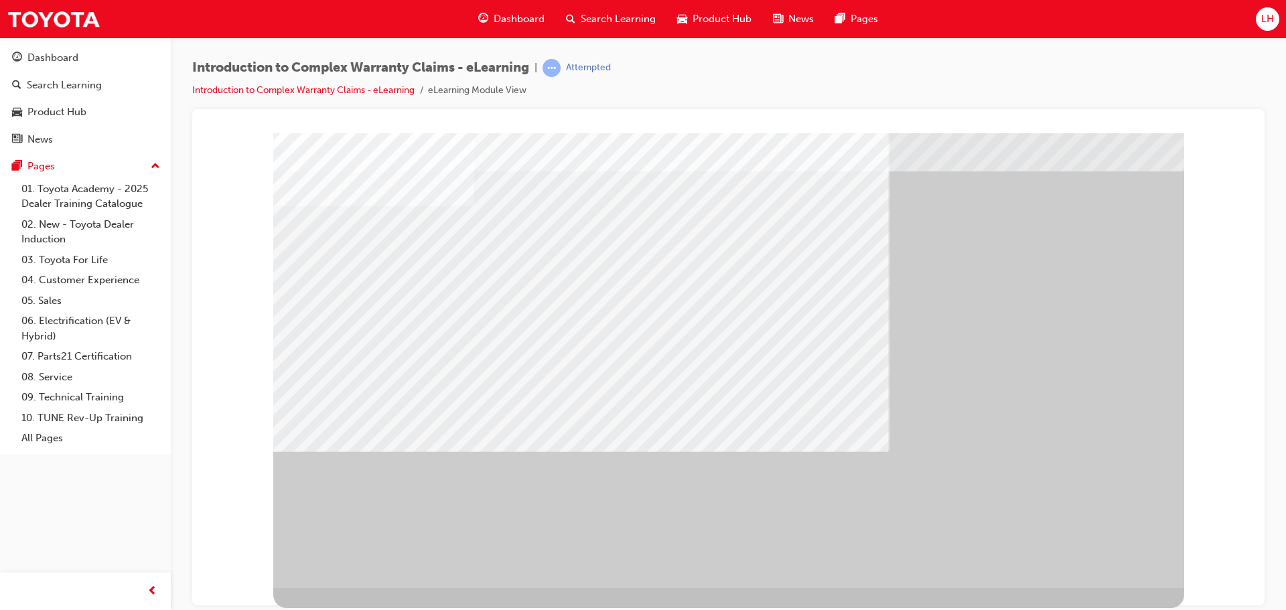
drag, startPoint x: 607, startPoint y: 330, endPoint x: 504, endPoint y: 312, distance: 104.2
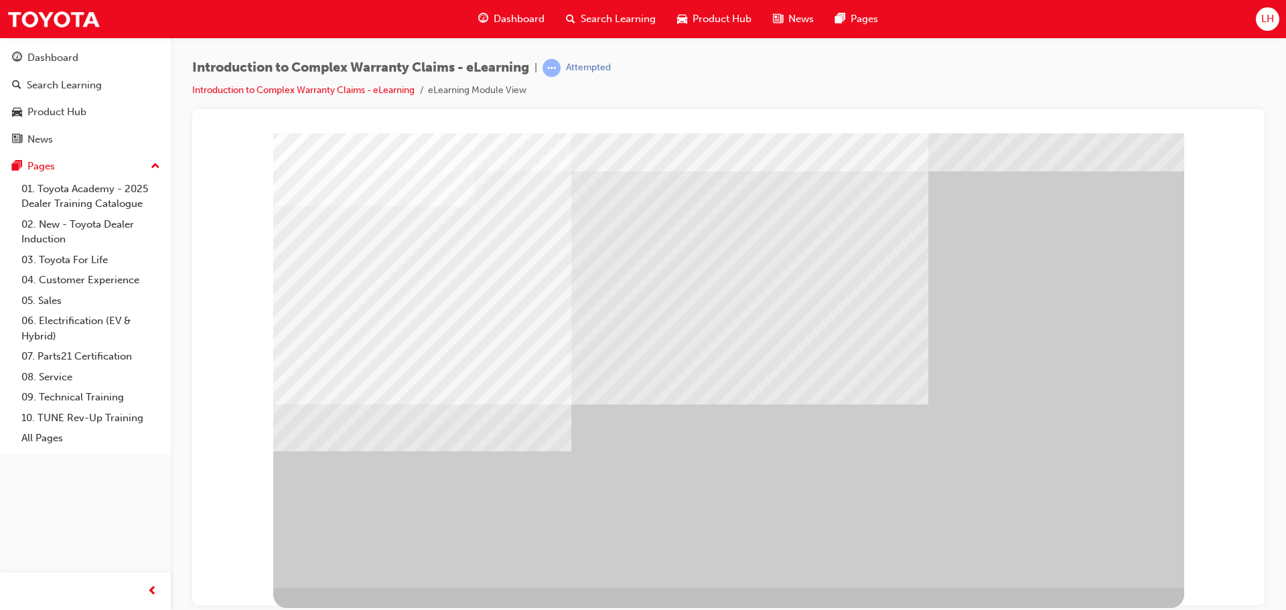
scroll to position [0, 0]
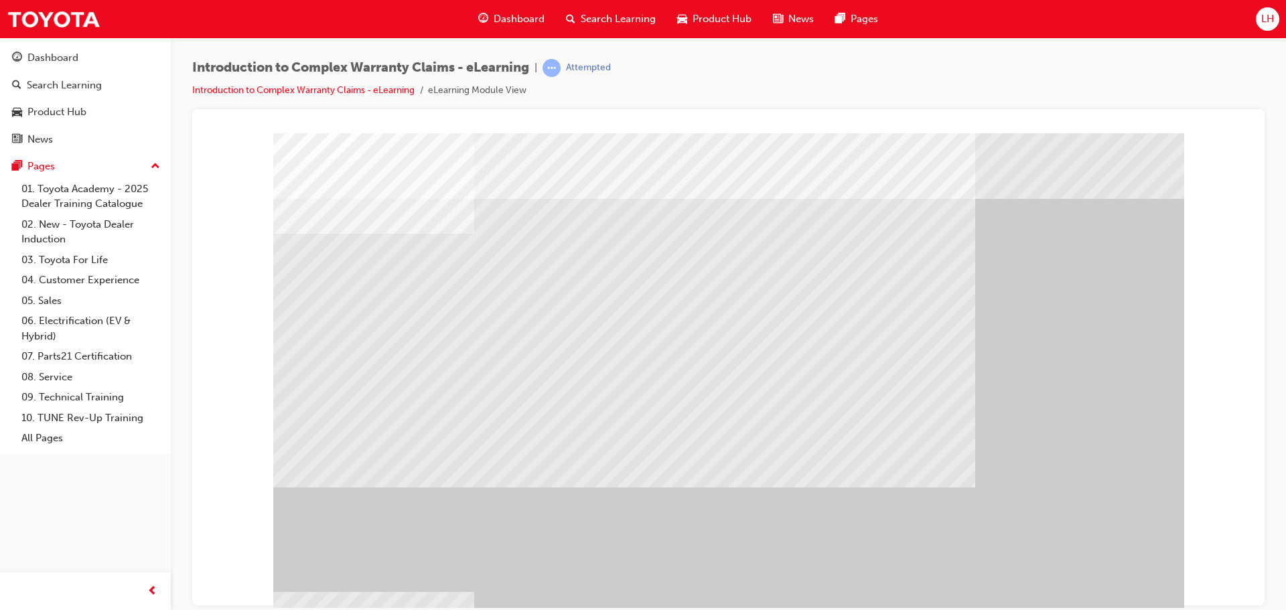
click at [1076, 580] on div "" at bounding box center [728, 374] width 911 height 482
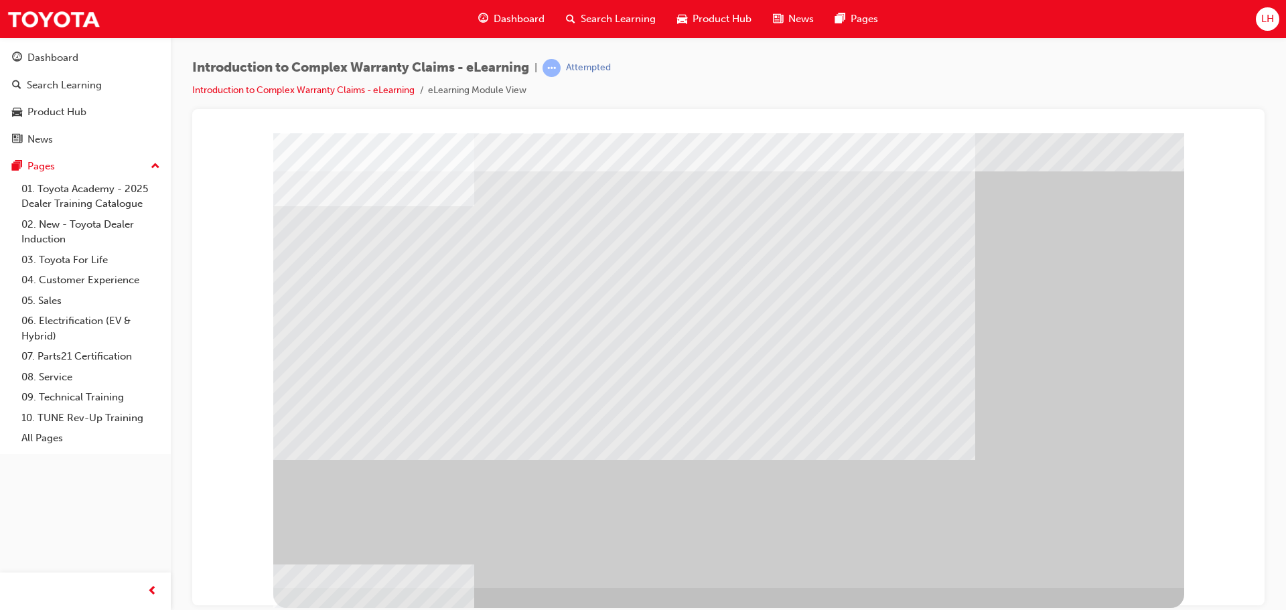
drag, startPoint x: 673, startPoint y: 319, endPoint x: 946, endPoint y: 482, distance: 318.5
drag, startPoint x: 946, startPoint y: 482, endPoint x: 990, endPoint y: 475, distance: 44.8
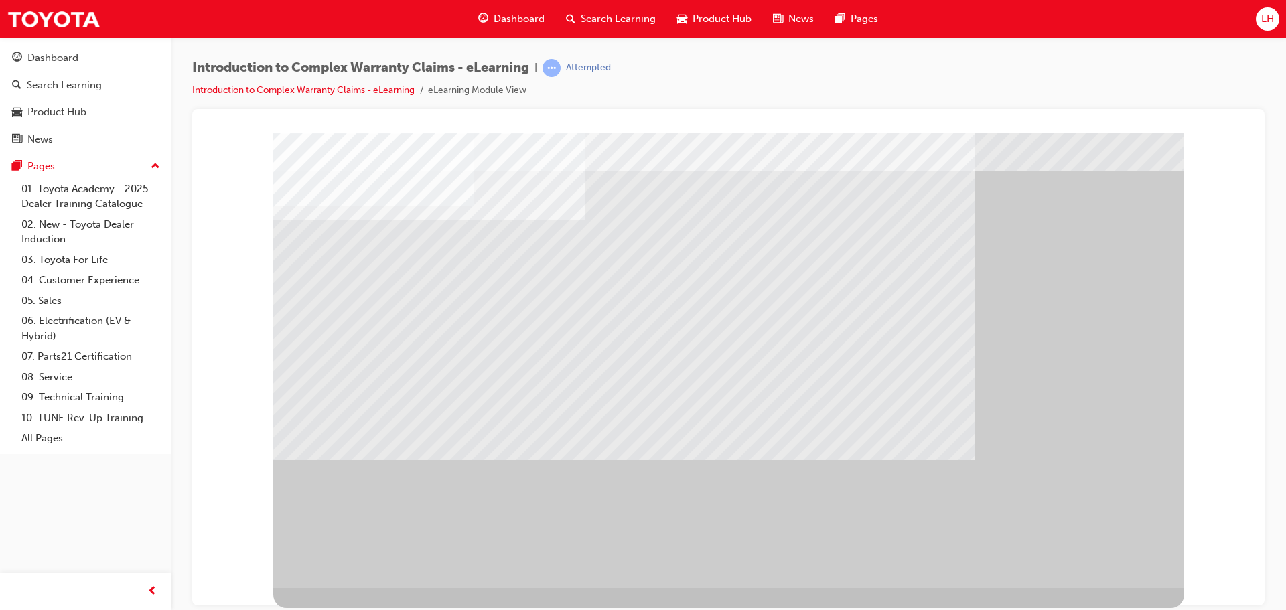
drag, startPoint x: 1111, startPoint y: 578, endPoint x: 1111, endPoint y: 551, distance: 26.8
click at [1111, 565] on div at bounding box center [728, 346] width 911 height 482
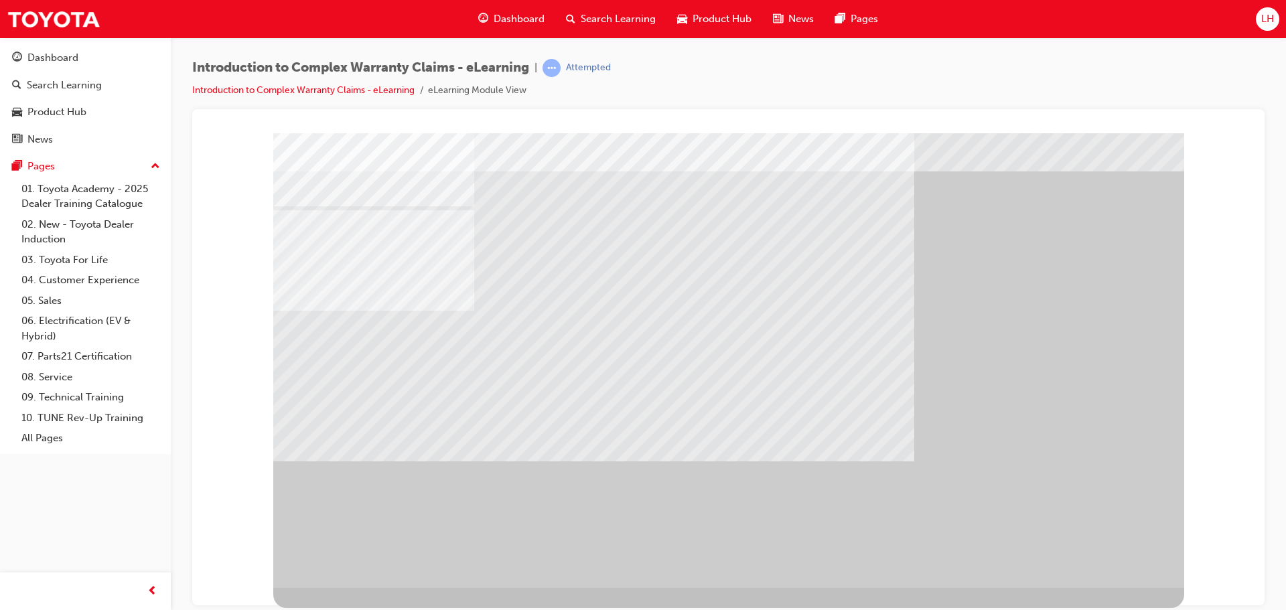
scroll to position [0, 0]
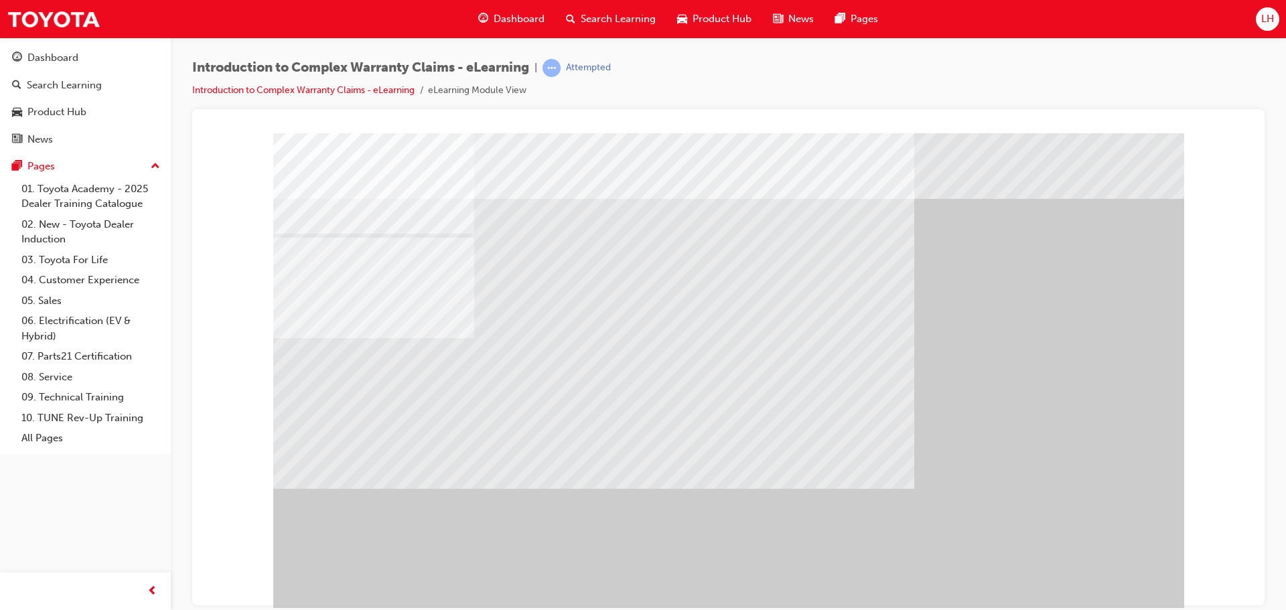
click at [1111, 551] on div "" at bounding box center [728, 374] width 911 height 482
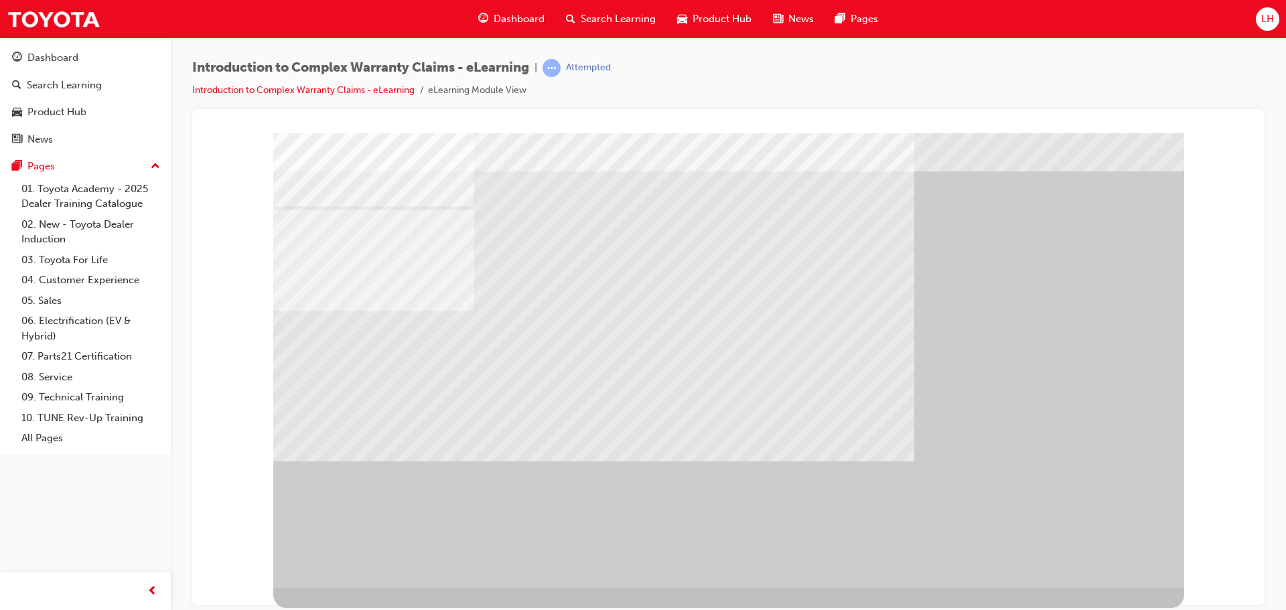
drag, startPoint x: 714, startPoint y: 279, endPoint x: 691, endPoint y: 252, distance: 35.2
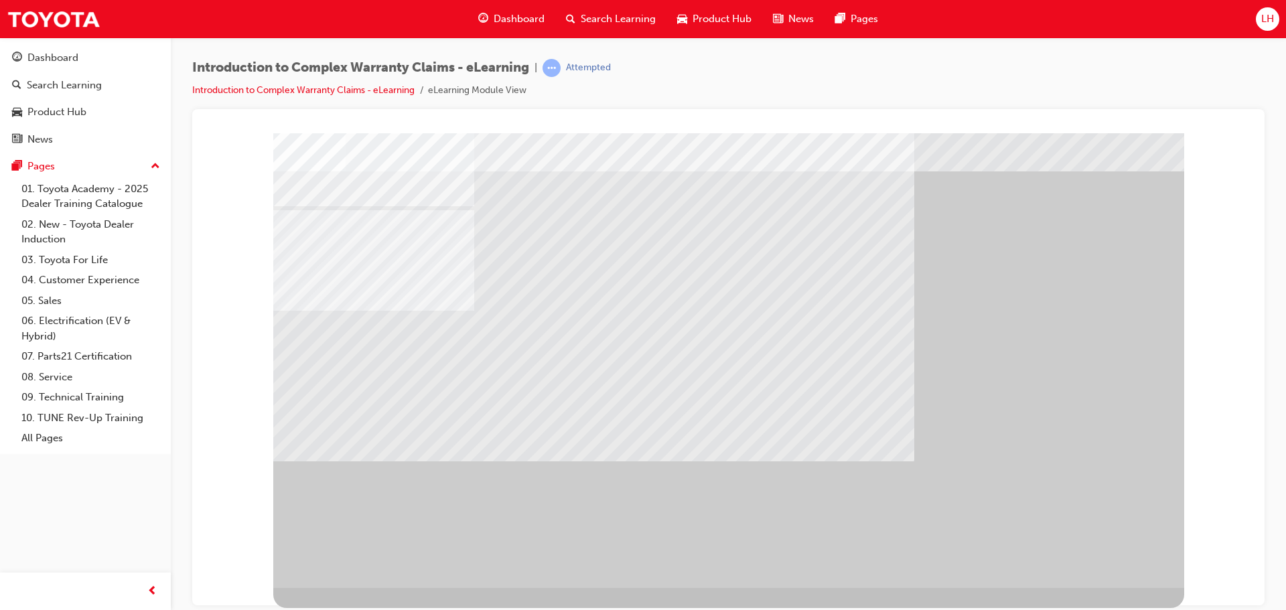
drag, startPoint x: 691, startPoint y: 252, endPoint x: 702, endPoint y: 255, distance: 11.0
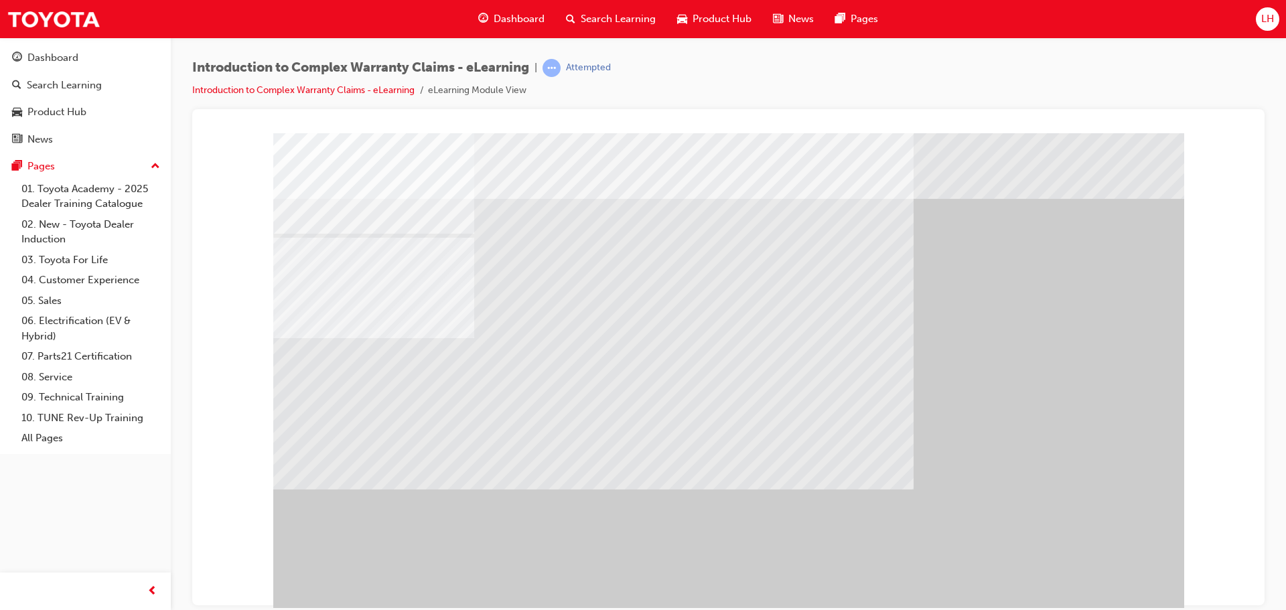
click at [1107, 557] on div "" at bounding box center [728, 374] width 911 height 482
drag, startPoint x: 795, startPoint y: 453, endPoint x: 803, endPoint y: 457, distance: 8.4
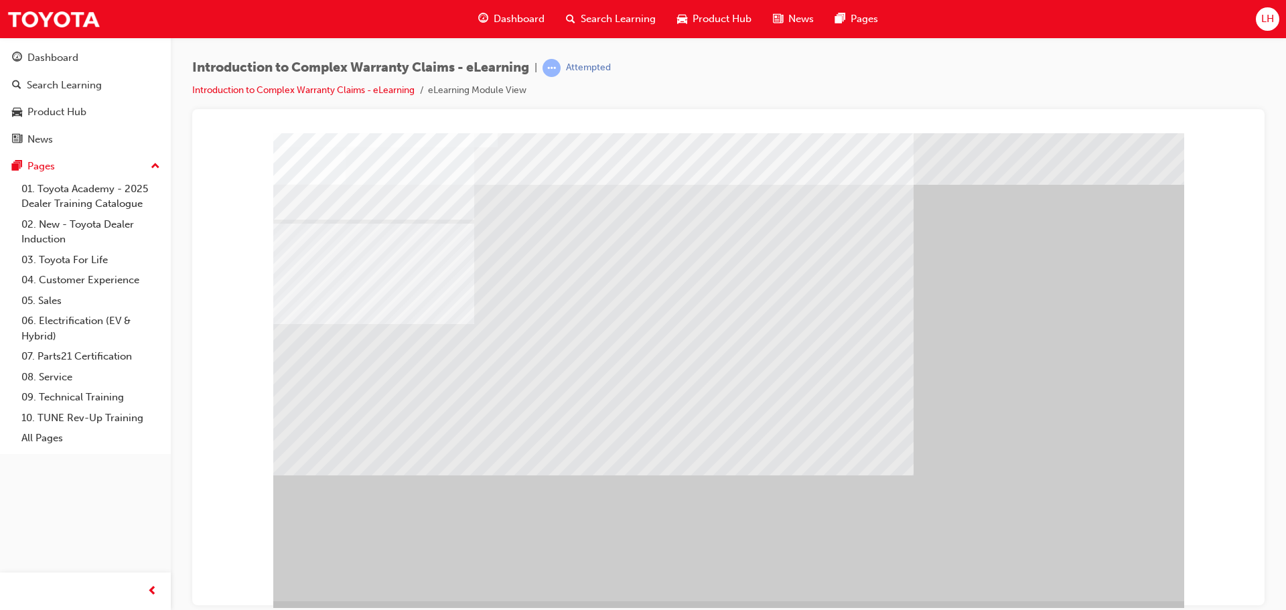
scroll to position [27, 0]
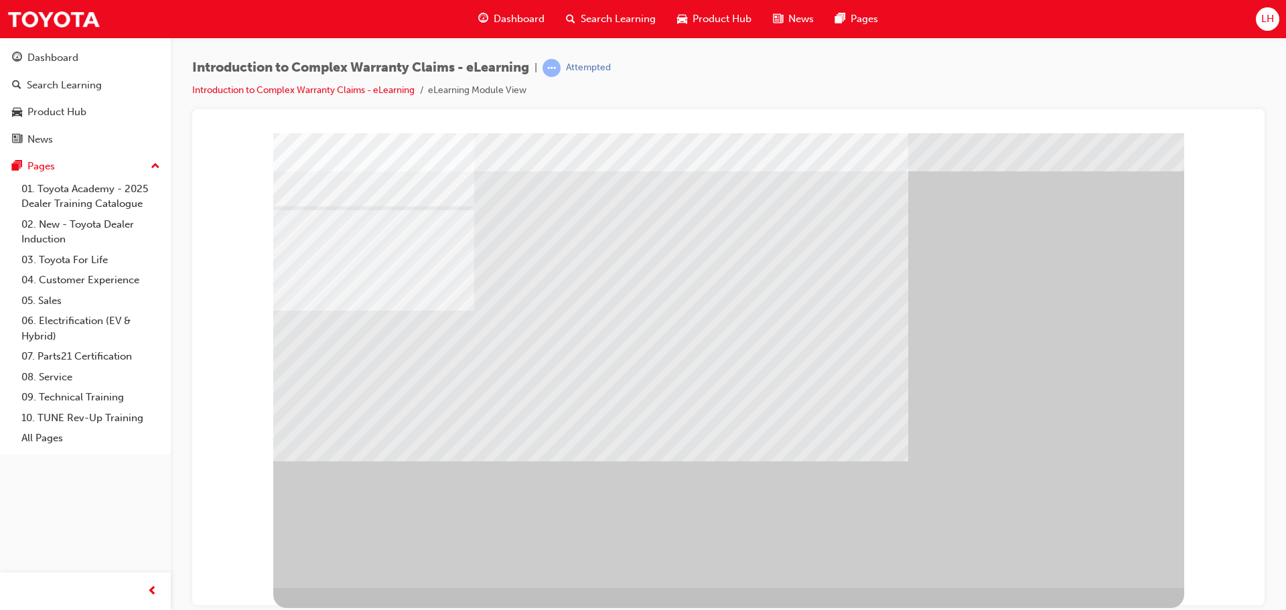
scroll to position [0, 0]
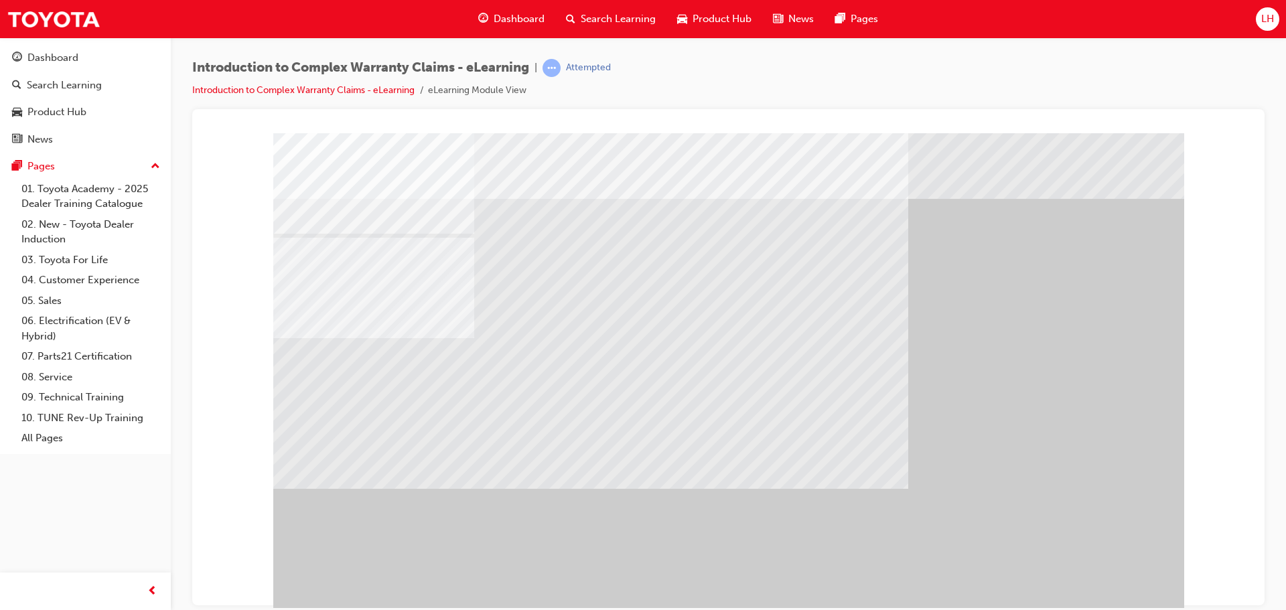
click at [1117, 554] on div "" at bounding box center [728, 374] width 911 height 482
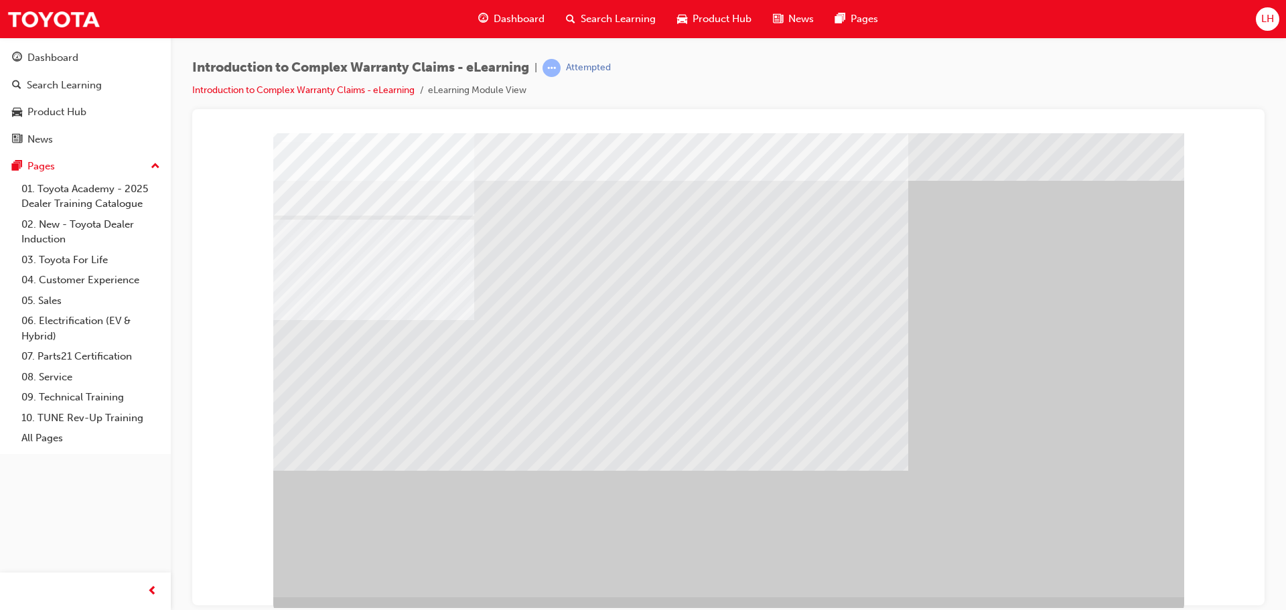
scroll to position [27, 0]
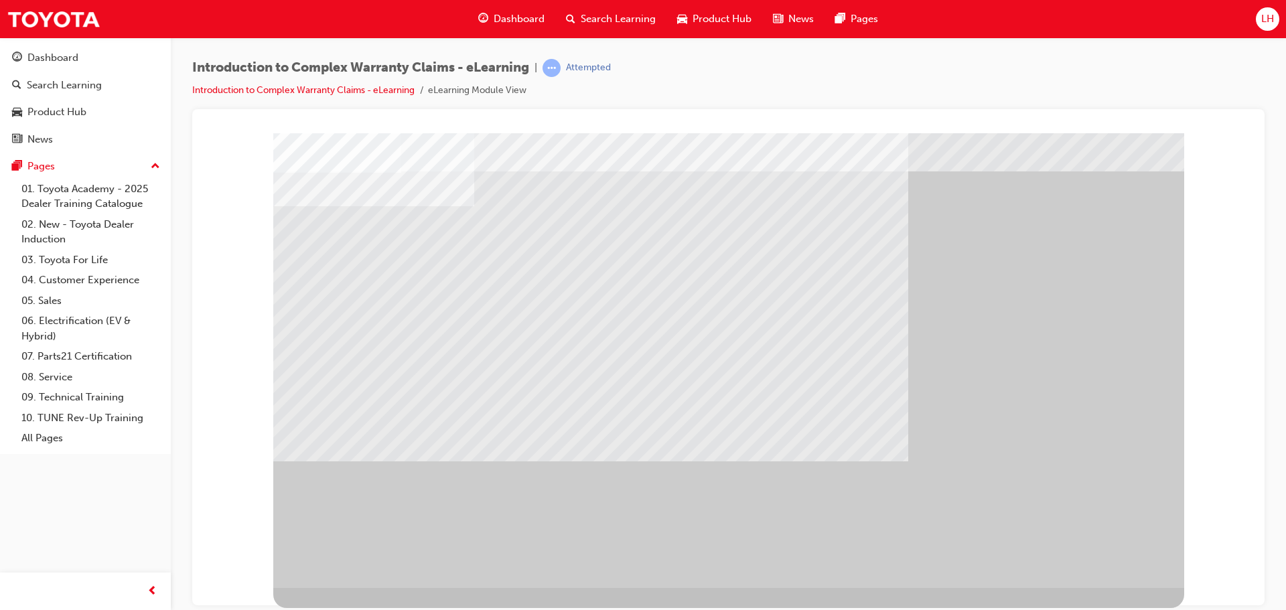
click at [1128, 574] on div "" at bounding box center [728, 346] width 911 height 482
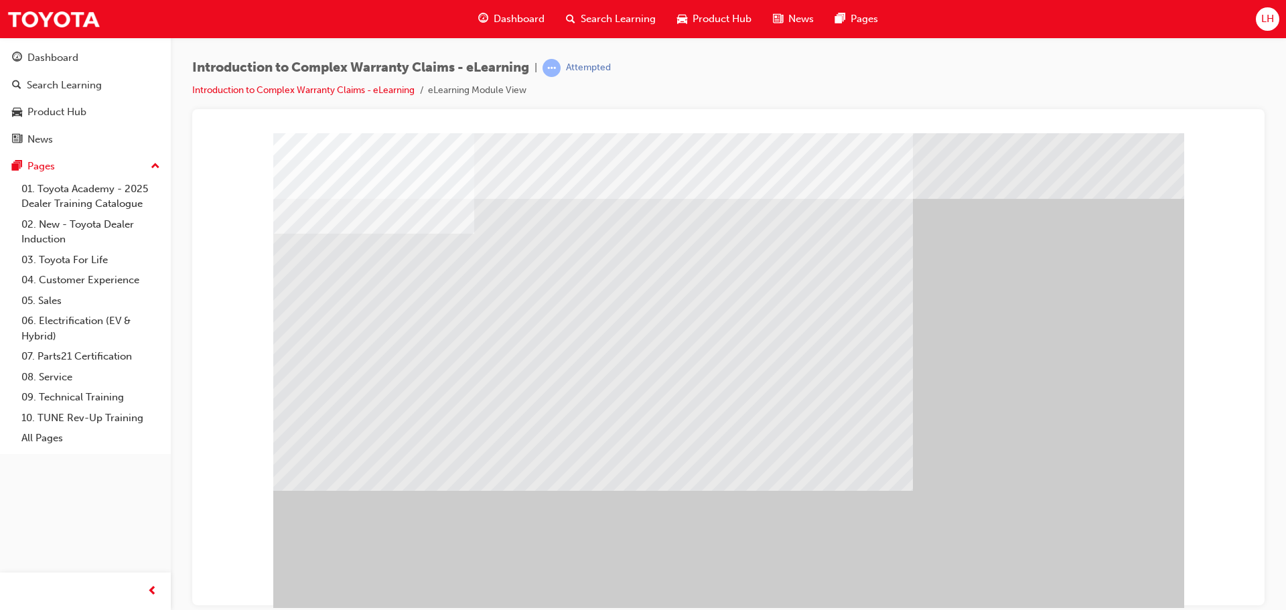
drag, startPoint x: 1112, startPoint y: 565, endPoint x: 1106, endPoint y: 586, distance: 21.0
click at [1109, 581] on div at bounding box center [728, 374] width 911 height 482
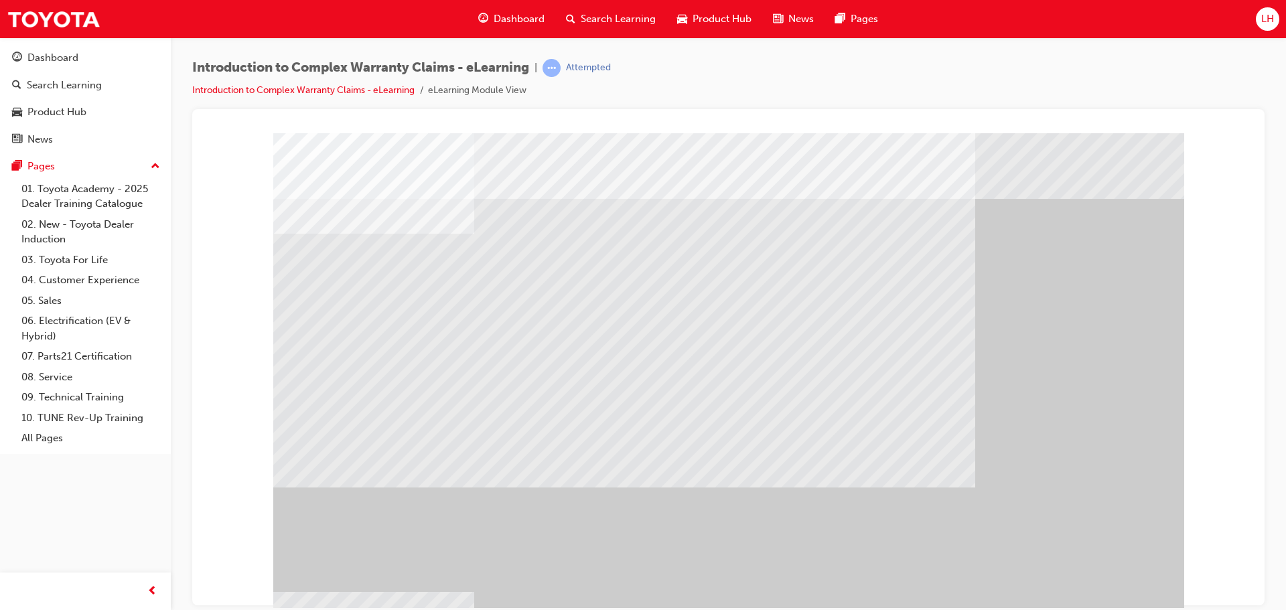
click at [1106, 586] on div "" at bounding box center [728, 374] width 911 height 482
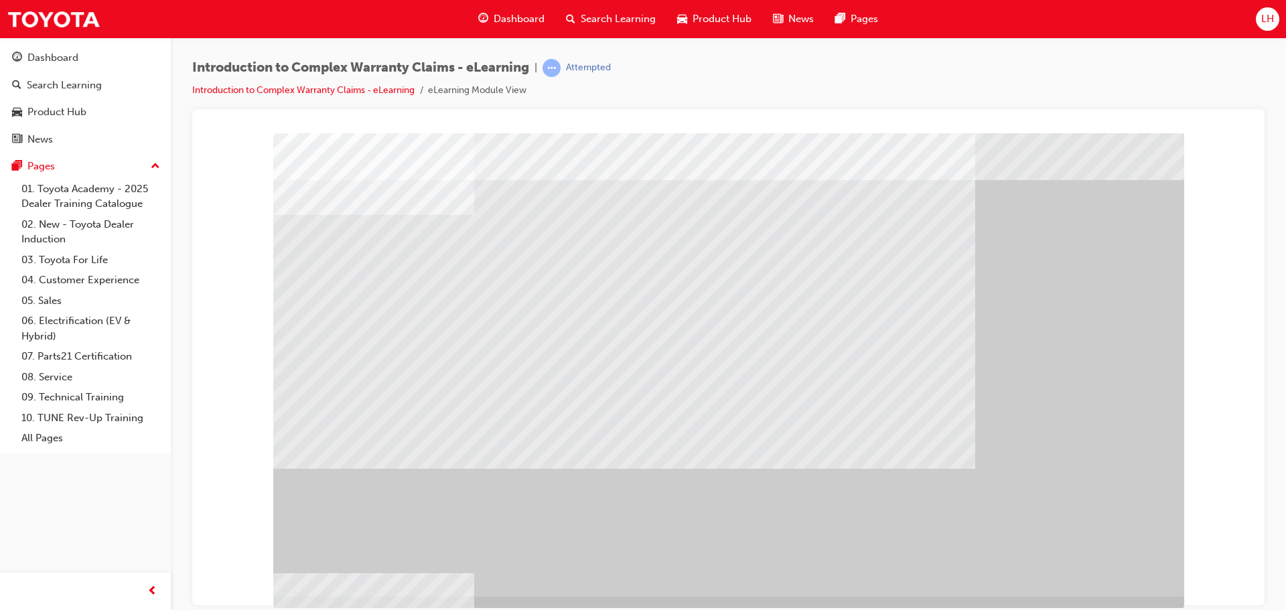
scroll to position [27, 0]
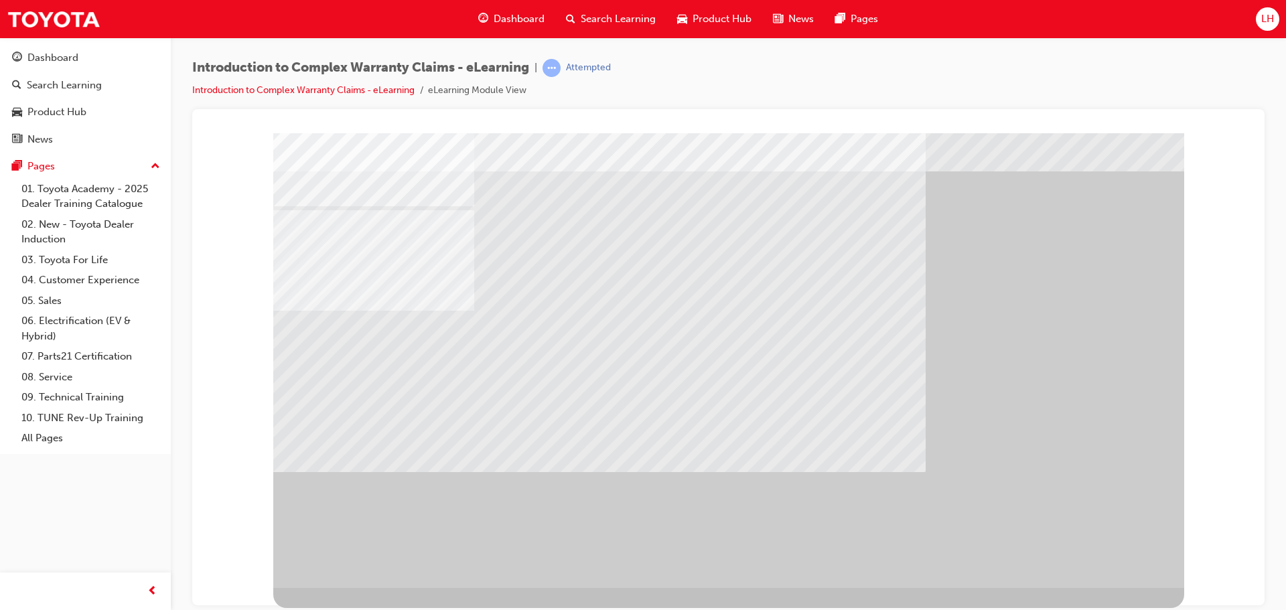
click at [1081, 555] on div "" at bounding box center [728, 346] width 911 height 482
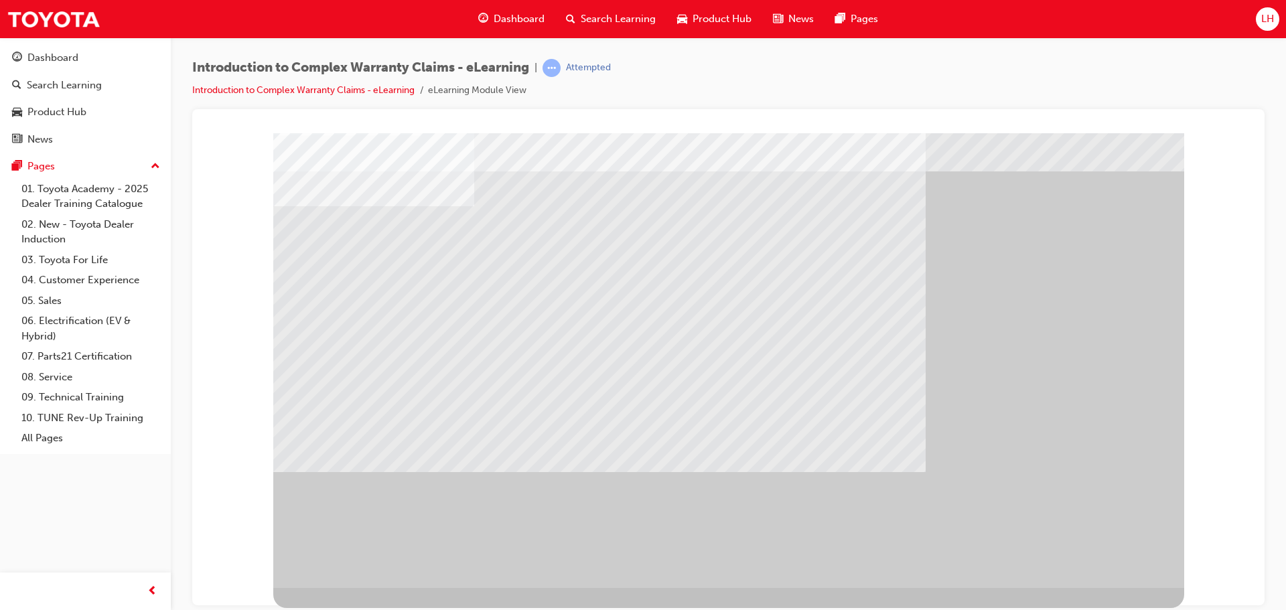
click at [1081, 555] on div at bounding box center [728, 346] width 911 height 482
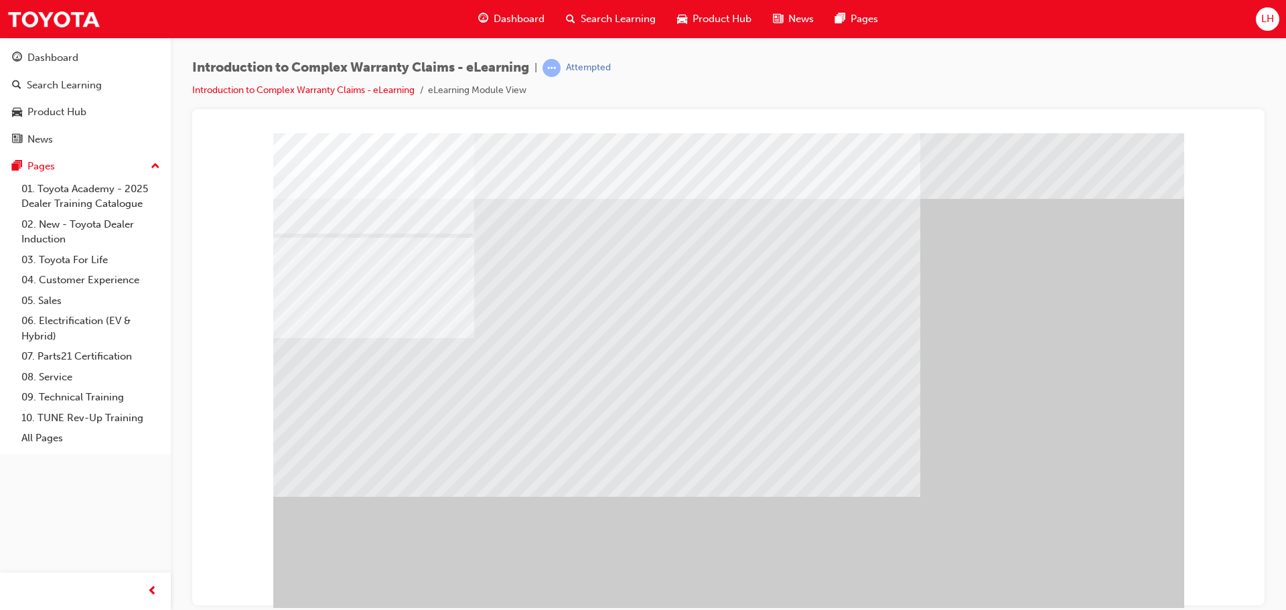
click at [1081, 555] on div "" at bounding box center [728, 374] width 911 height 482
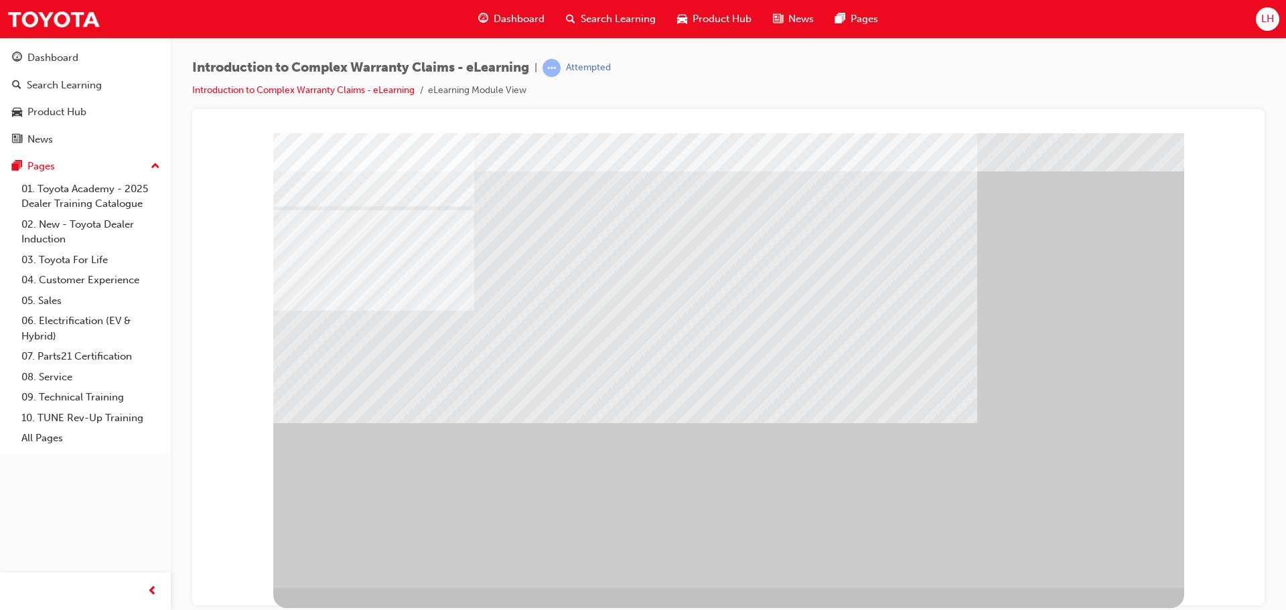
click at [1130, 556] on div "" at bounding box center [728, 346] width 911 height 482
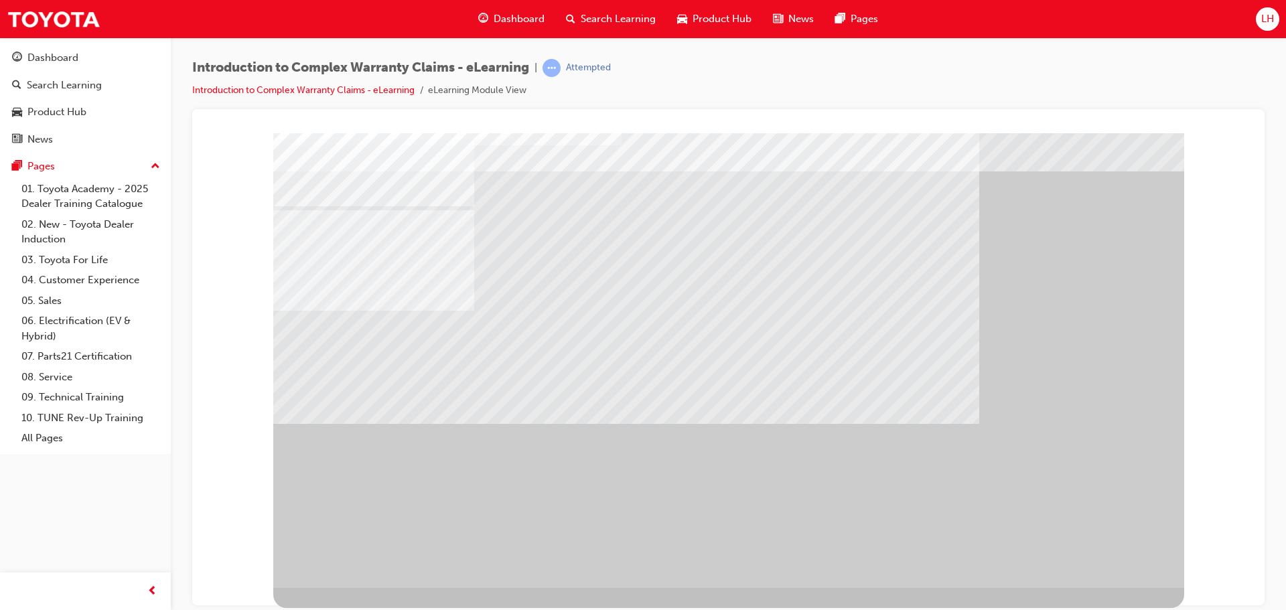
click at [1110, 555] on div "" at bounding box center [728, 346] width 911 height 482
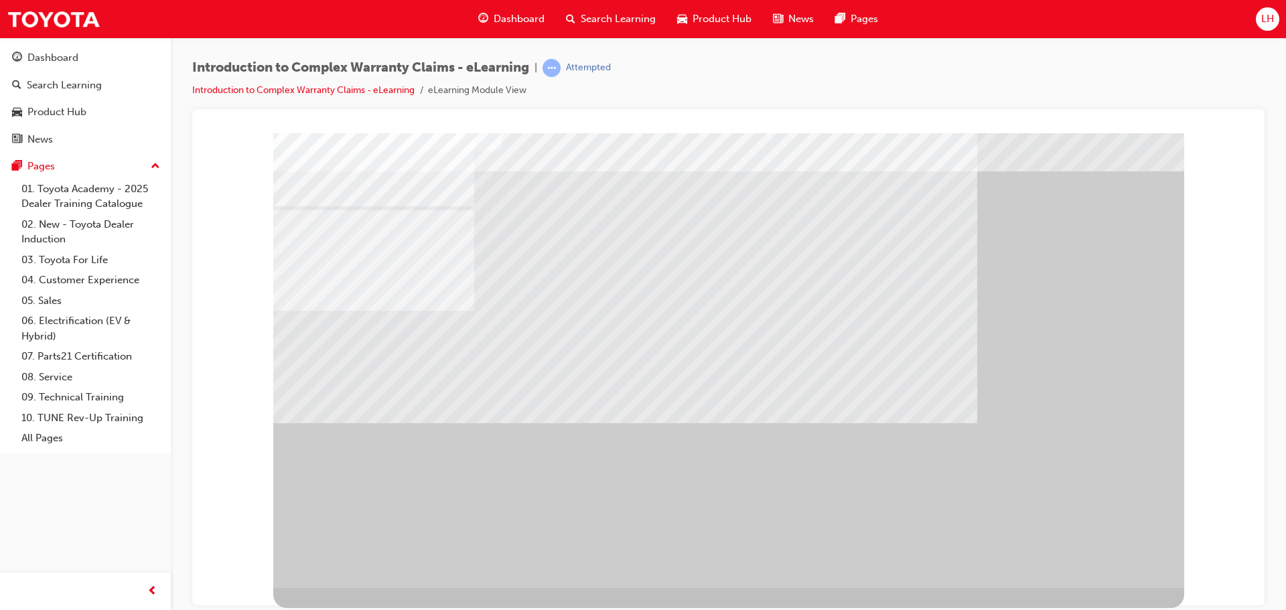
click at [1057, 549] on div "" at bounding box center [728, 346] width 911 height 482
drag, startPoint x: 971, startPoint y: 545, endPoint x: 956, endPoint y: 536, distance: 17.5
click at [970, 545] on div "" at bounding box center [728, 346] width 911 height 482
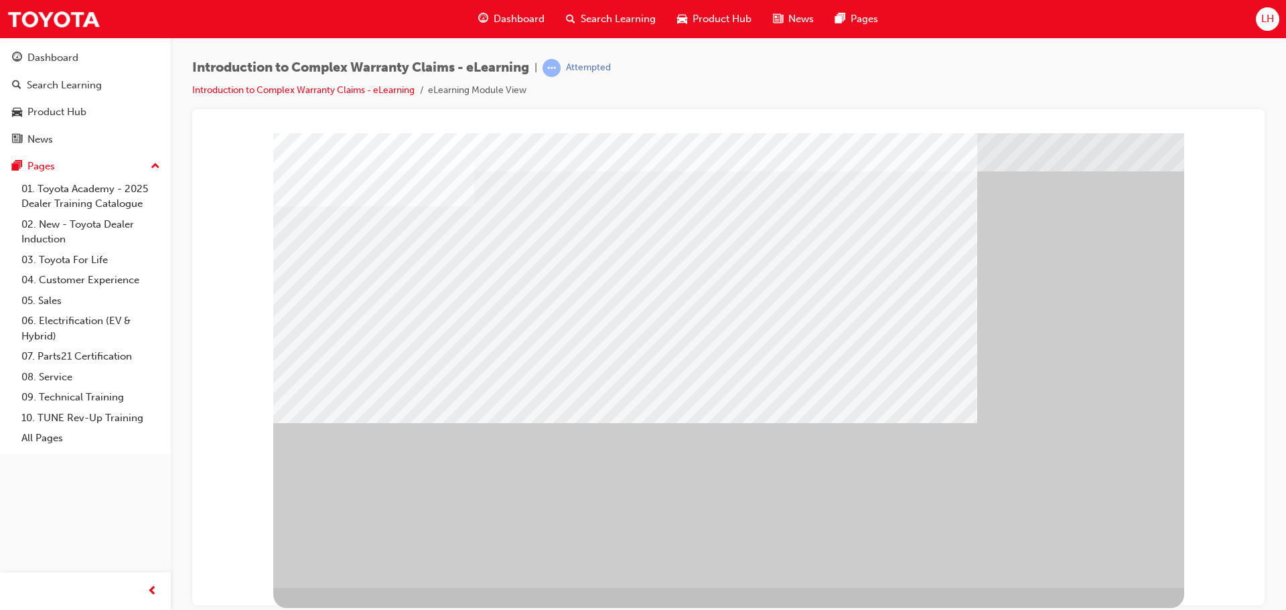
drag, startPoint x: 1059, startPoint y: 551, endPoint x: 1077, endPoint y: 556, distance: 18.7
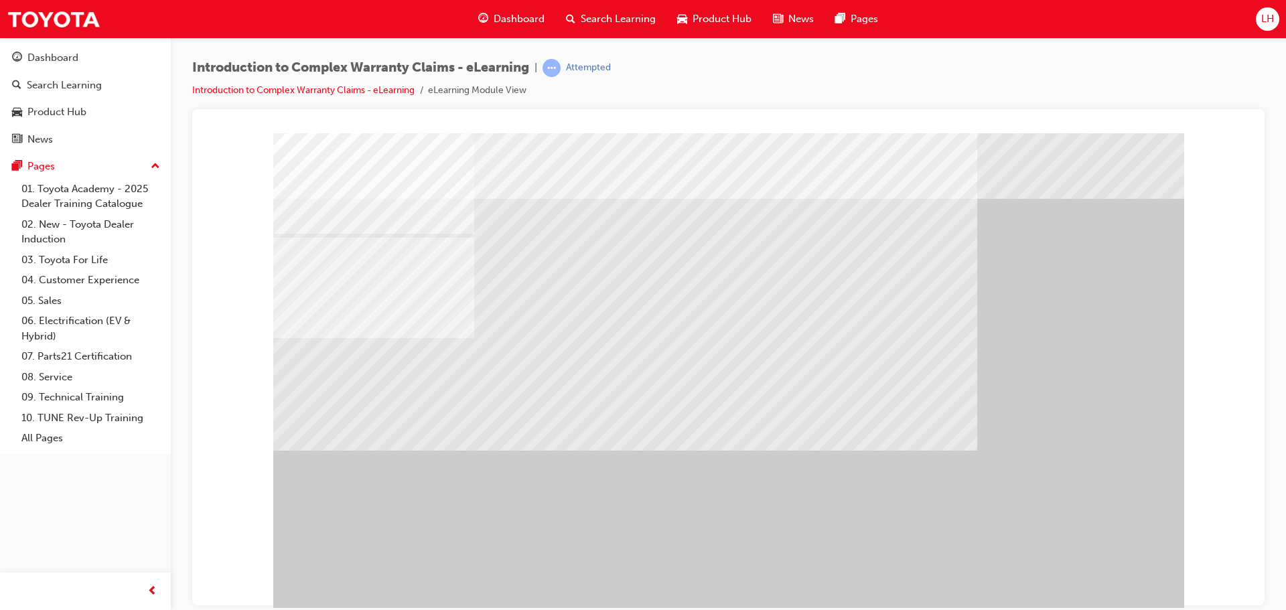
click at [1099, 565] on div "" at bounding box center [728, 374] width 911 height 482
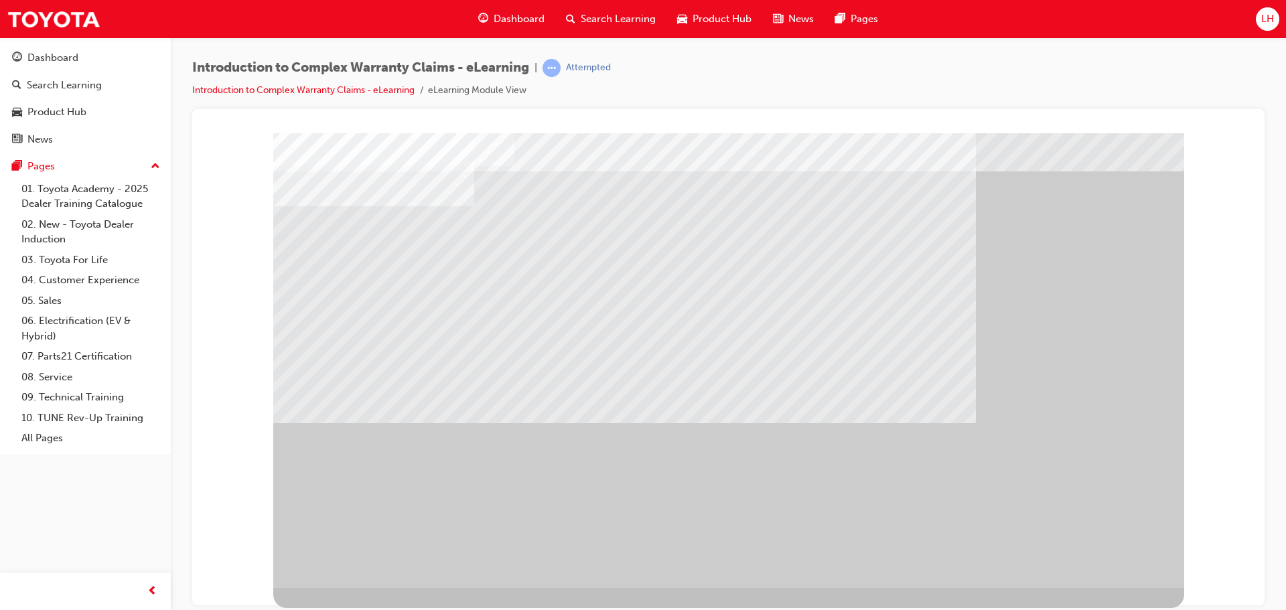
drag, startPoint x: 513, startPoint y: 496, endPoint x: 636, endPoint y: 486, distance: 123.0
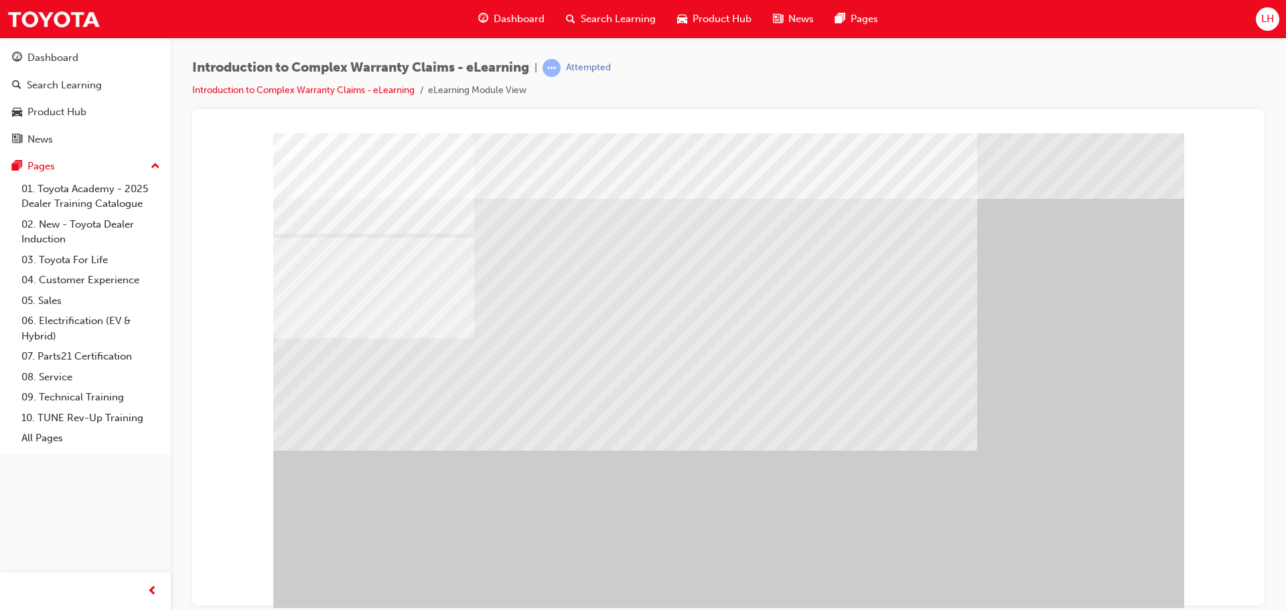
click at [1078, 549] on div "" at bounding box center [728, 374] width 911 height 482
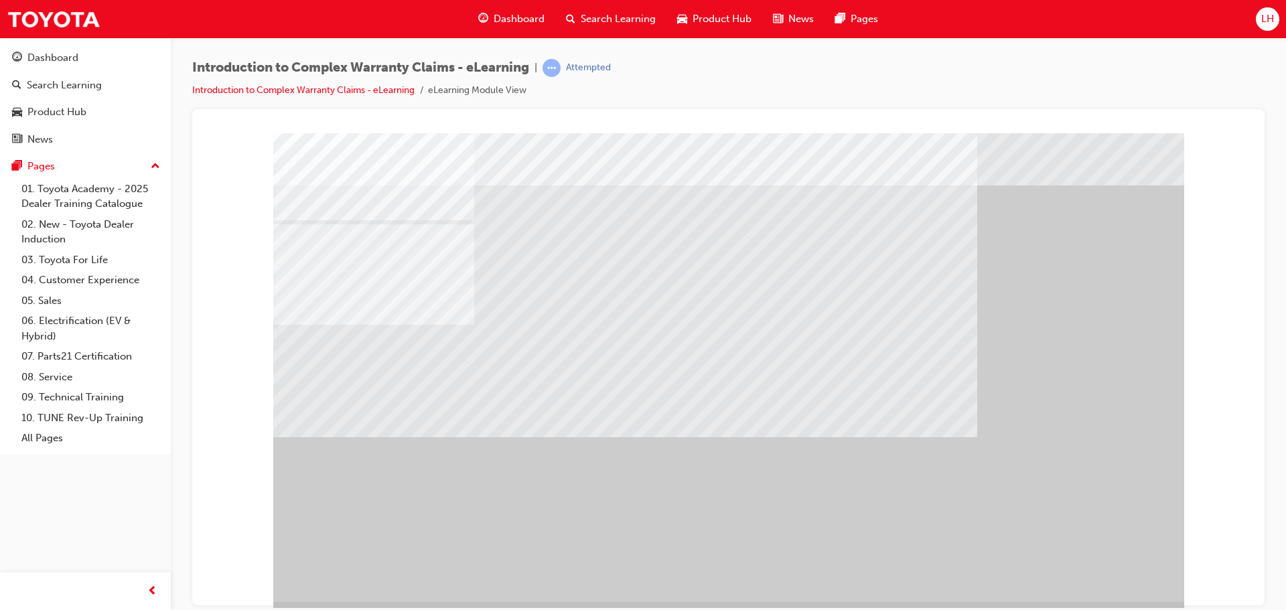
scroll to position [27, 0]
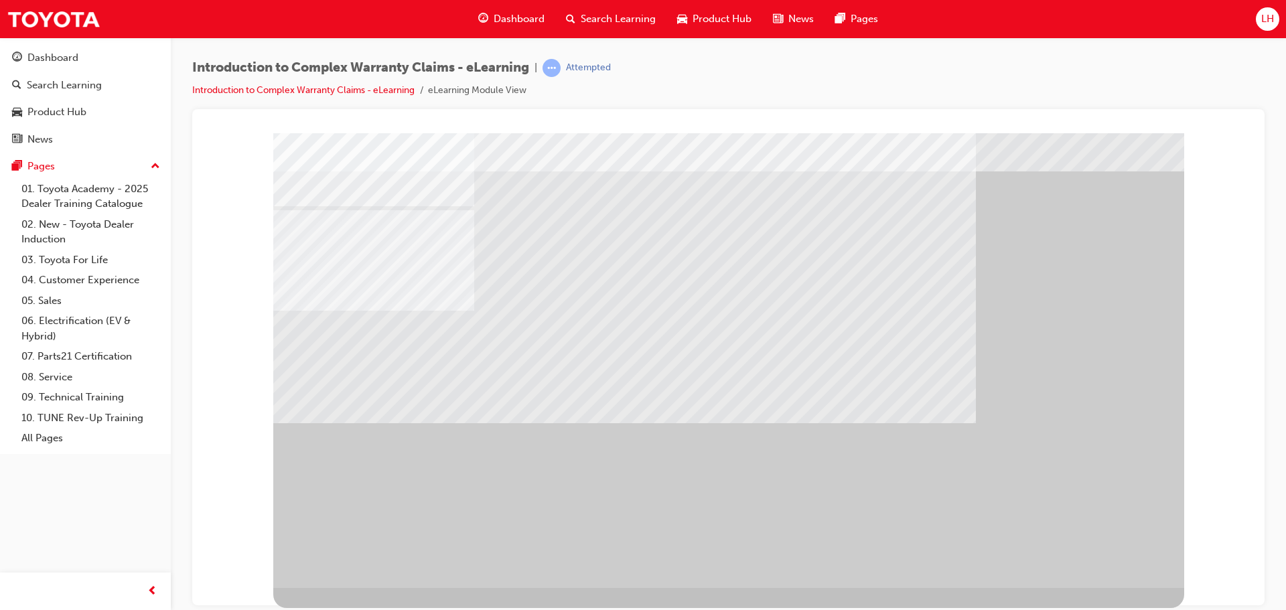
scroll to position [0, 0]
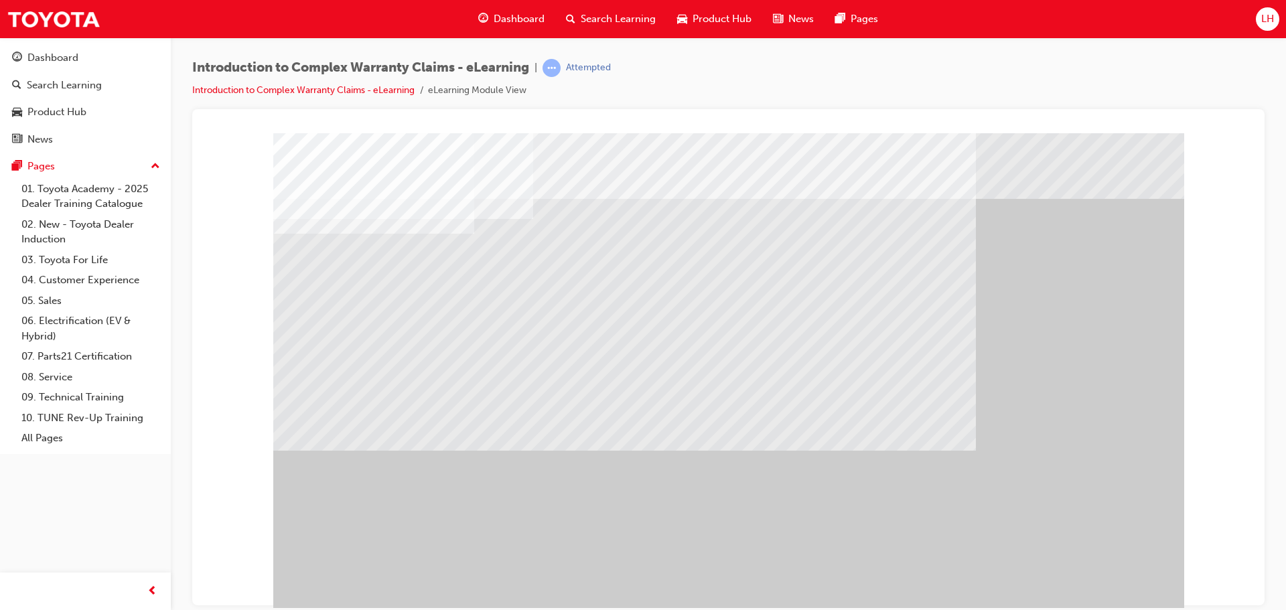
drag, startPoint x: 1095, startPoint y: 592, endPoint x: 1100, endPoint y: 575, distance: 18.2
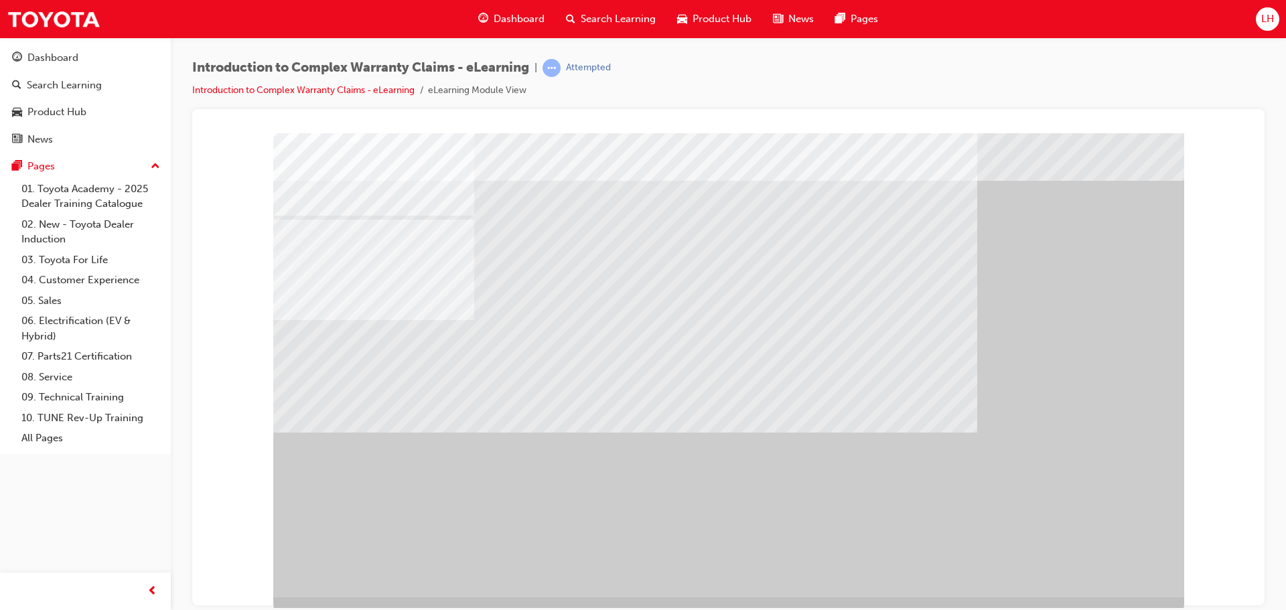
scroll to position [27, 0]
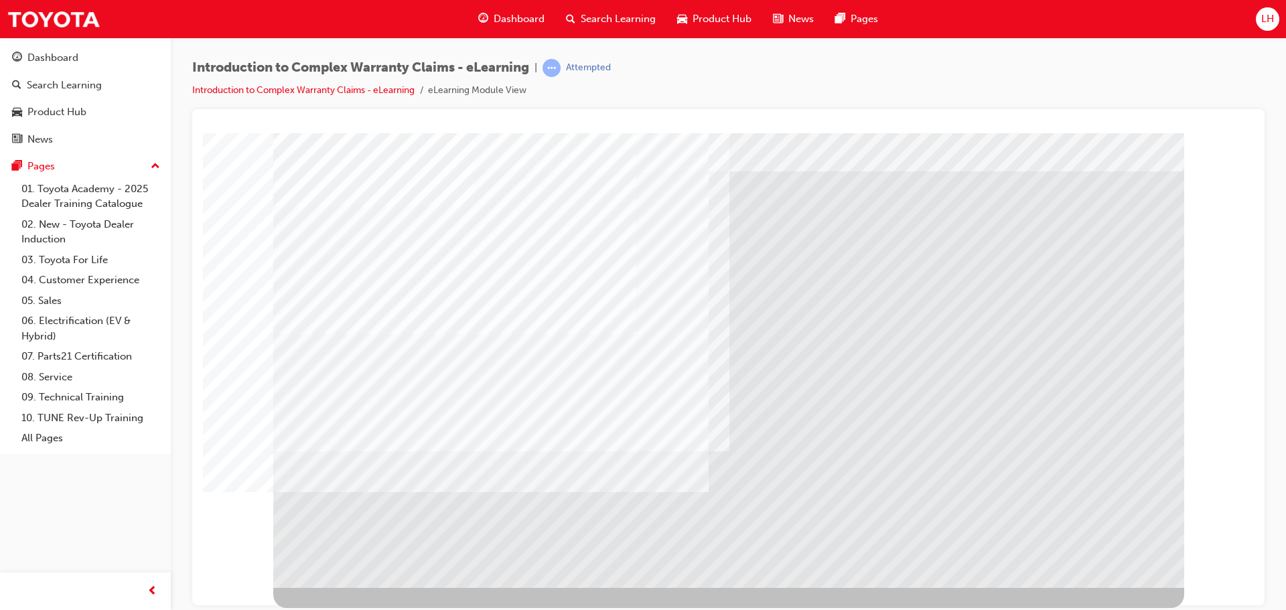
scroll to position [0, 0]
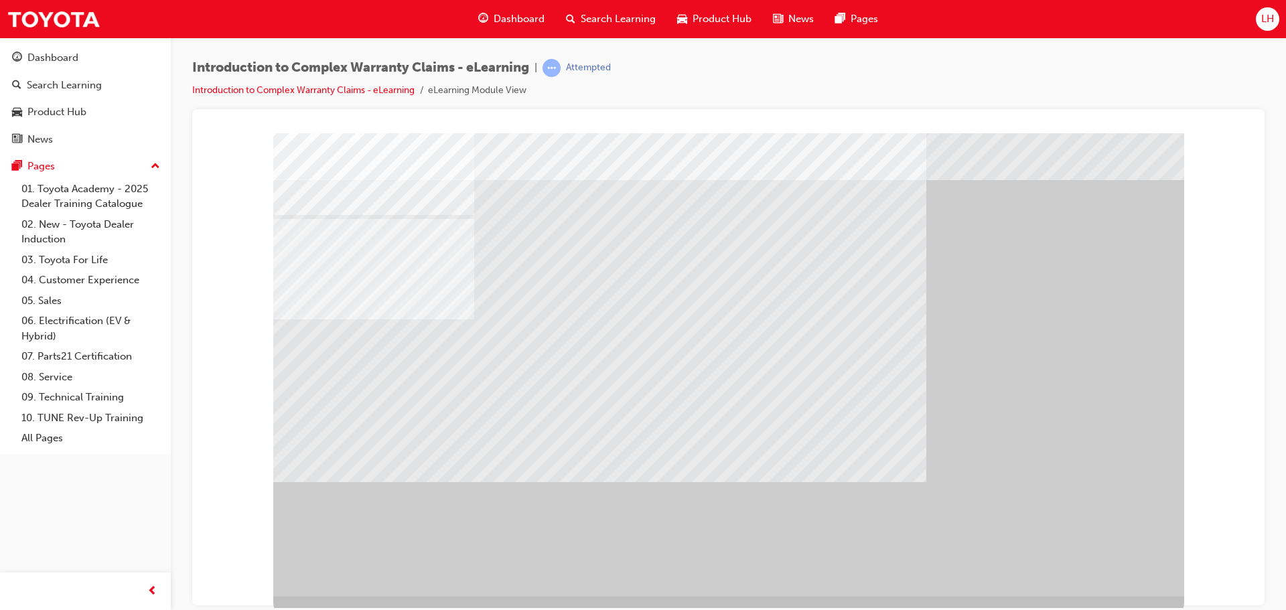
scroll to position [27, 0]
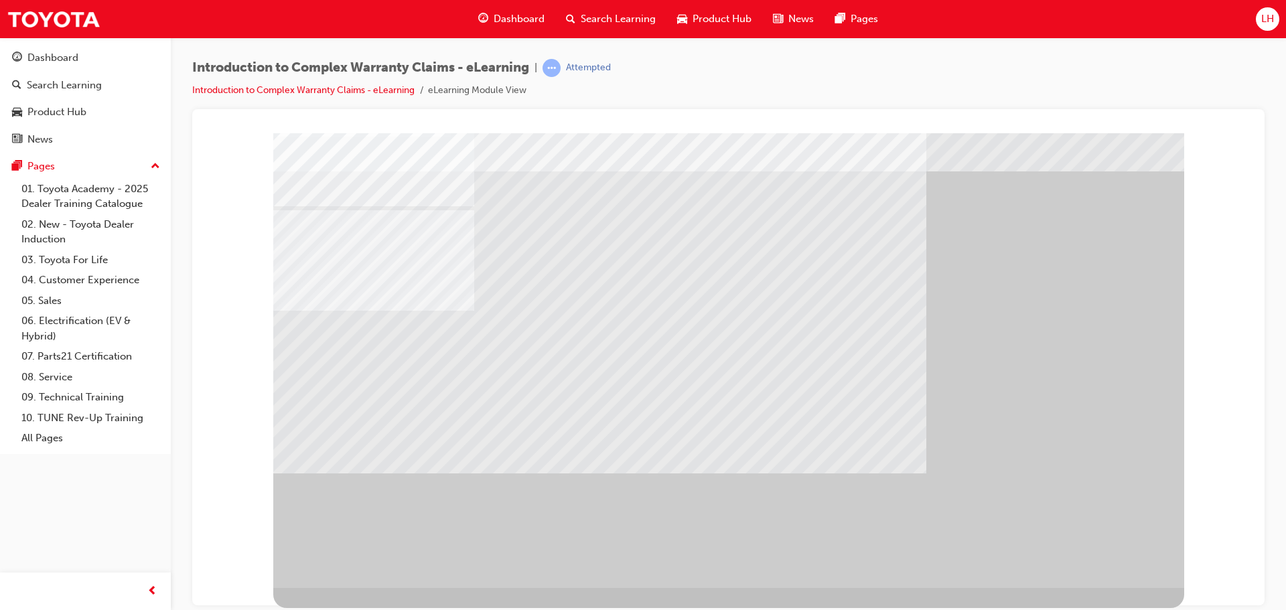
click at [1116, 555] on div "" at bounding box center [728, 346] width 911 height 482
drag, startPoint x: 650, startPoint y: 324, endPoint x: 663, endPoint y: 325, distance: 12.7
click at [653, 324] on div at bounding box center [728, 346] width 911 height 482
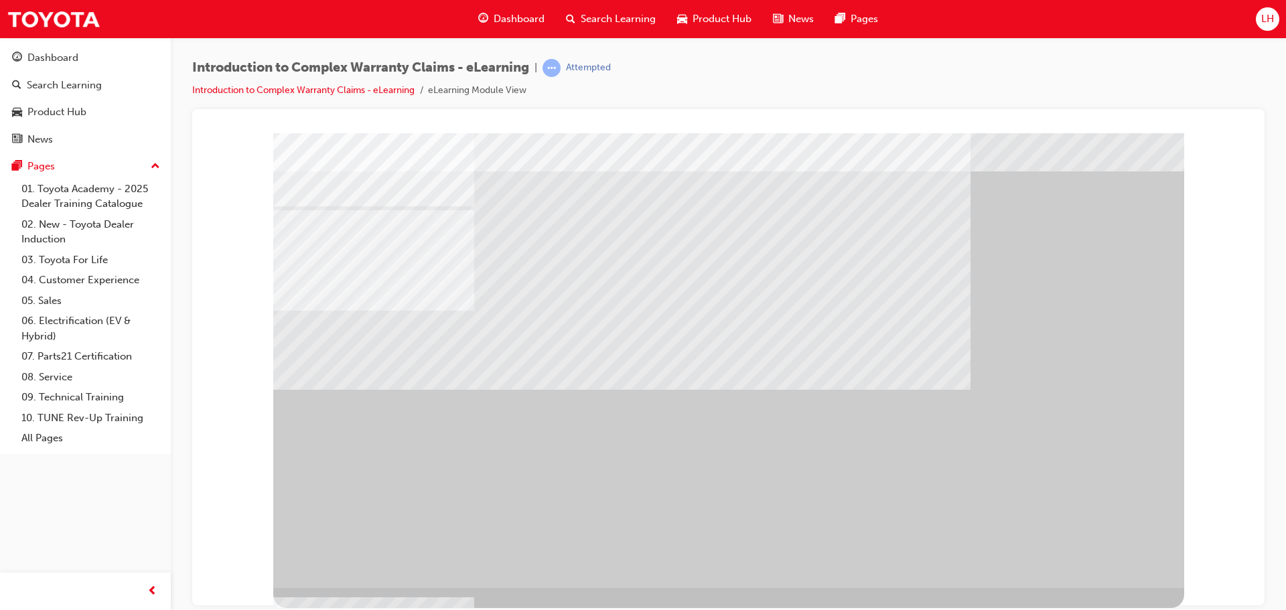
scroll to position [0, 0]
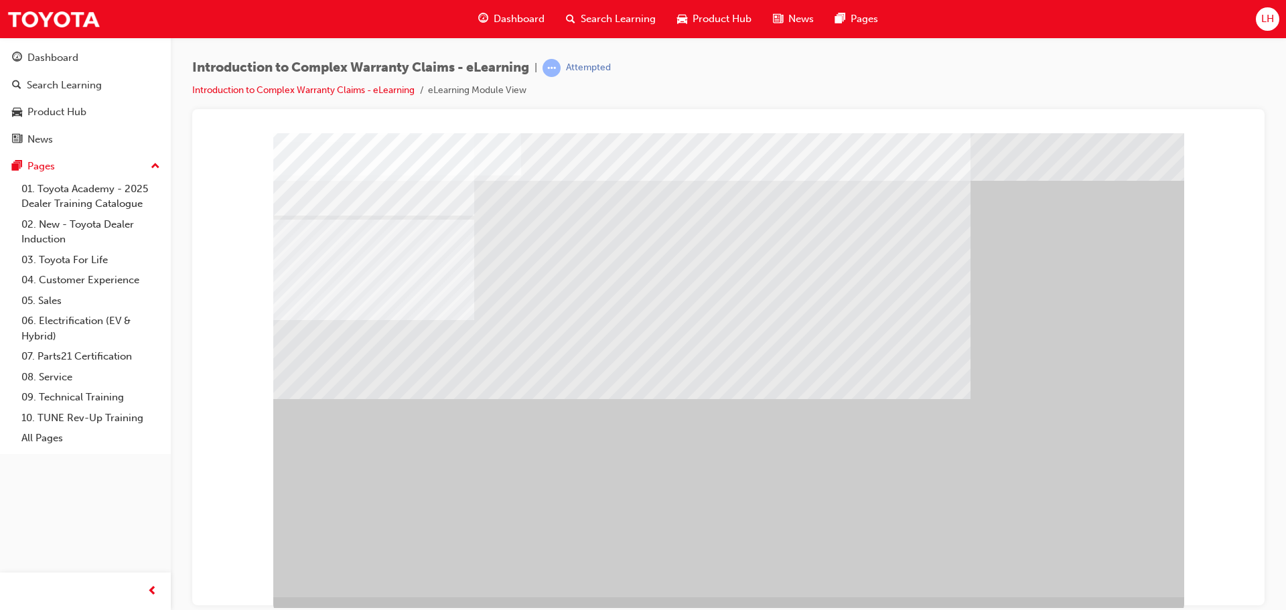
scroll to position [27, 0]
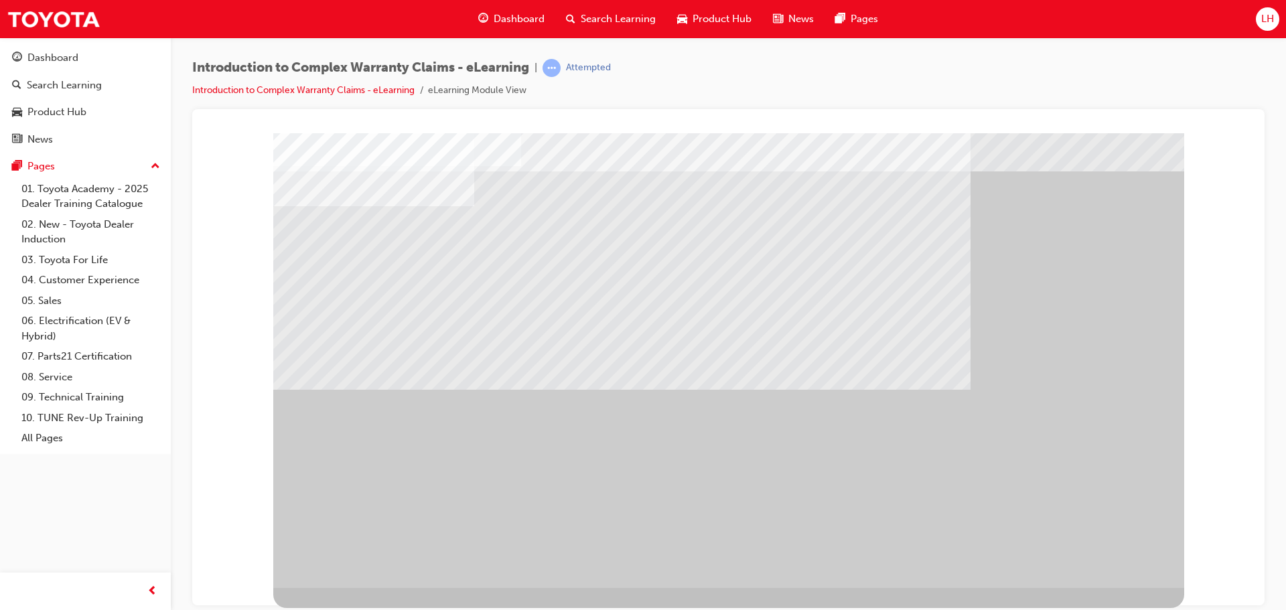
click at [1108, 569] on div "" at bounding box center [728, 346] width 911 height 482
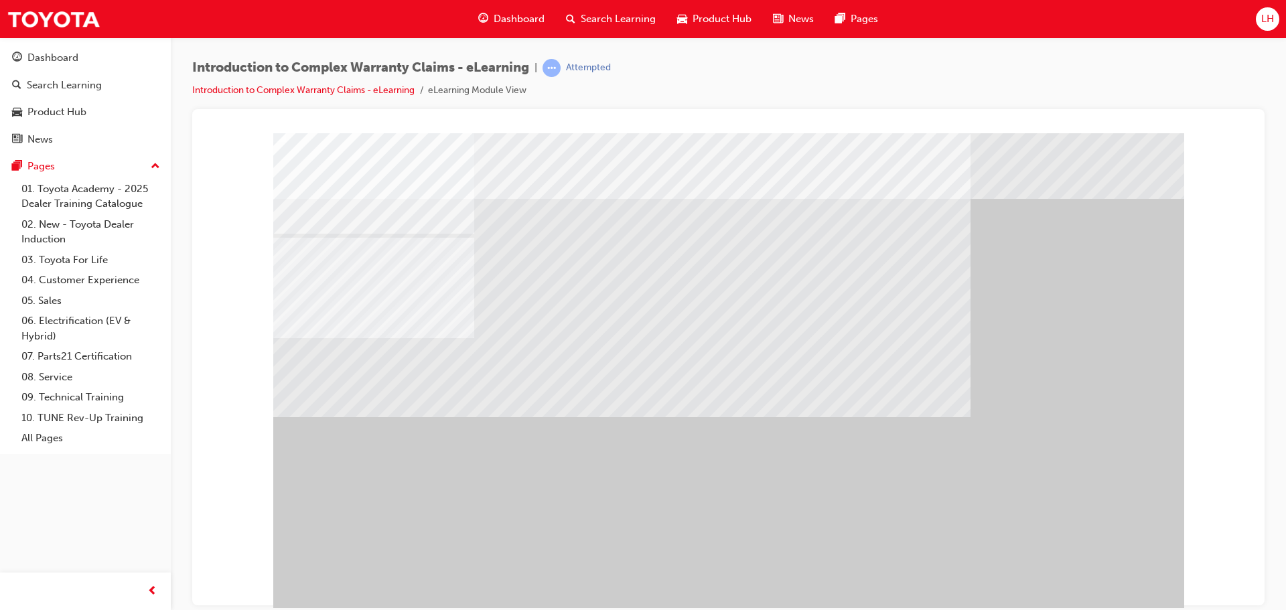
click at [1109, 561] on div "" at bounding box center [728, 374] width 911 height 482
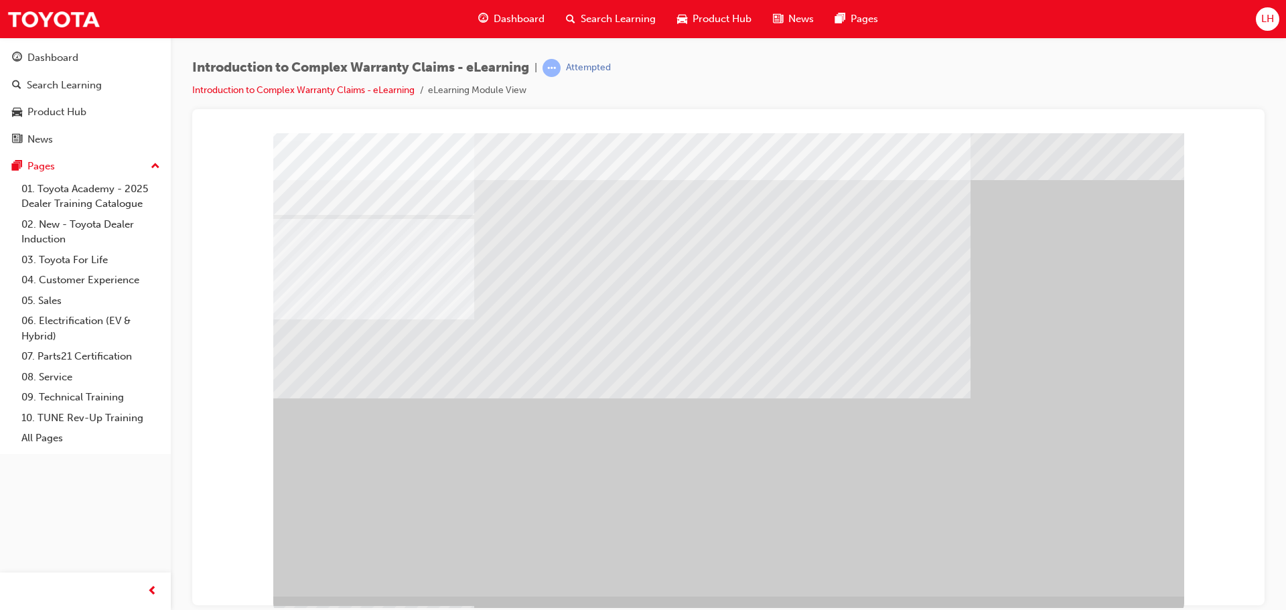
scroll to position [27, 0]
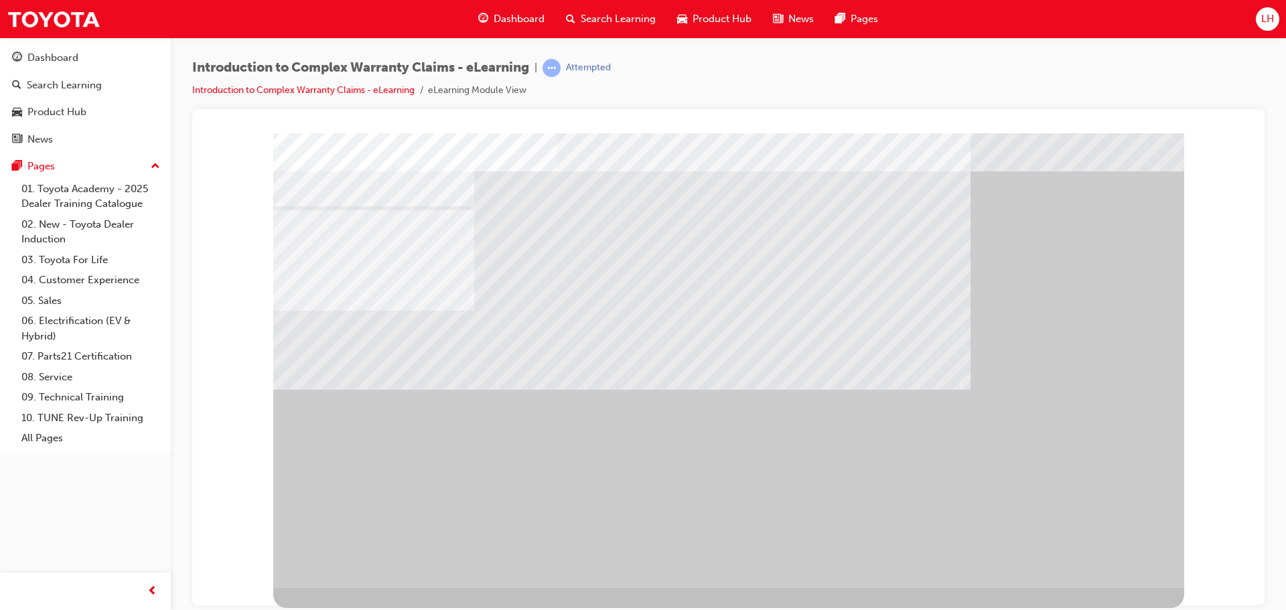
click at [1105, 543] on div "" at bounding box center [728, 346] width 911 height 482
click at [1111, 560] on div "" at bounding box center [728, 346] width 911 height 482
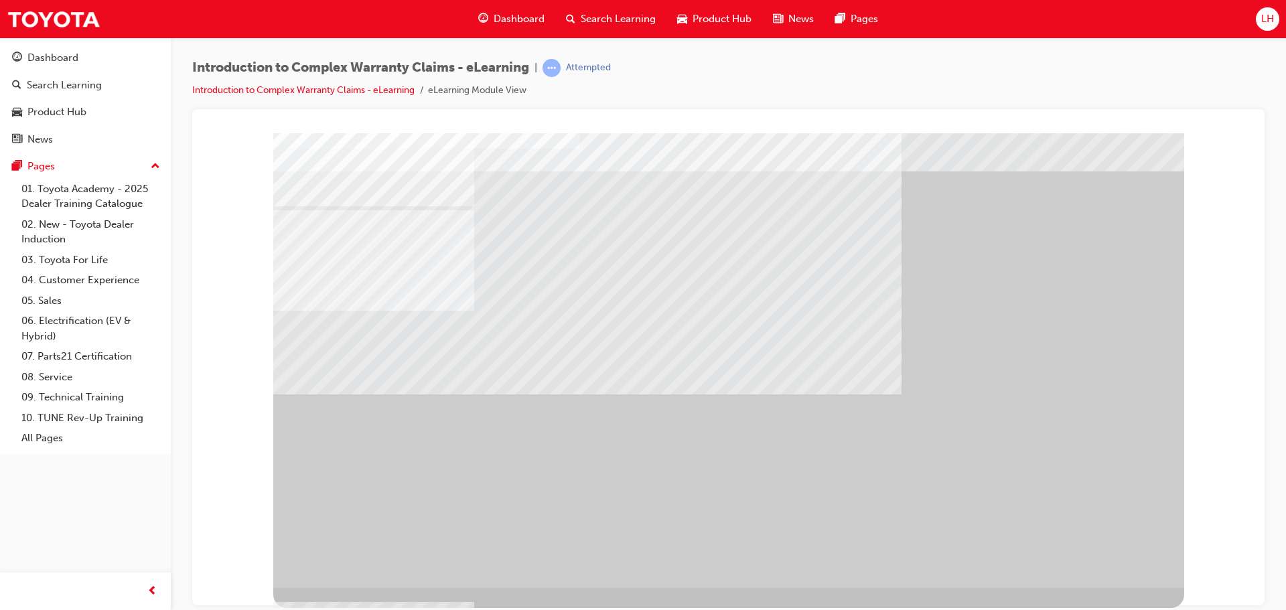
click at [1111, 552] on div "" at bounding box center [728, 346] width 911 height 482
click at [1103, 535] on div "" at bounding box center [728, 346] width 911 height 482
click at [1100, 541] on div "" at bounding box center [728, 346] width 911 height 482
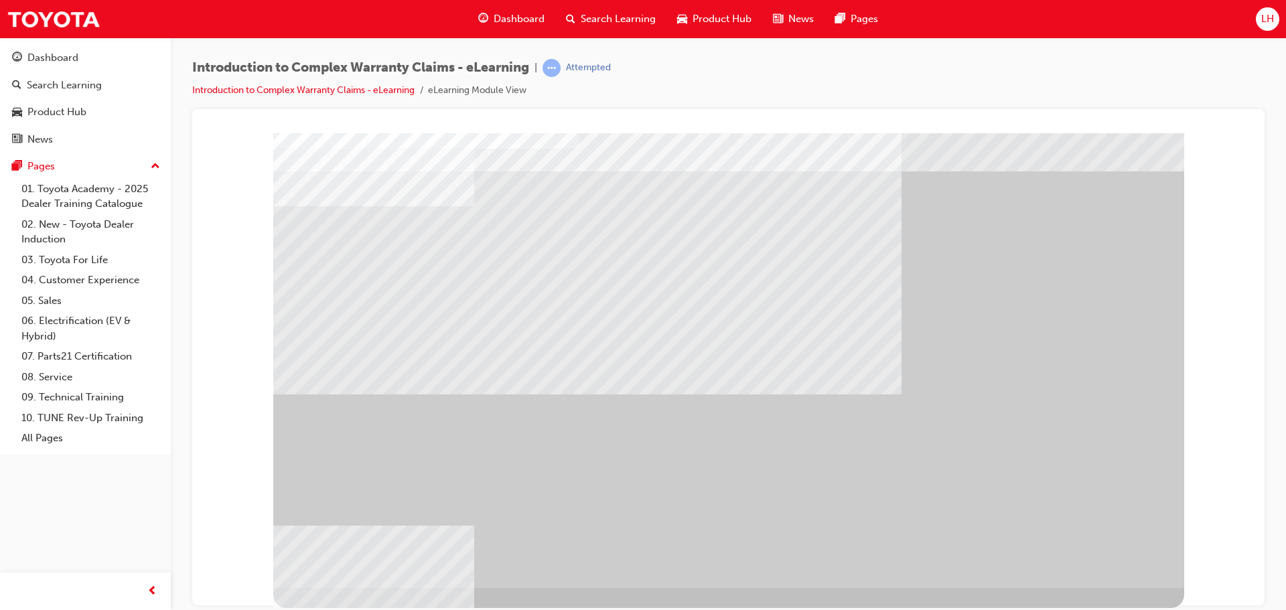
click at [1140, 586] on div "" at bounding box center [728, 346] width 911 height 482
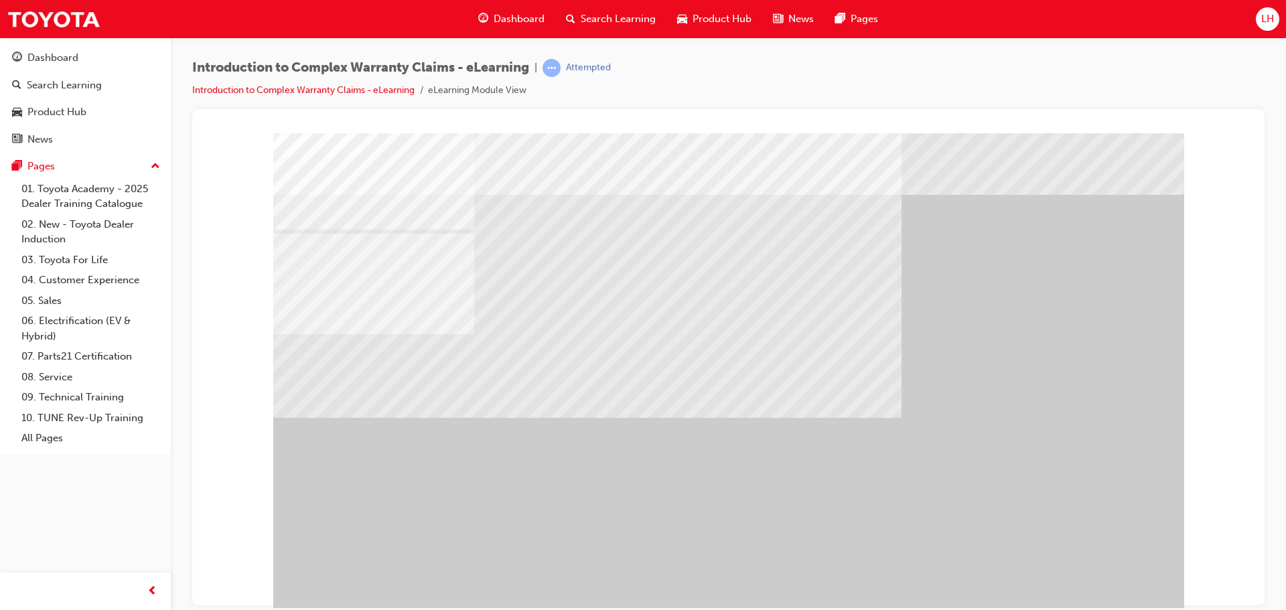
scroll to position [27, 0]
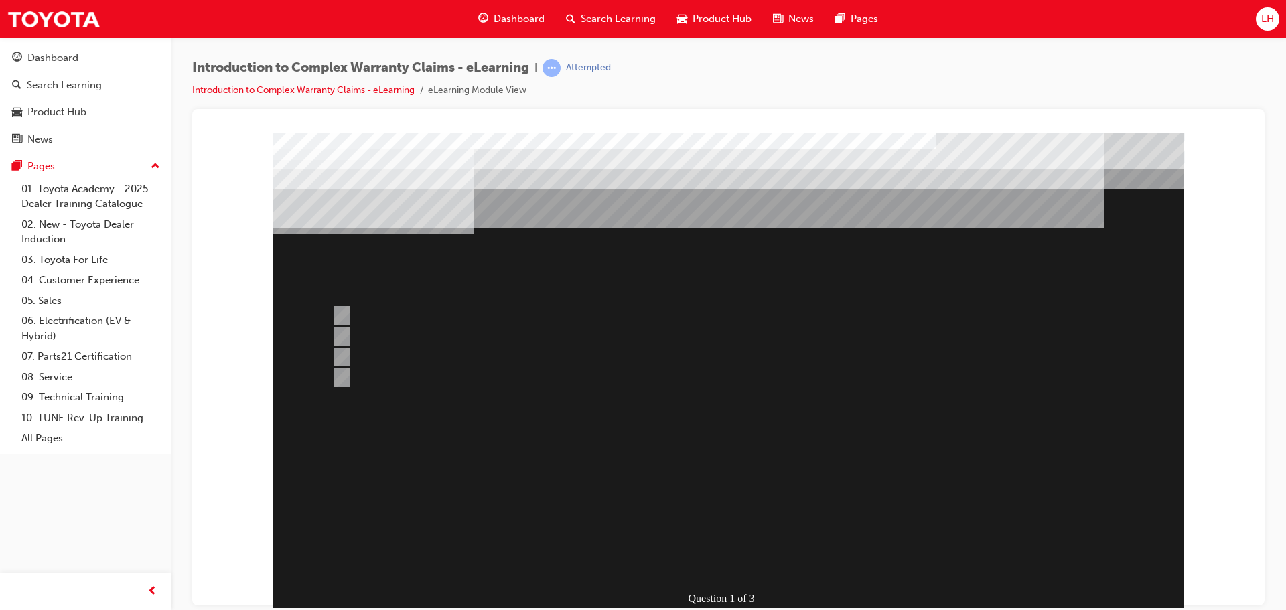
click at [510, 309] on div at bounding box center [728, 374] width 911 height 482
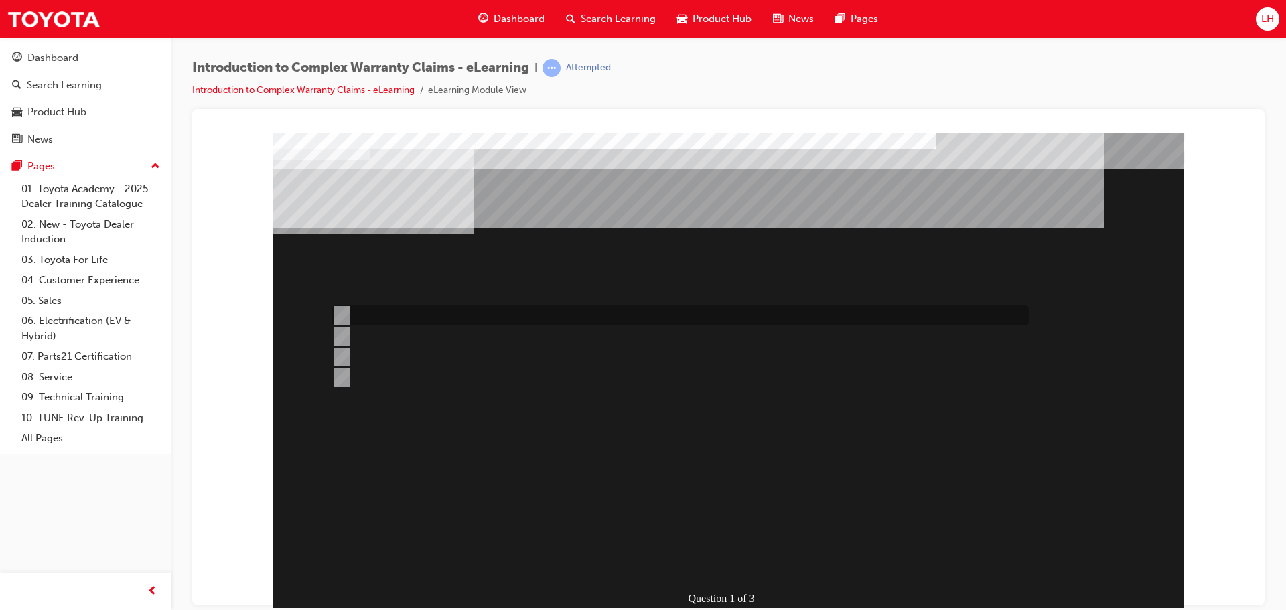
click at [557, 307] on div at bounding box center [677, 316] width 697 height 20
click at [509, 374] on div at bounding box center [677, 378] width 697 height 20
radio input "false"
radio input "true"
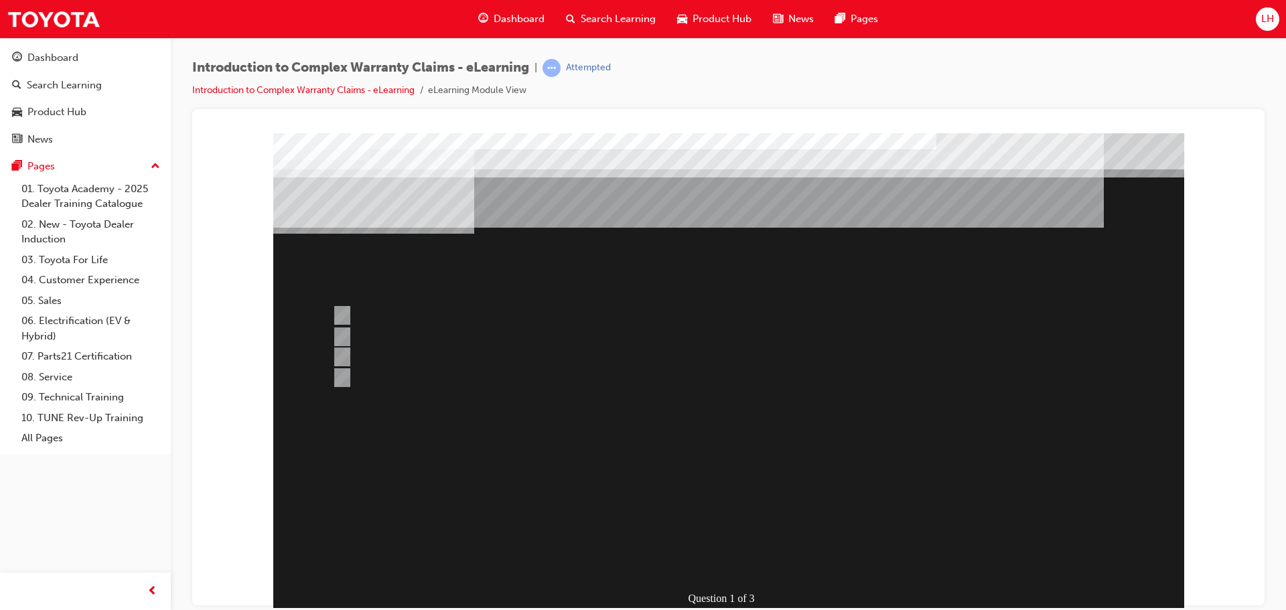
click at [433, 317] on div at bounding box center [728, 374] width 911 height 482
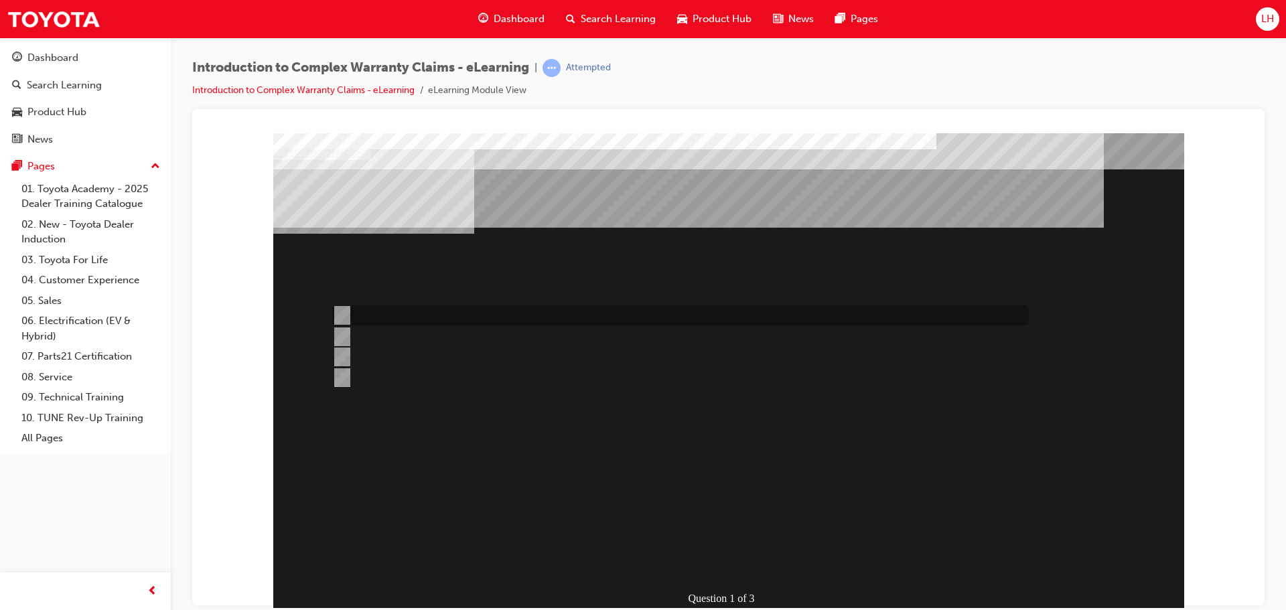
click at [451, 311] on div at bounding box center [677, 316] width 697 height 20
click at [397, 357] on div at bounding box center [677, 357] width 697 height 20
radio input "false"
radio input "true"
click at [683, 334] on div at bounding box center [677, 338] width 697 height 20
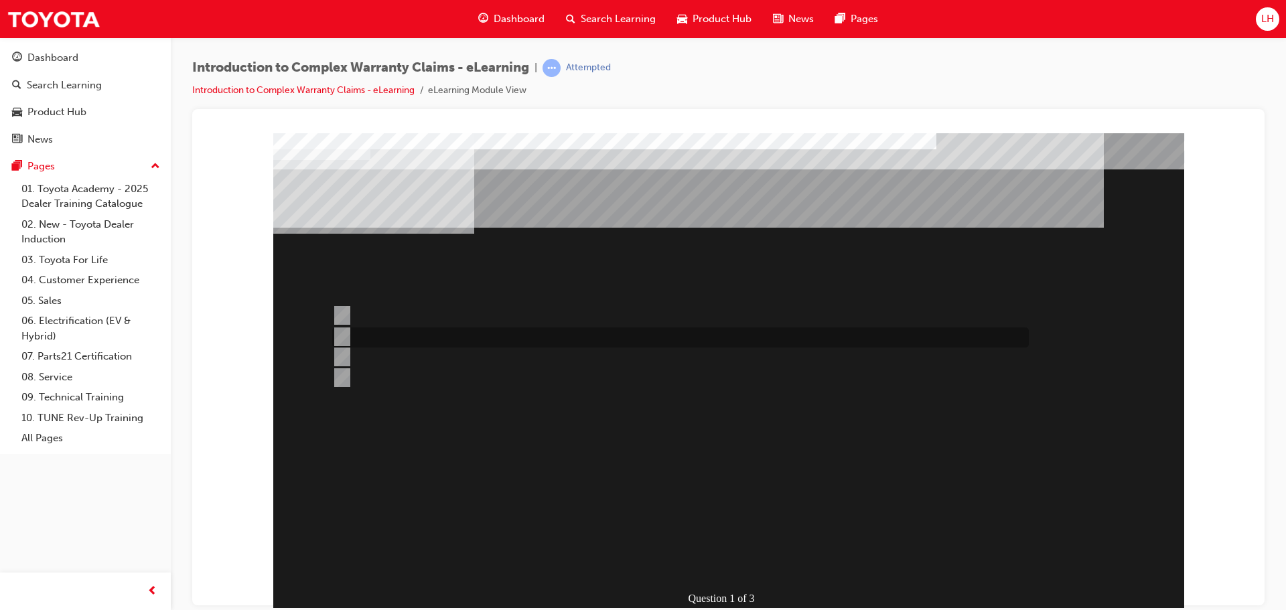
radio input "true"
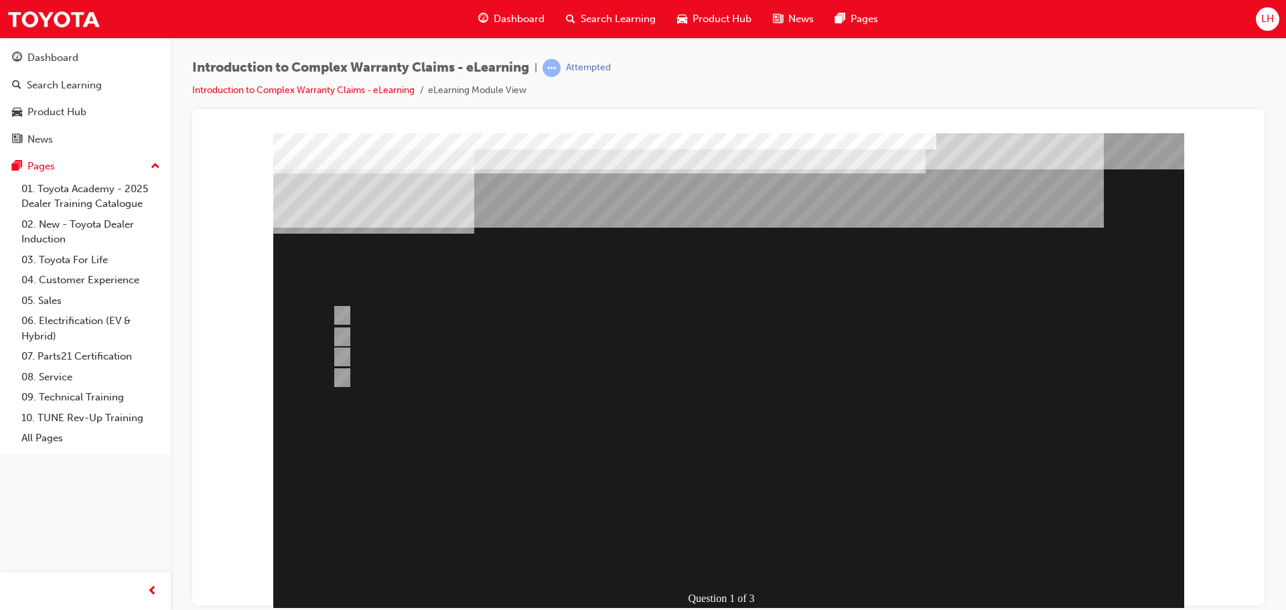
scroll to position [27, 0]
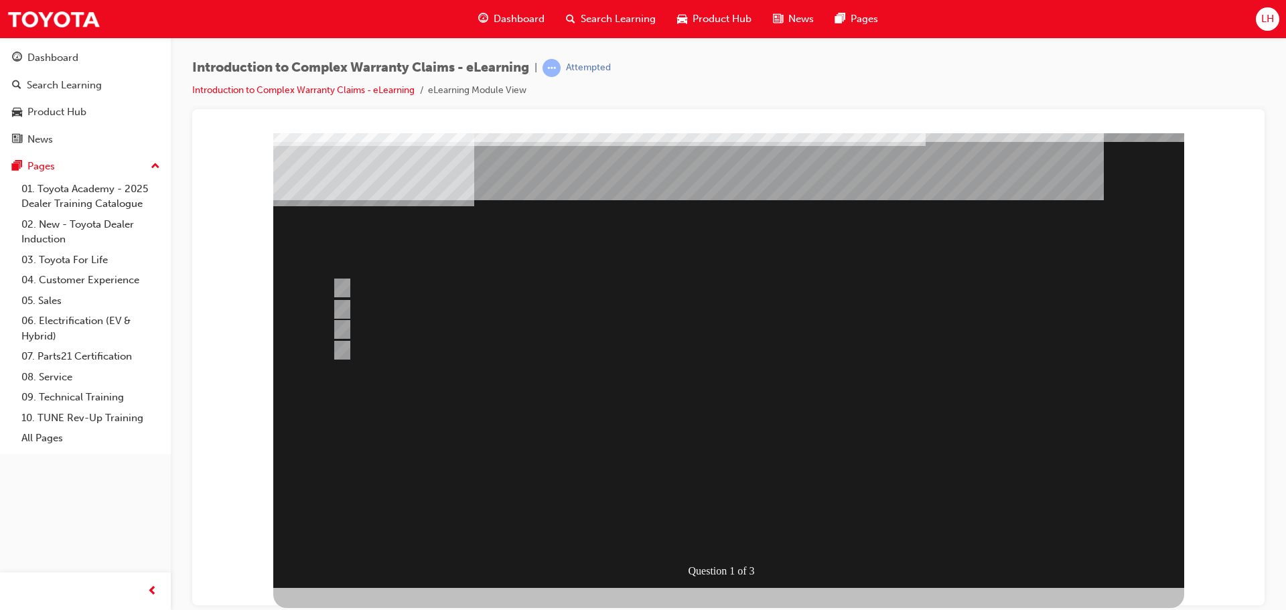
click at [538, 326] on div at bounding box center [728, 346] width 911 height 482
click at [527, 362] on div "Question 1 of 3" at bounding box center [728, 346] width 911 height 482
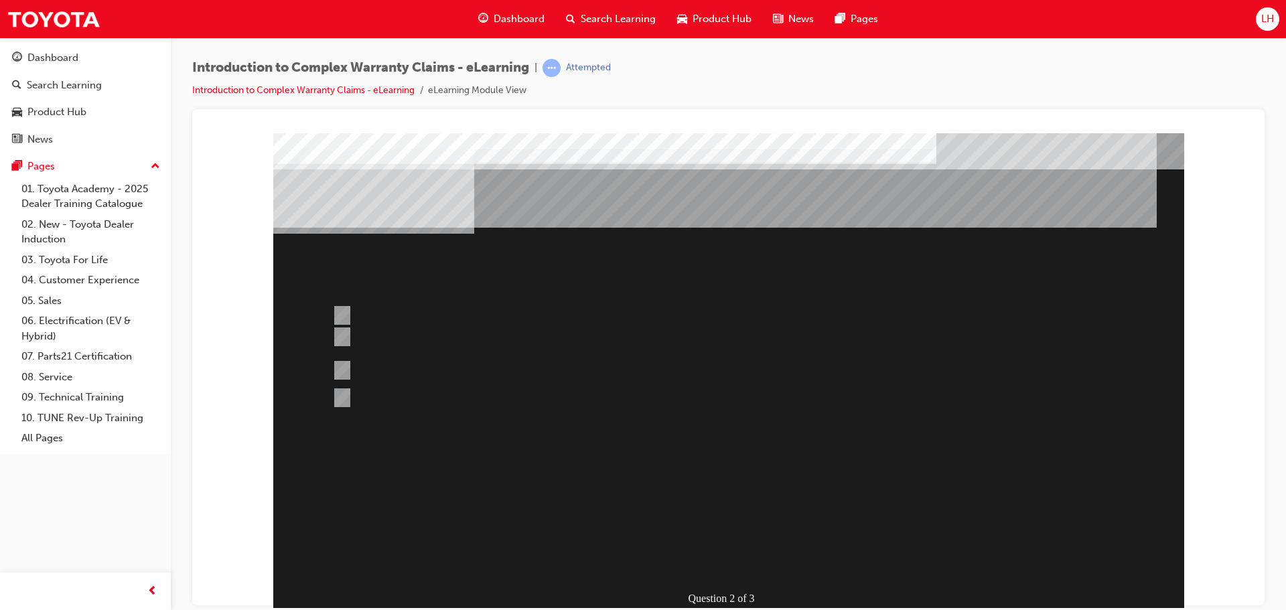
click at [826, 456] on div "Question 2 of 3" at bounding box center [728, 374] width 911 height 482
click at [490, 346] on div at bounding box center [677, 345] width 697 height 35
radio input "true"
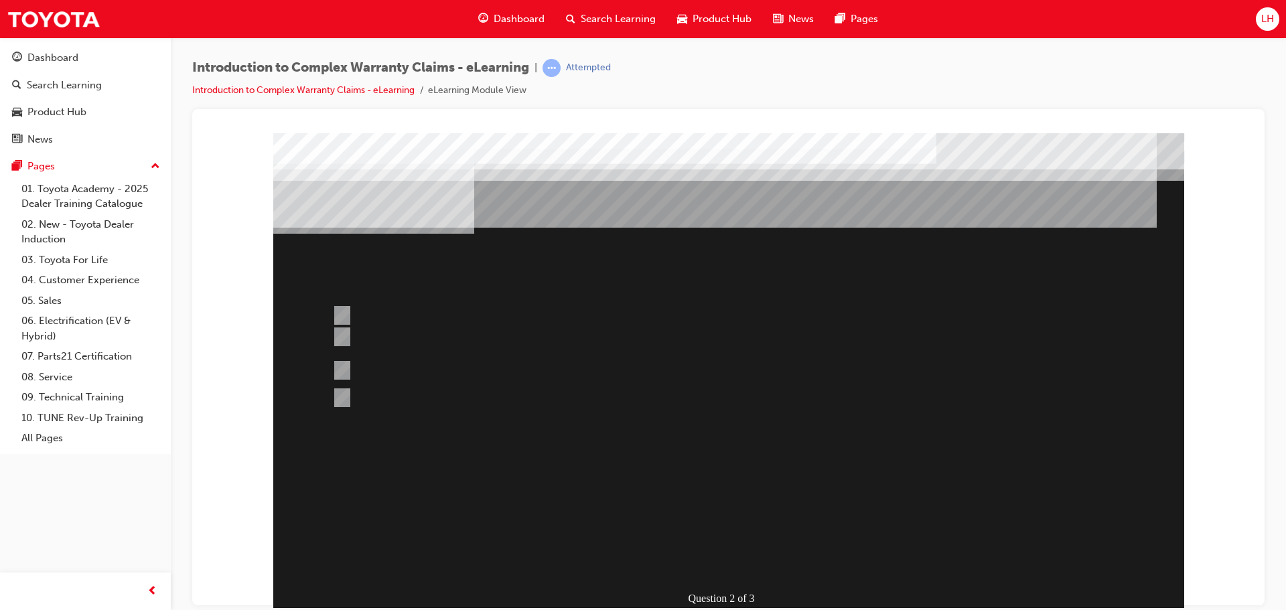
click at [751, 494] on div at bounding box center [728, 374] width 911 height 482
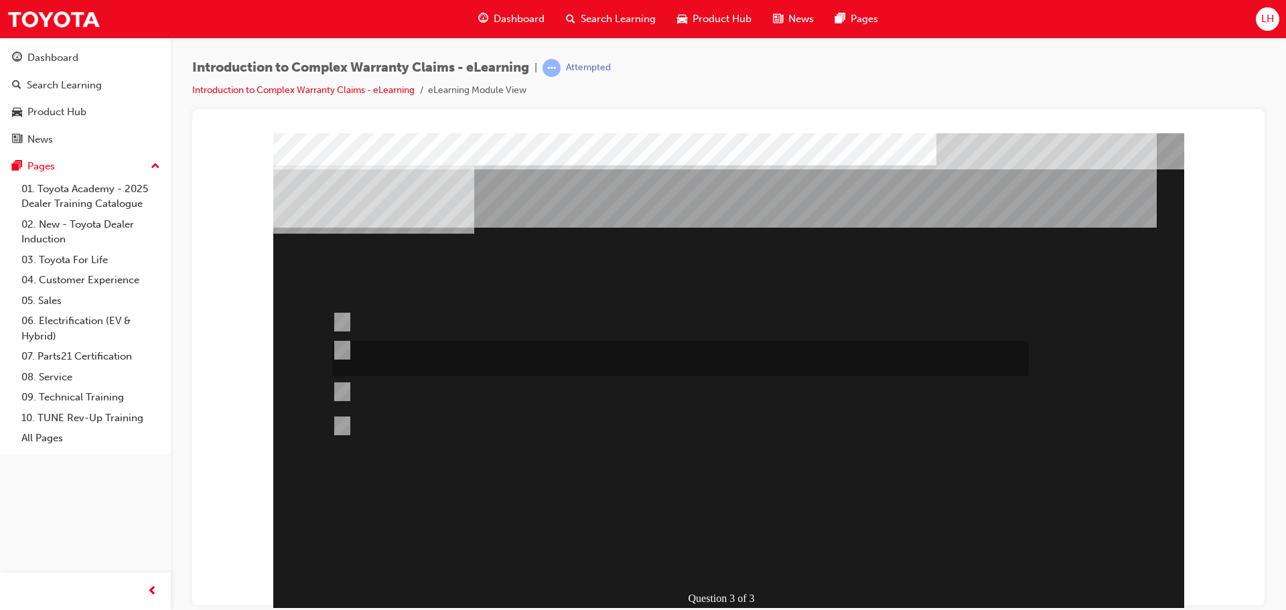
click at [783, 362] on div at bounding box center [677, 359] width 697 height 36
click at [943, 385] on div at bounding box center [677, 392] width 697 height 36
radio input "false"
radio input "true"
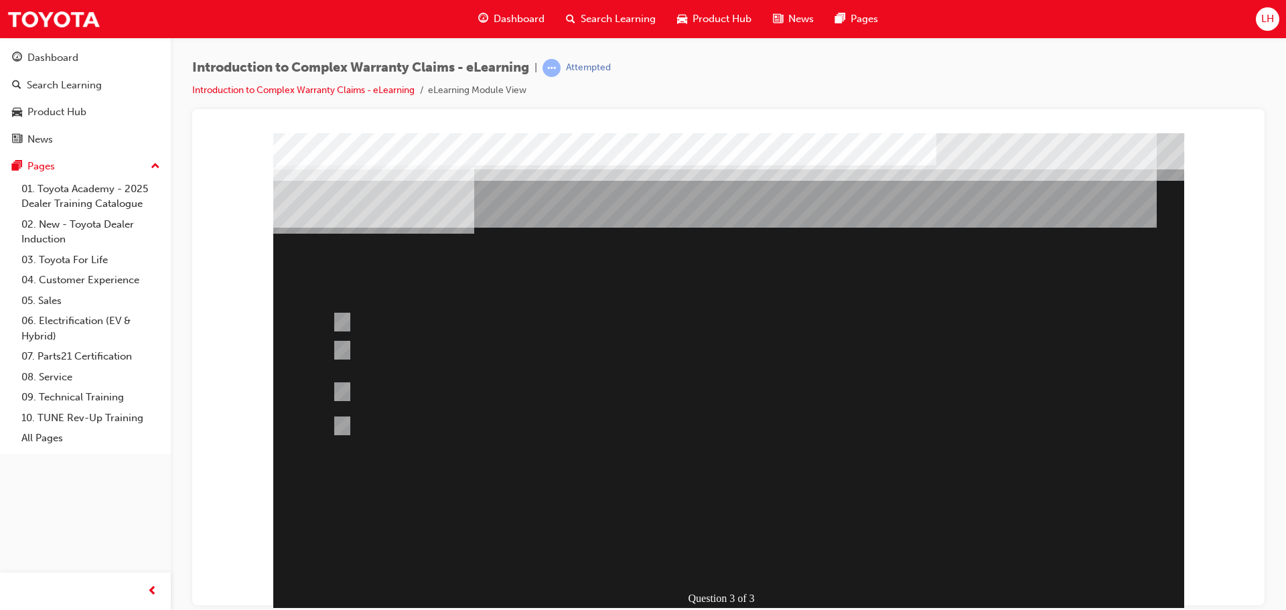
click at [725, 481] on div at bounding box center [728, 374] width 911 height 482
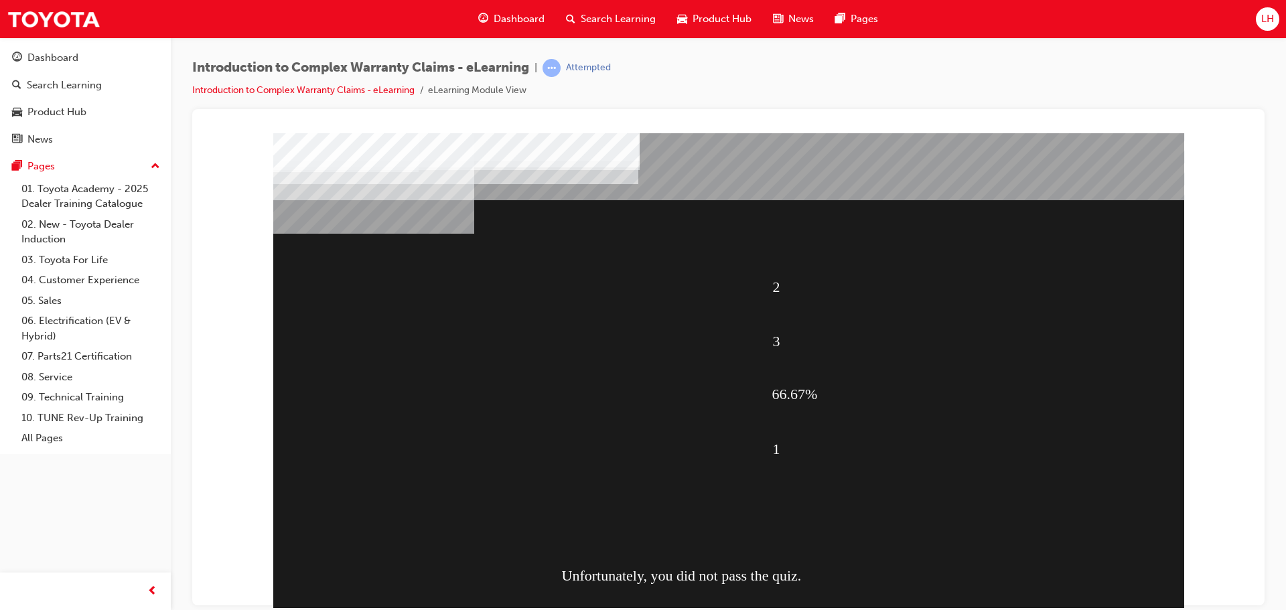
scroll to position [27, 0]
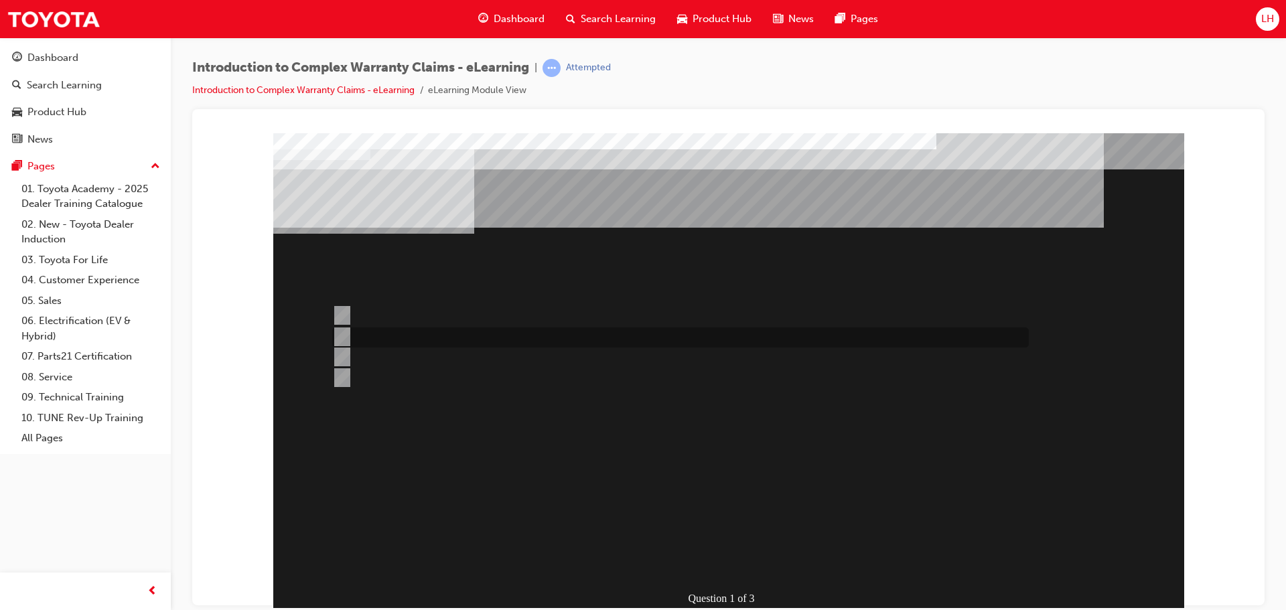
click at [504, 338] on div at bounding box center [677, 338] width 697 height 20
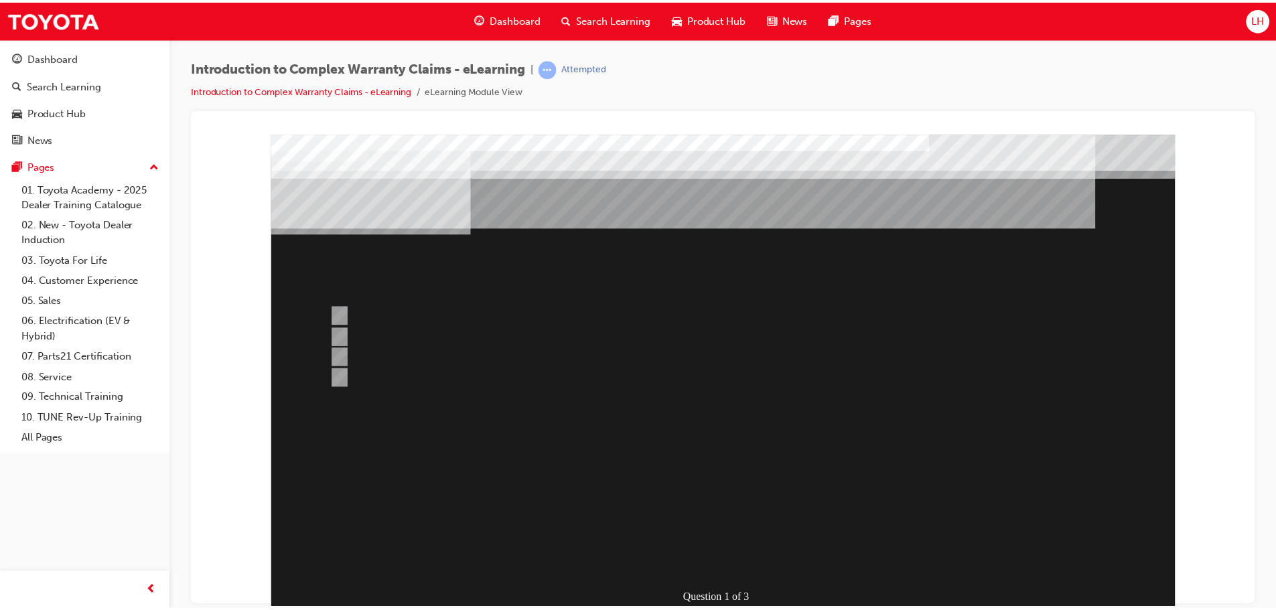
scroll to position [27, 0]
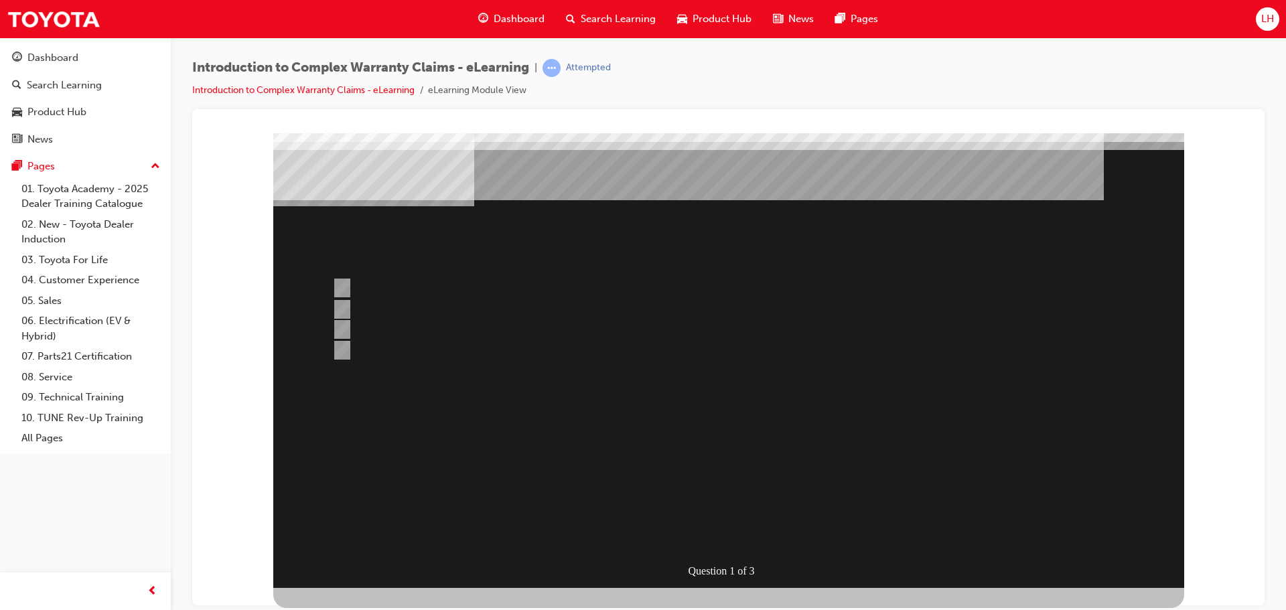
click at [749, 531] on div at bounding box center [728, 346] width 911 height 482
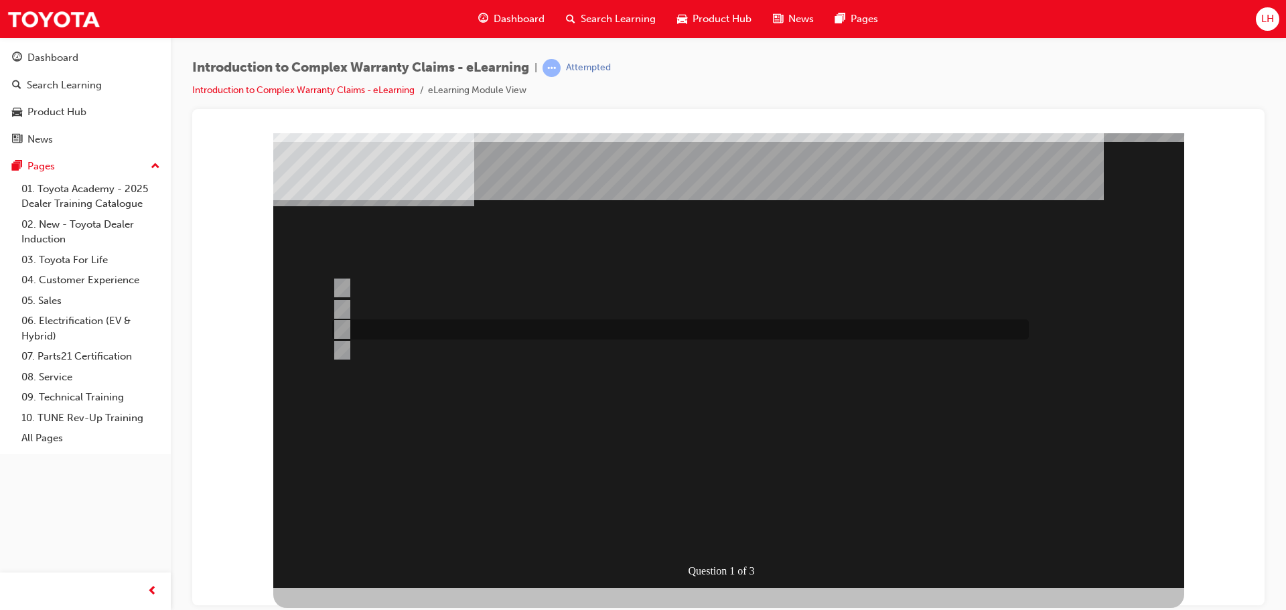
click at [405, 330] on div at bounding box center [677, 330] width 697 height 20
radio input "false"
radio input "true"
click at [440, 288] on div at bounding box center [677, 288] width 697 height 20
radio input "true"
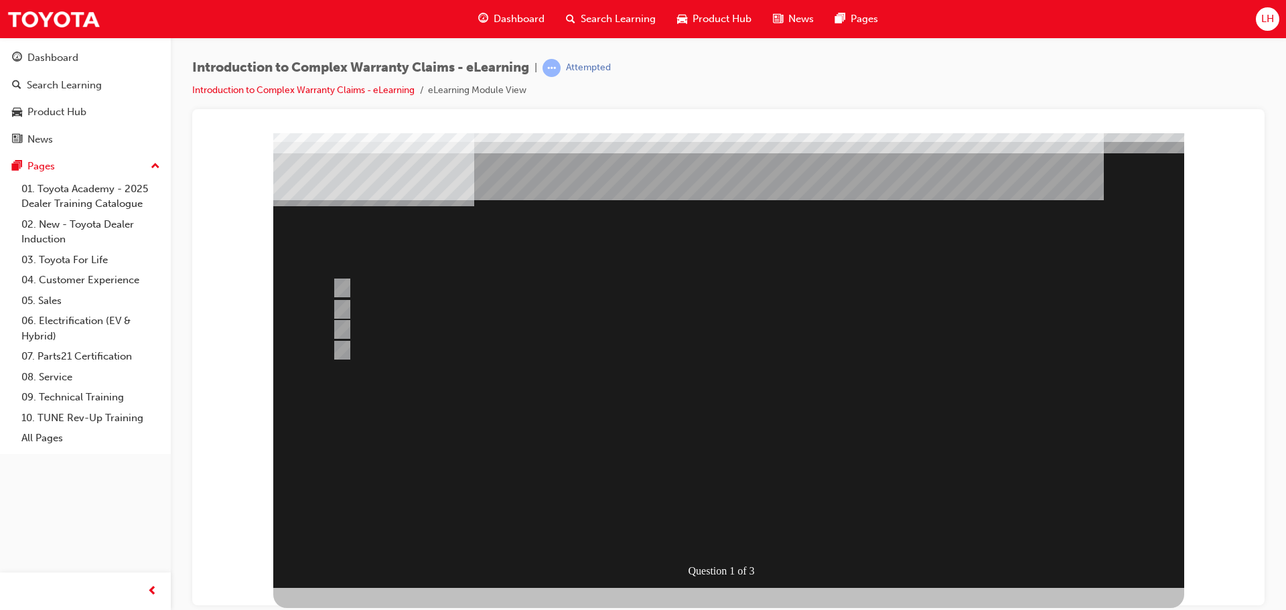
click at [475, 497] on div at bounding box center [728, 346] width 911 height 482
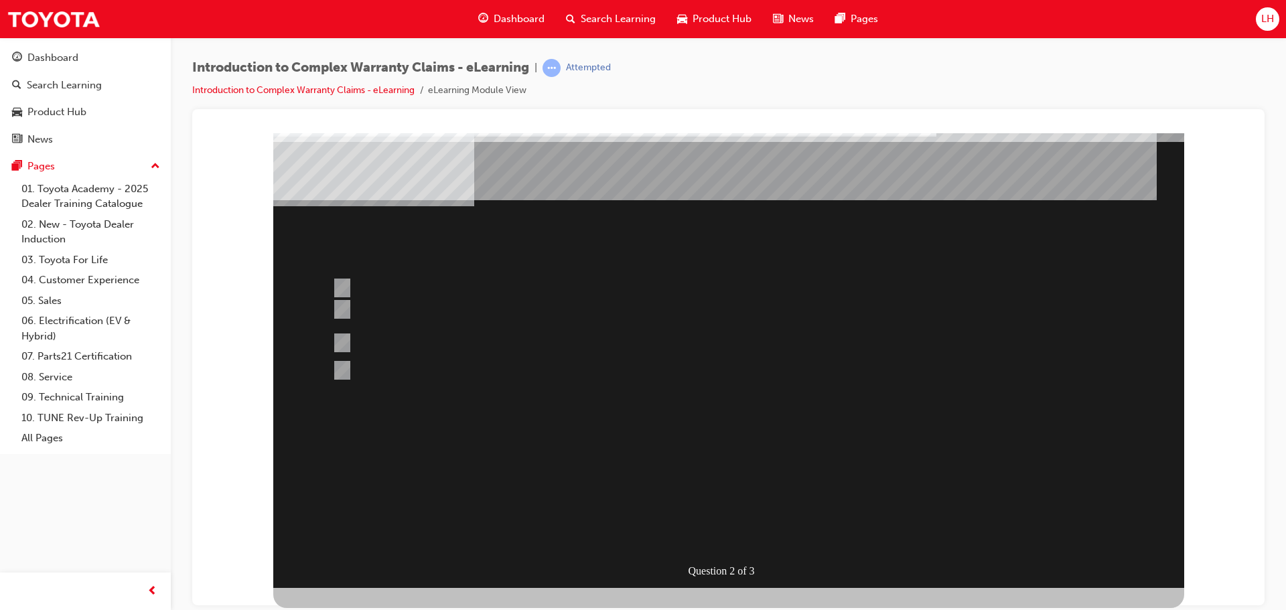
scroll to position [0, 0]
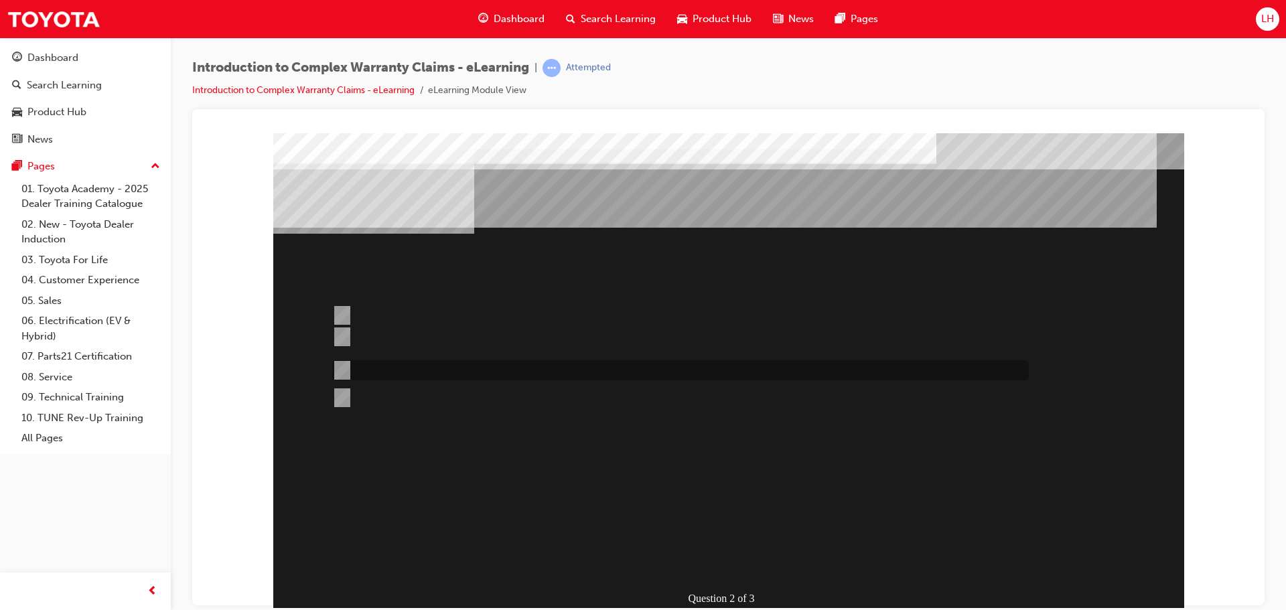
click at [449, 373] on div at bounding box center [677, 370] width 697 height 20
radio input "true"
click at [593, 340] on div at bounding box center [677, 345] width 697 height 35
radio input "true"
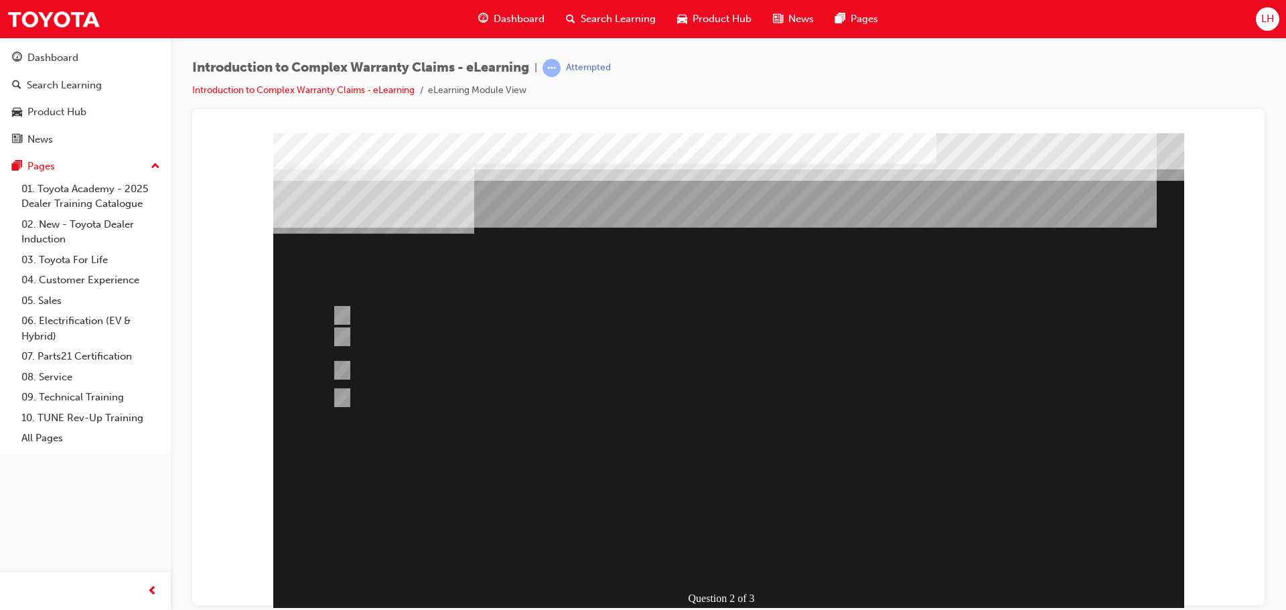
click at [768, 422] on div at bounding box center [728, 374] width 911 height 482
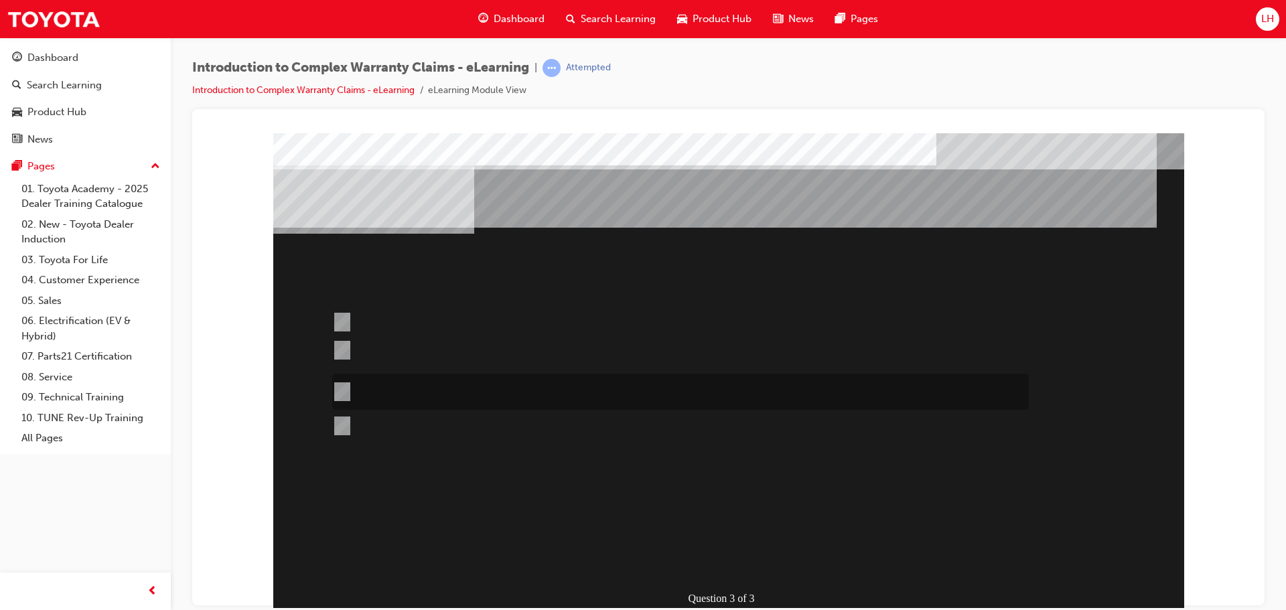
click at [741, 381] on div at bounding box center [677, 392] width 697 height 36
radio input "true"
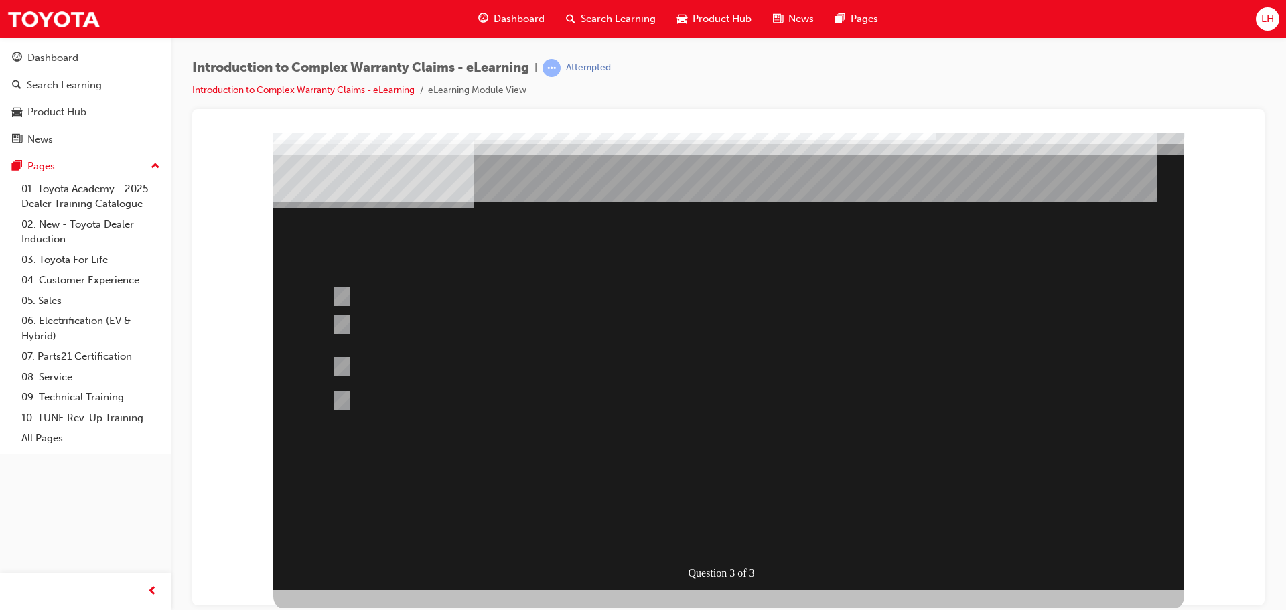
scroll to position [27, 0]
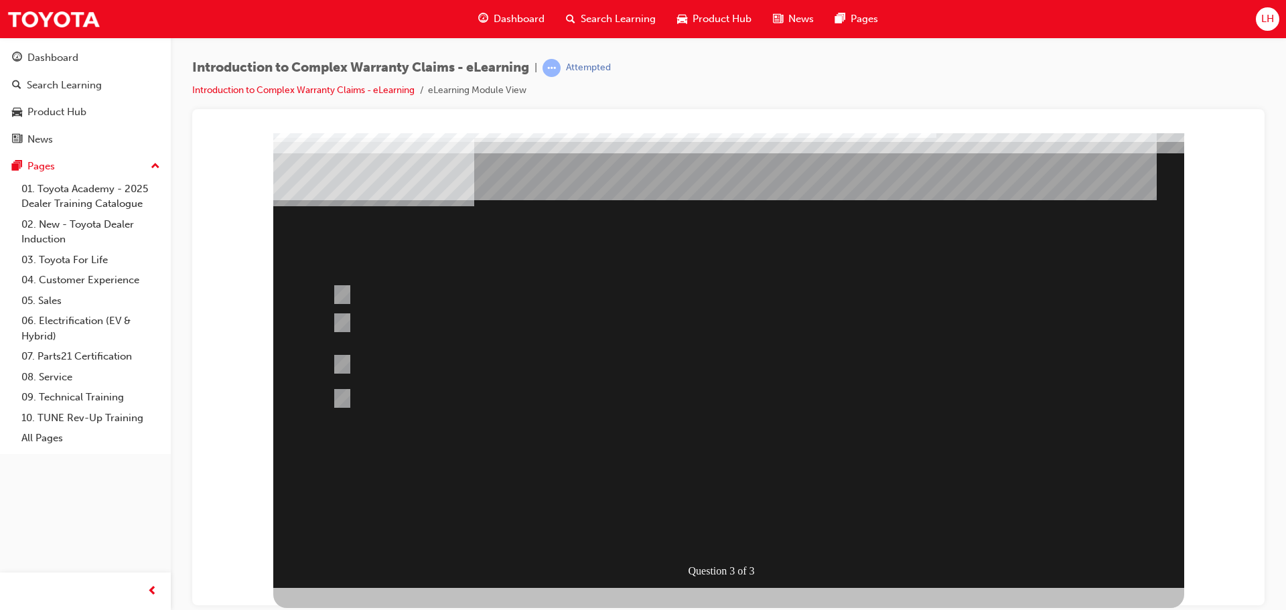
click at [923, 511] on div at bounding box center [728, 346] width 911 height 482
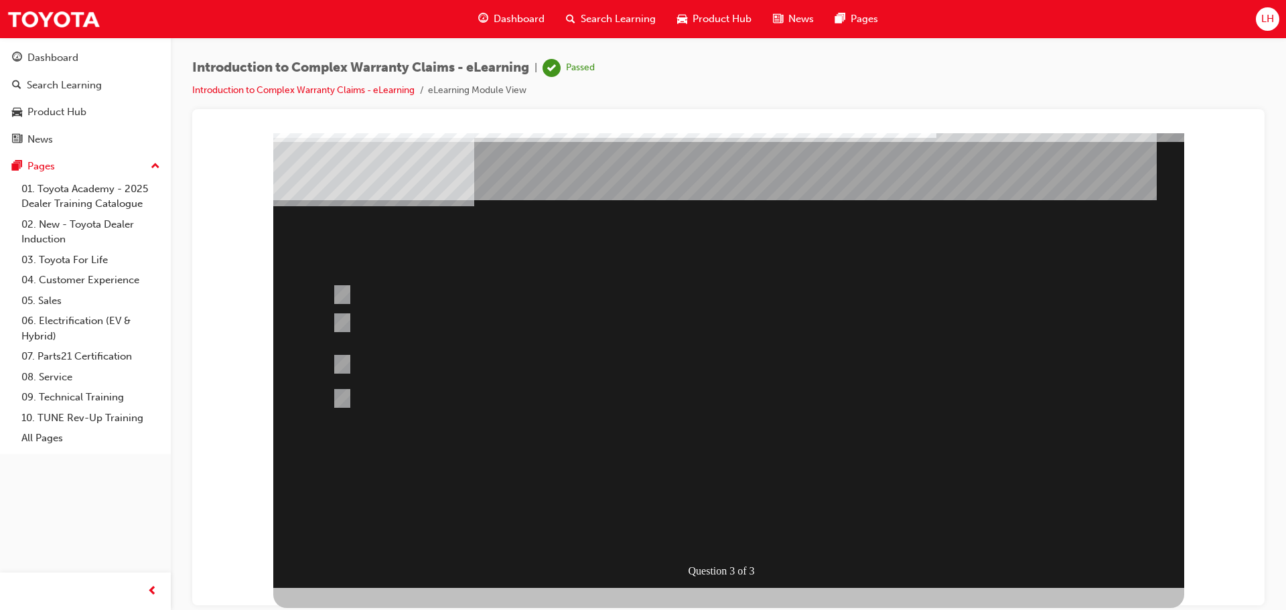
scroll to position [0, 0]
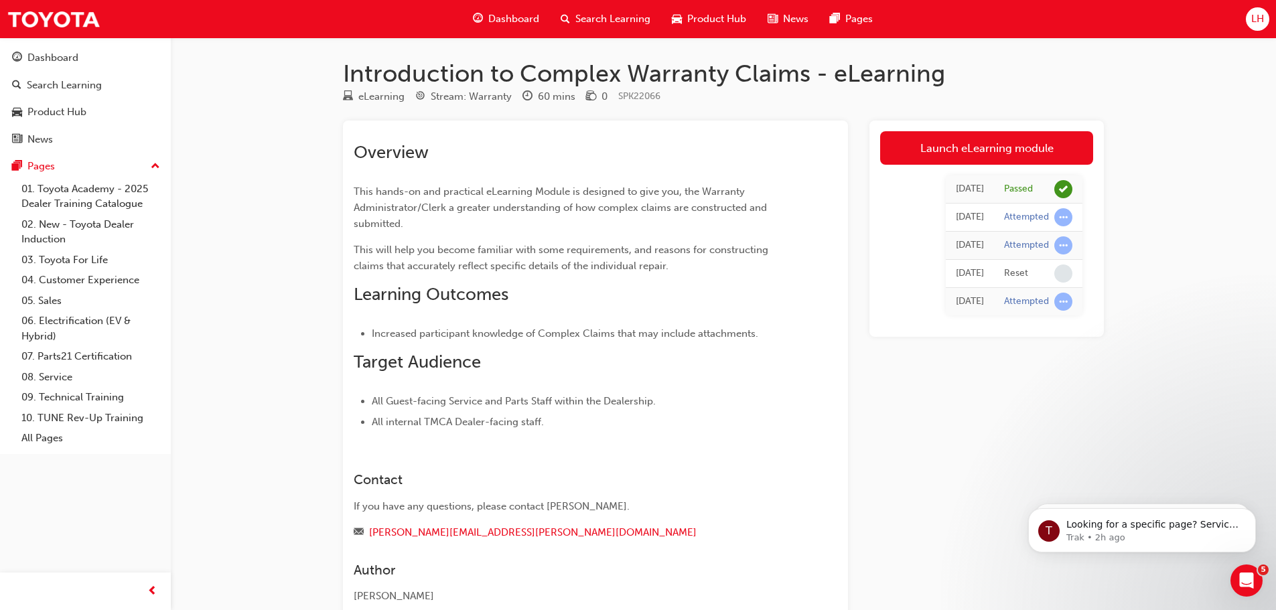
click at [935, 547] on div "Launch eLearning module [DATE] Passed [DATE] Attempted [DATE] Attempted [DATE] …" at bounding box center [987, 373] width 234 height 504
click at [89, 442] on link "All Pages" at bounding box center [90, 438] width 149 height 21
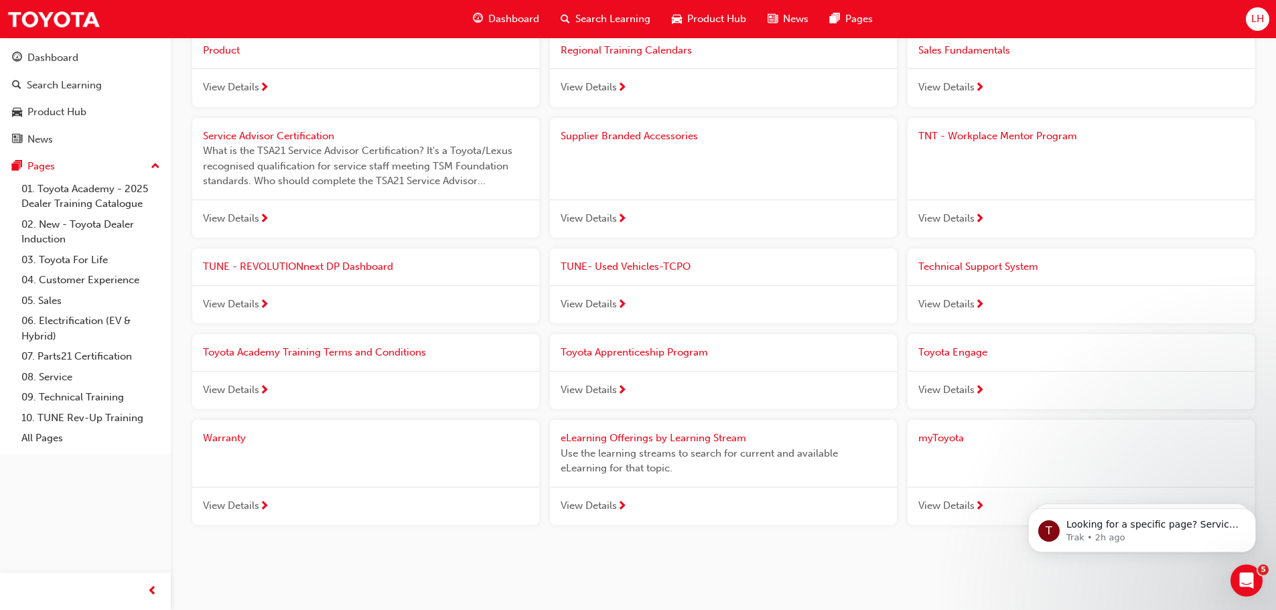
scroll to position [1152, 0]
click at [221, 499] on span "View Details" at bounding box center [231, 503] width 56 height 15
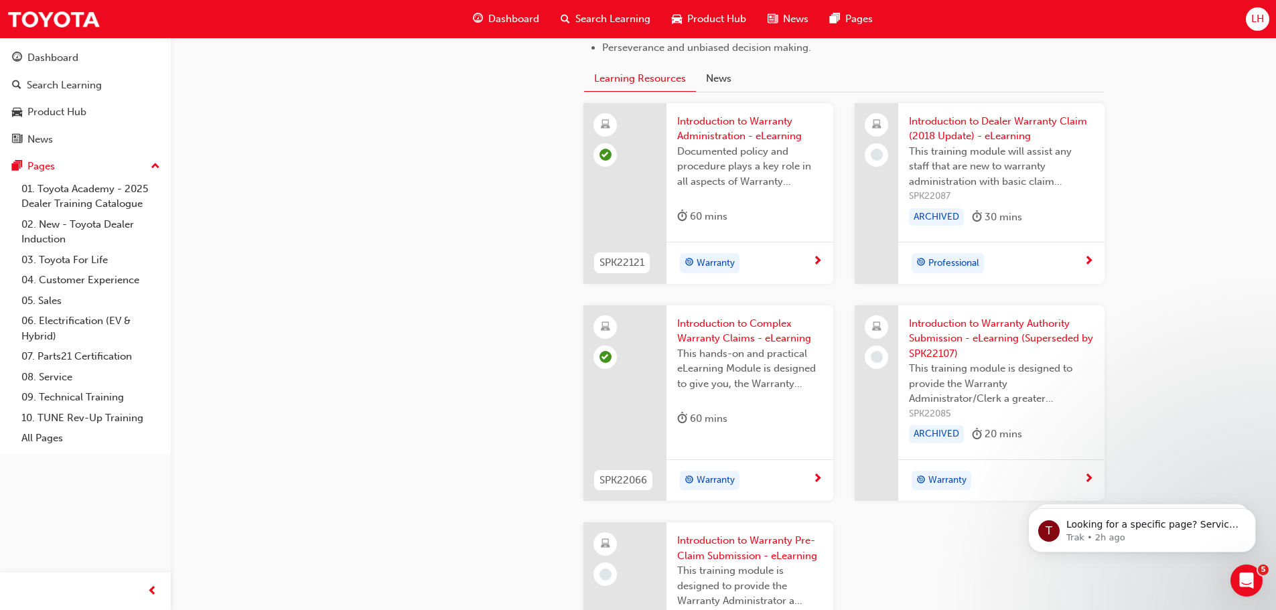
scroll to position [914, 0]
